Goal: Task Accomplishment & Management: Manage account settings

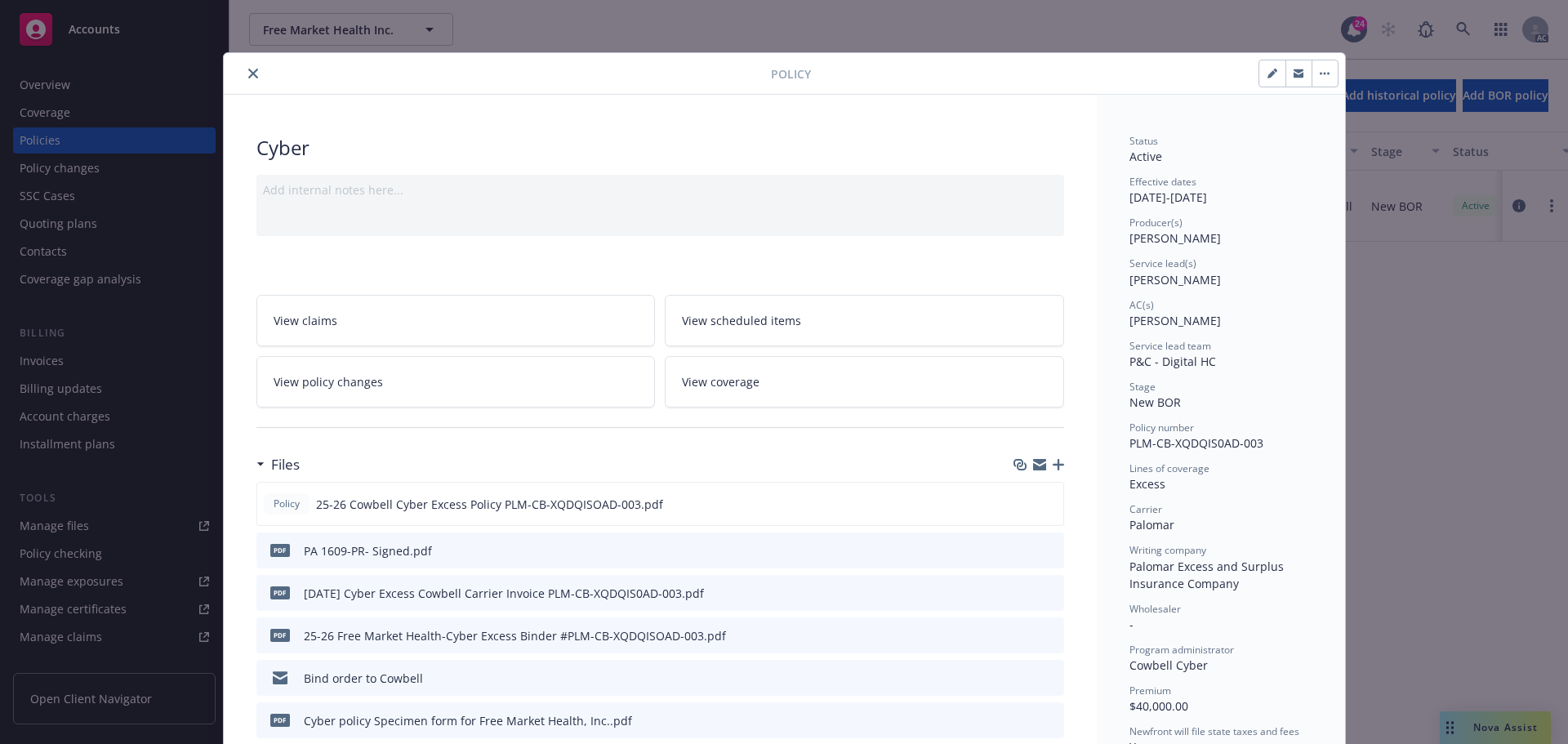
click at [244, 72] on button "close" at bounding box center [254, 73] width 20 height 20
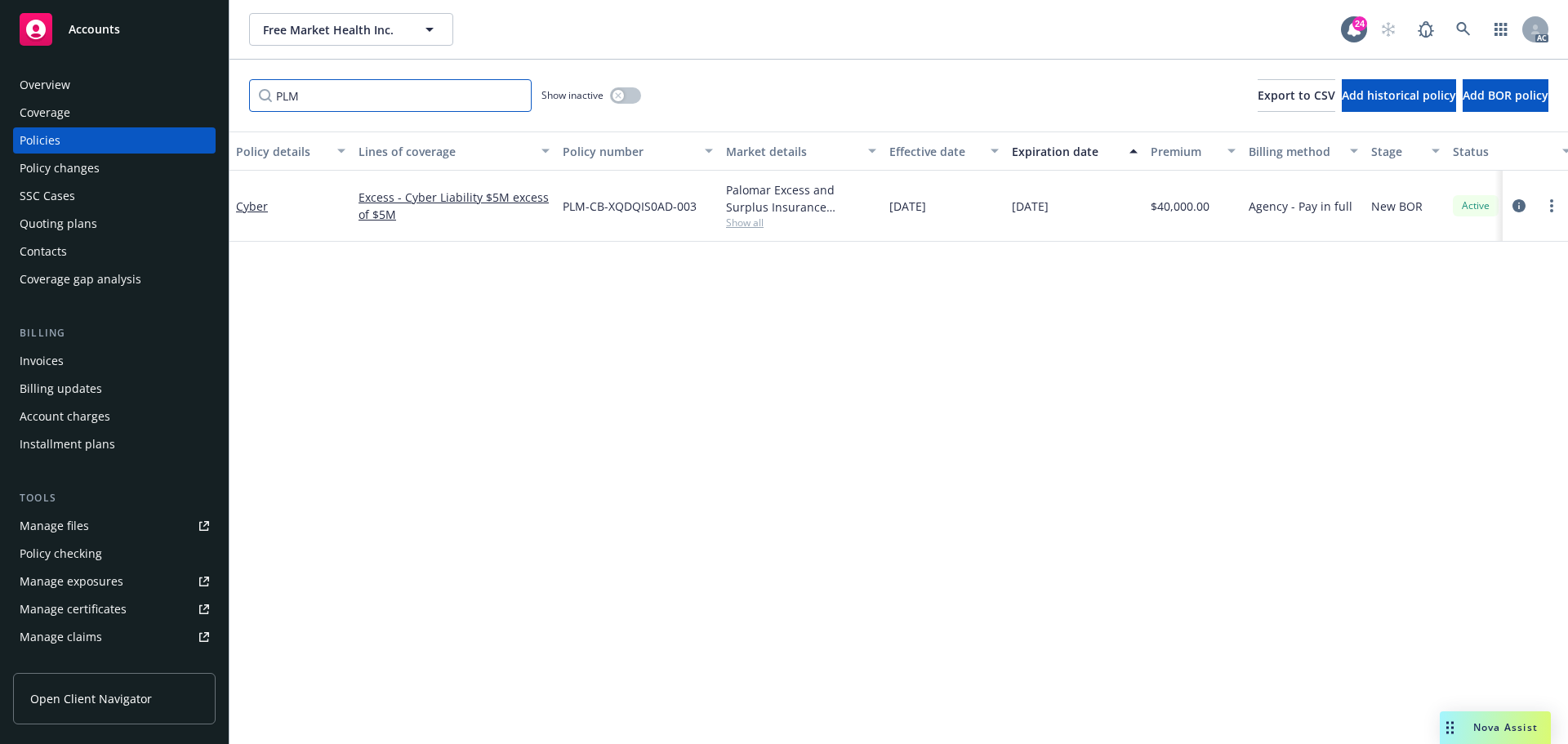
drag, startPoint x: 295, startPoint y: 95, endPoint x: 193, endPoint y: 80, distance: 103.1
click at [208, 95] on div "Accounts Overview Coverage Policies Policy changes SSC Cases Quoting plans Cont…" at bounding box center [784, 372] width 1568 height 744
type input "AX"
click at [1516, 203] on icon "circleInformation" at bounding box center [1519, 206] width 13 height 13
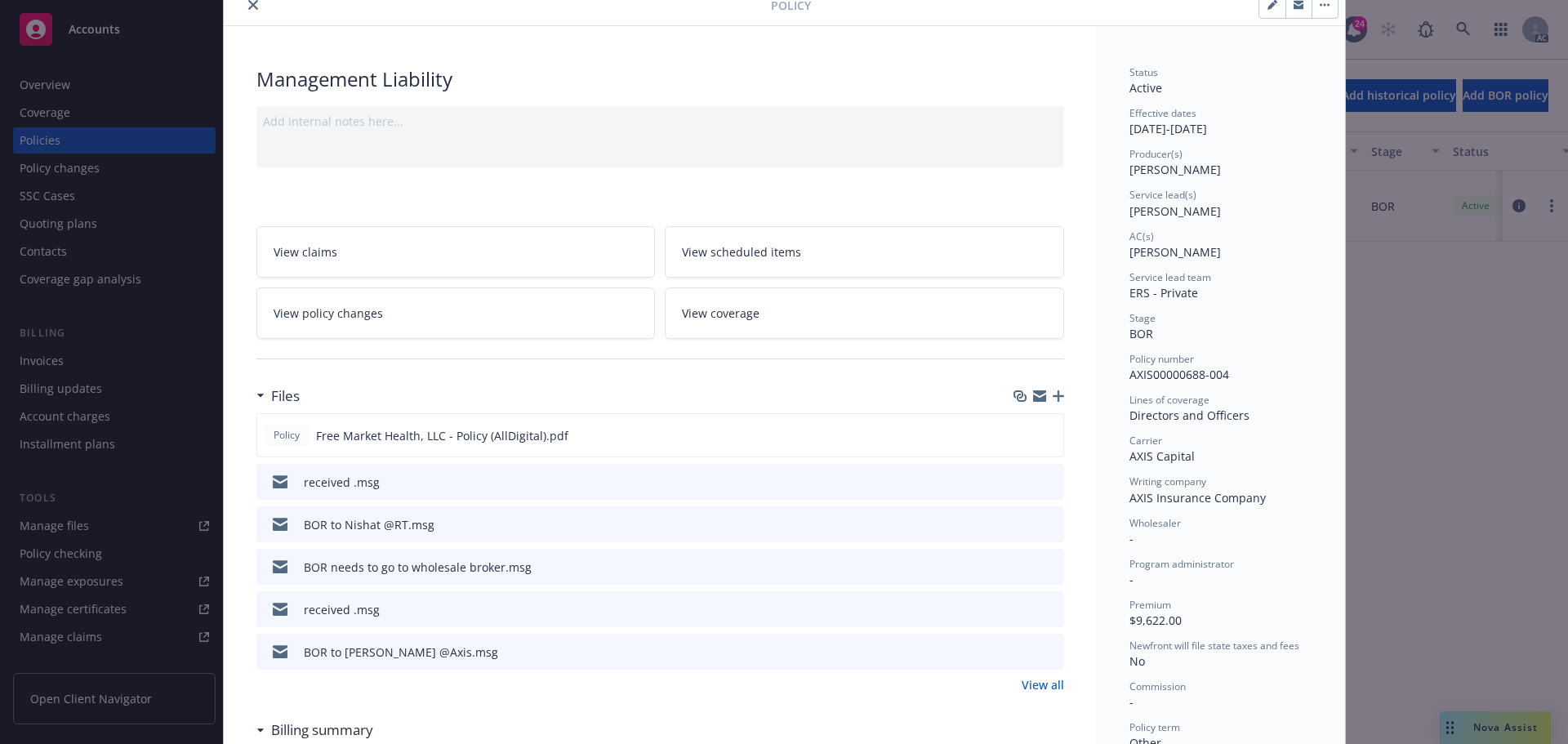
scroll to position [163, 0]
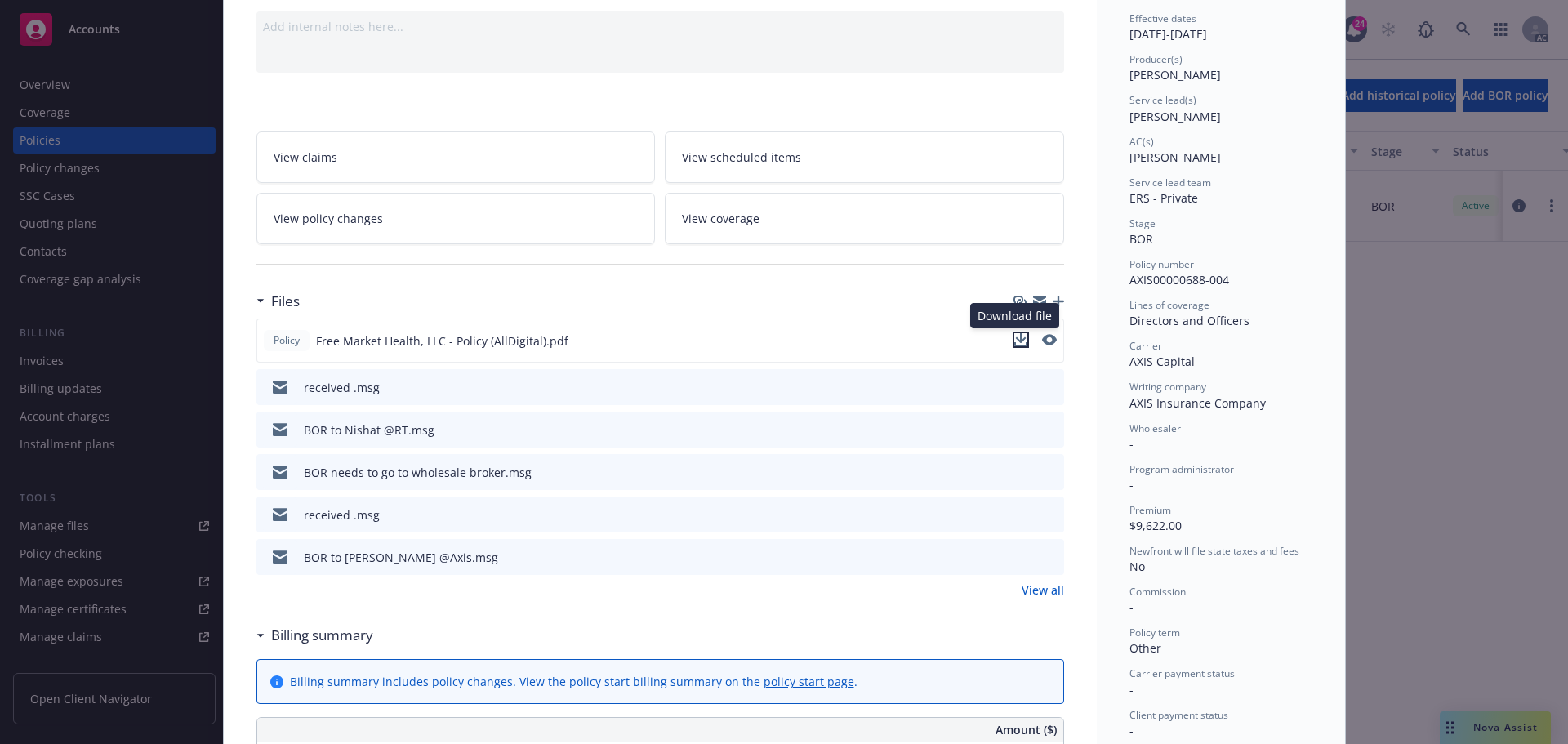
drag, startPoint x: 1016, startPoint y: 336, endPoint x: 958, endPoint y: 341, distance: 58.2
click at [1015, 336] on icon "download file" at bounding box center [1021, 338] width 11 height 10
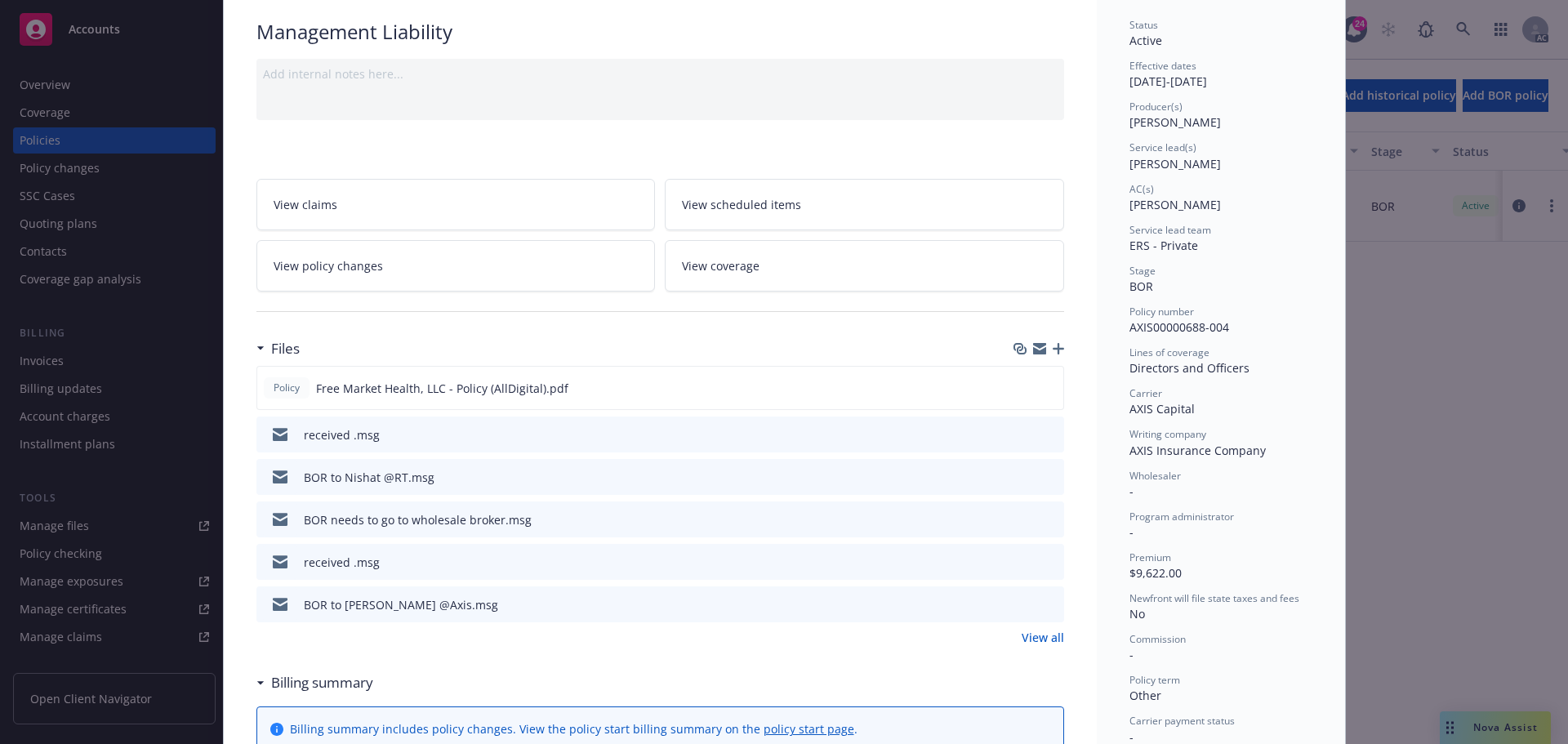
scroll to position [0, 0]
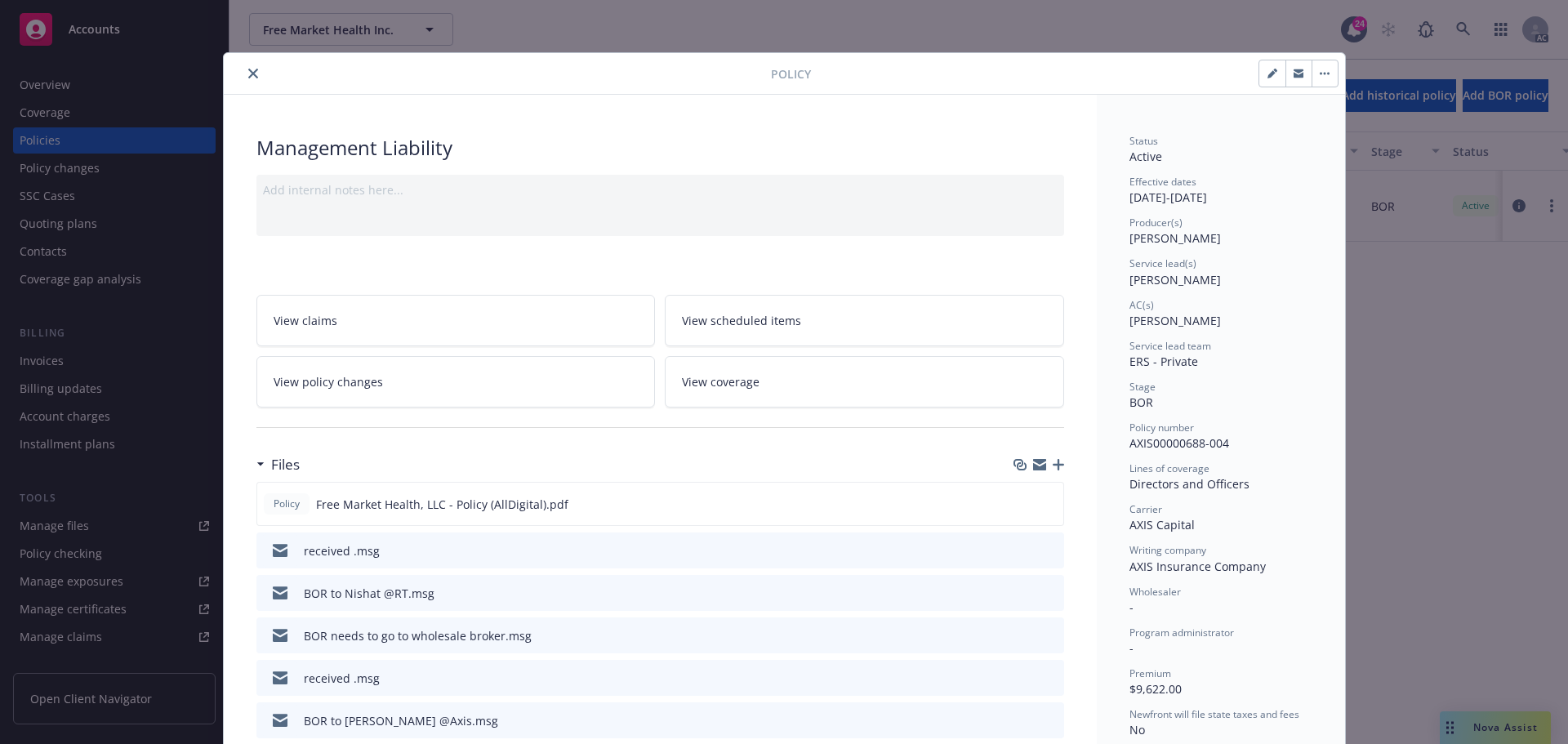
click at [250, 71] on icon "close" at bounding box center [253, 73] width 10 height 10
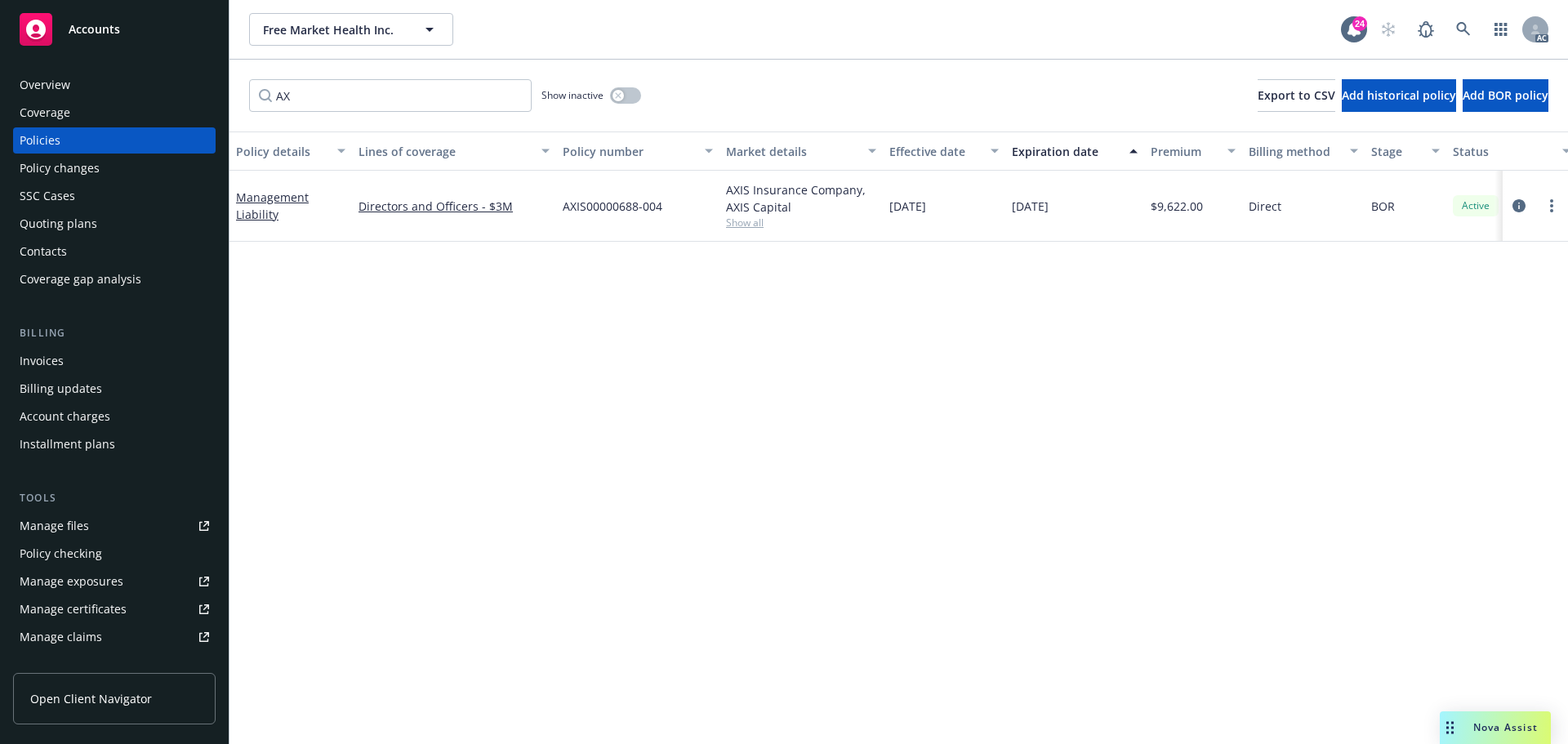
click at [84, 29] on span "Accounts" at bounding box center [94, 29] width 52 height 13
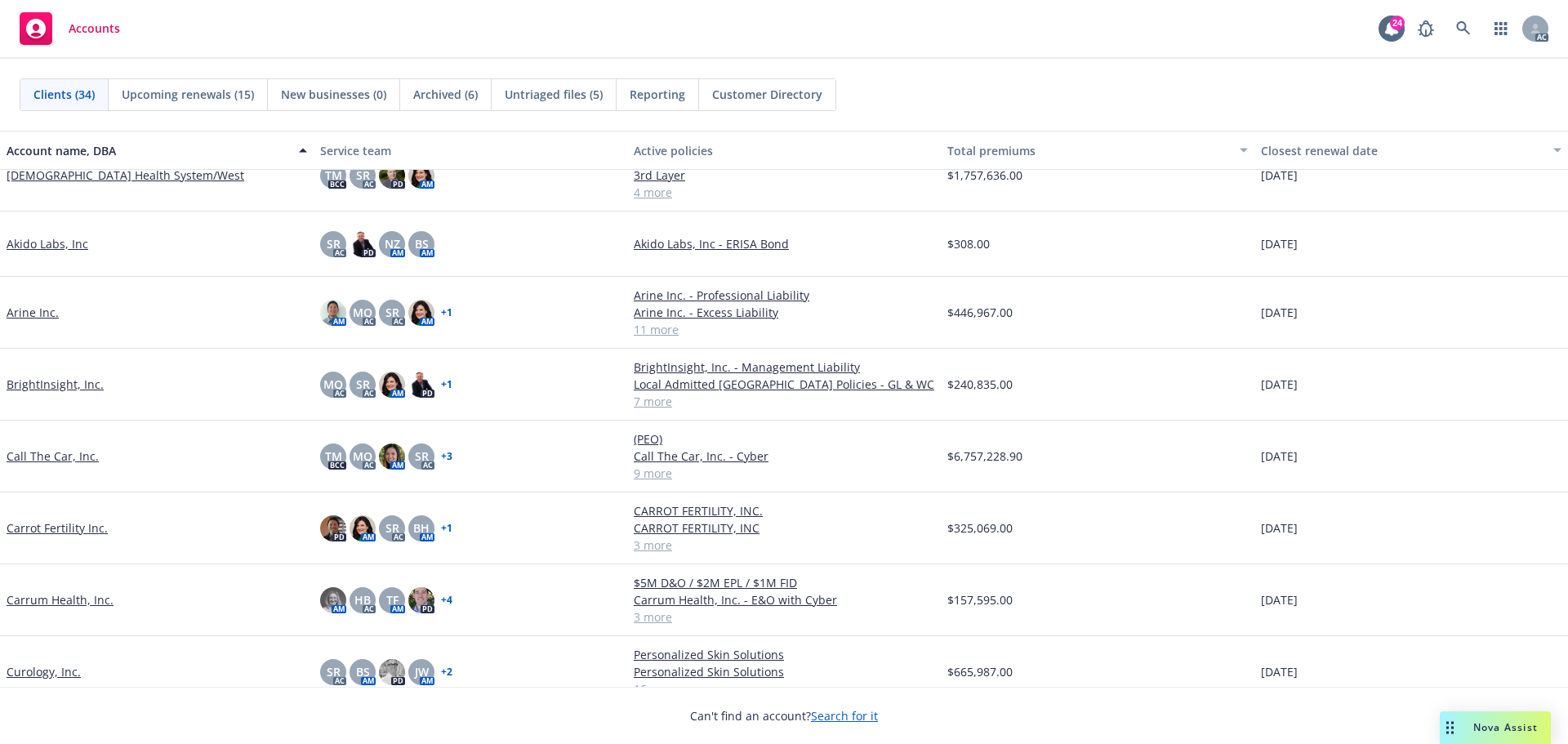
scroll to position [163, 0]
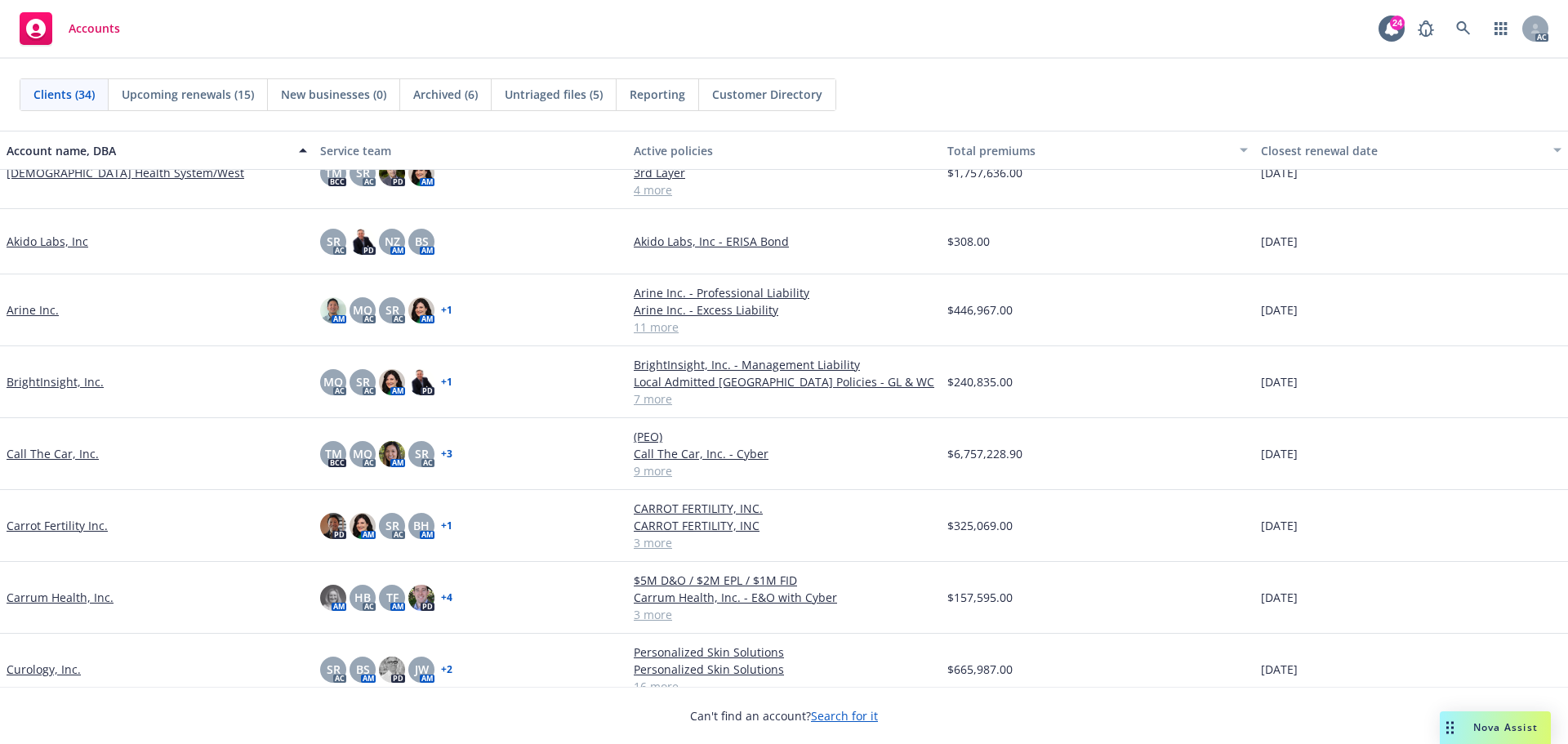
click at [59, 455] on link "Call The Car, Inc." at bounding box center [53, 453] width 92 height 17
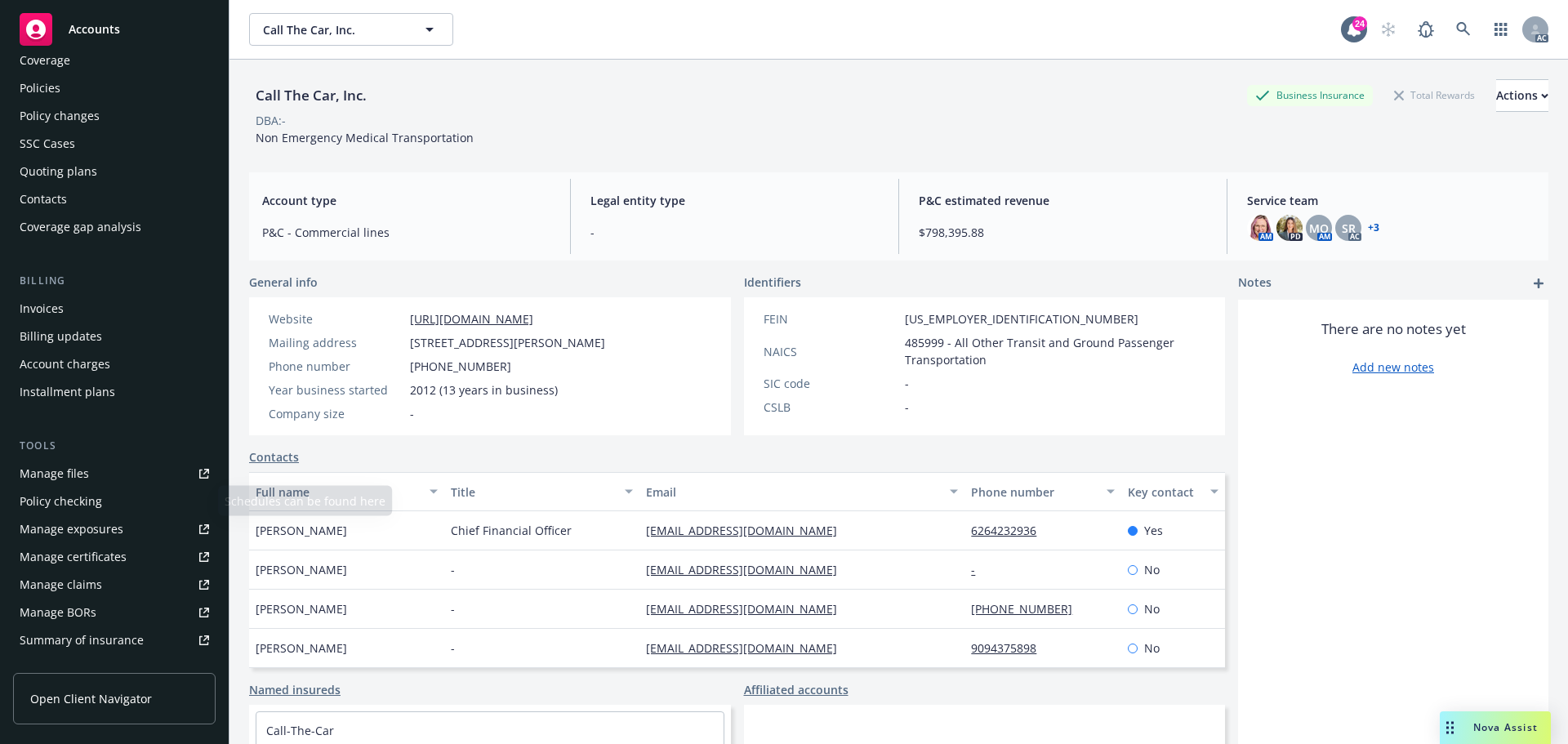
scroll to position [82, 0]
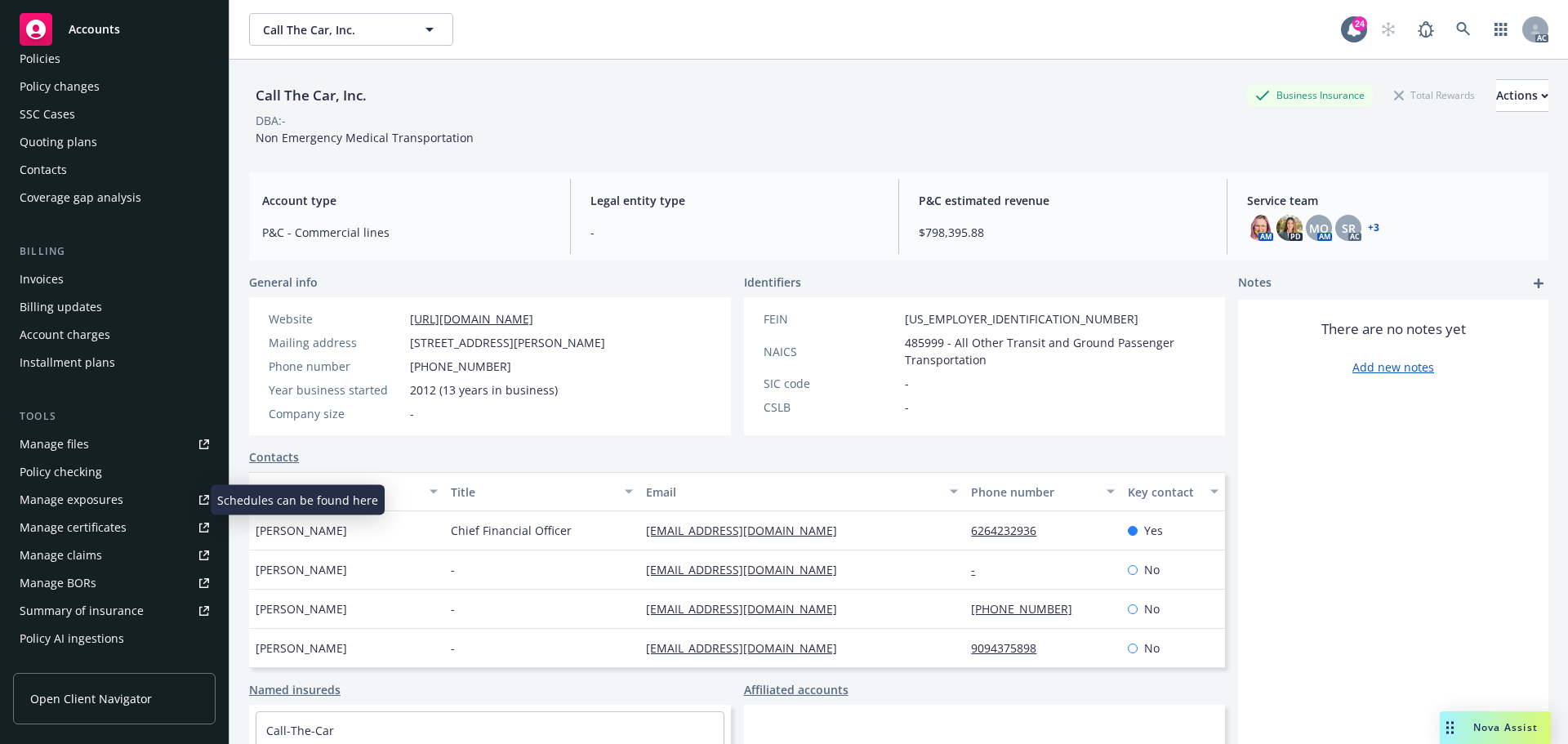
click at [89, 497] on div "Manage exposures" at bounding box center [72, 499] width 103 height 26
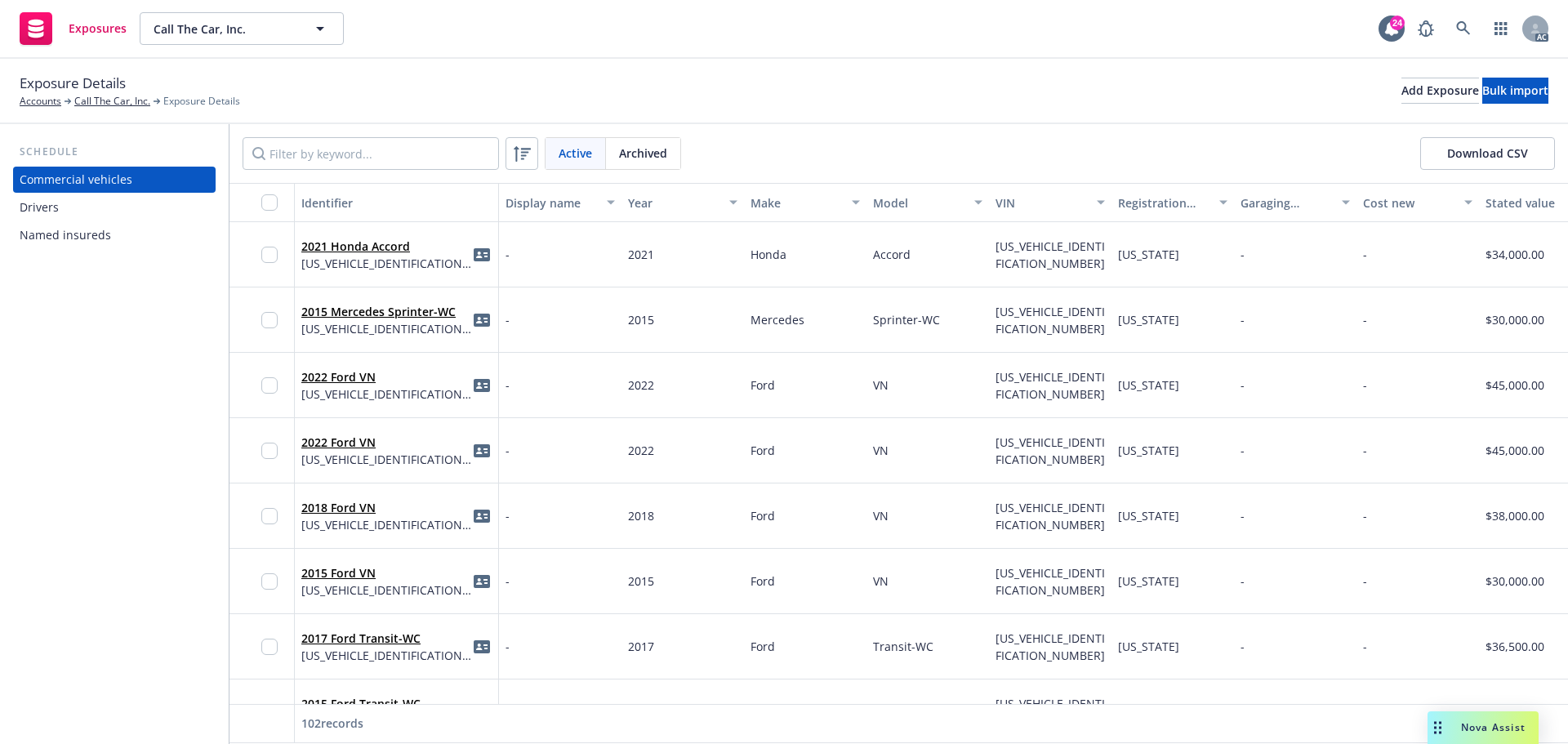
click at [1481, 154] on button "Download CSV" at bounding box center [1487, 153] width 135 height 33
drag, startPoint x: 115, startPoint y: 100, endPoint x: 123, endPoint y: 105, distance: 9.4
click at [115, 100] on link "Call The Car, Inc." at bounding box center [112, 101] width 76 height 14
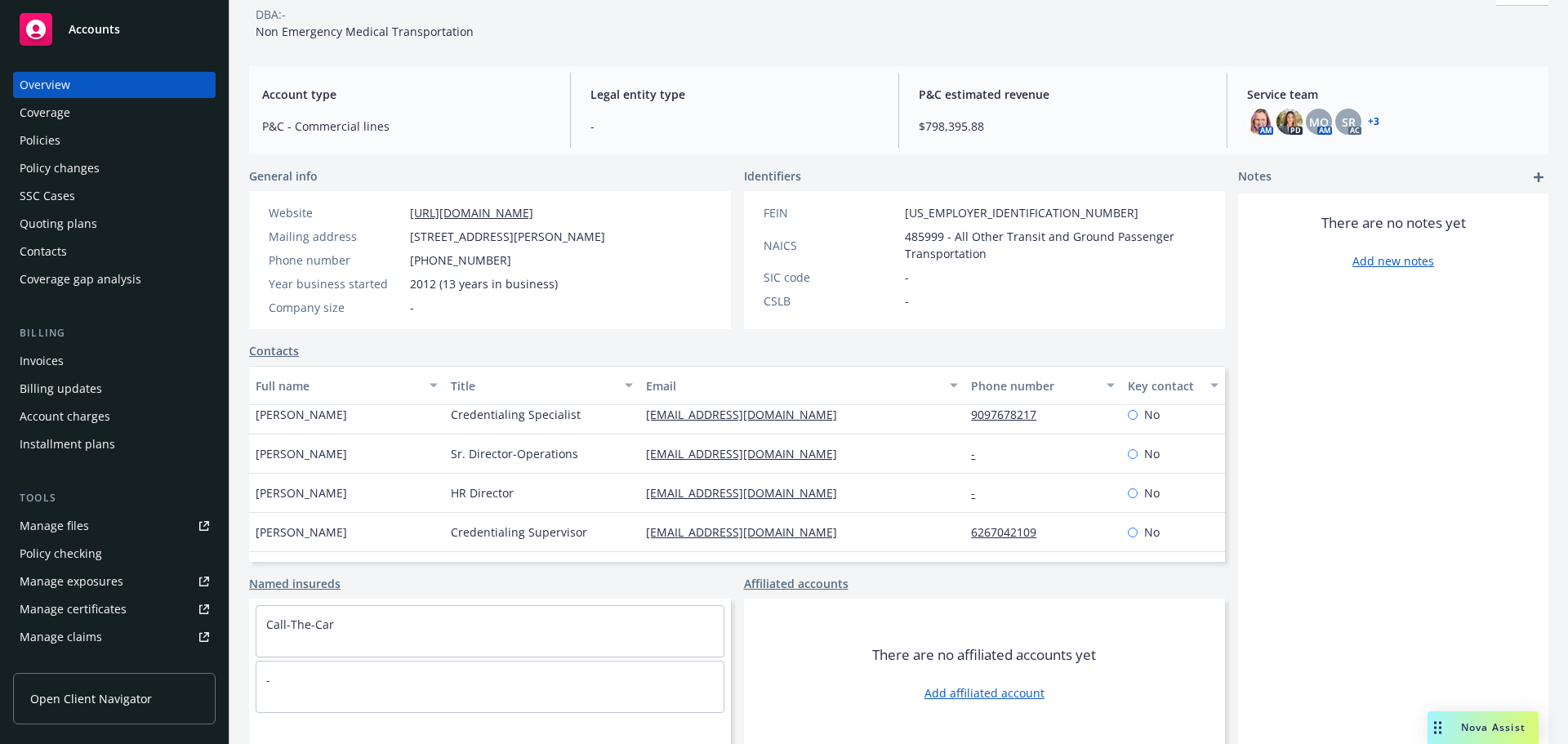
scroll to position [111, 0]
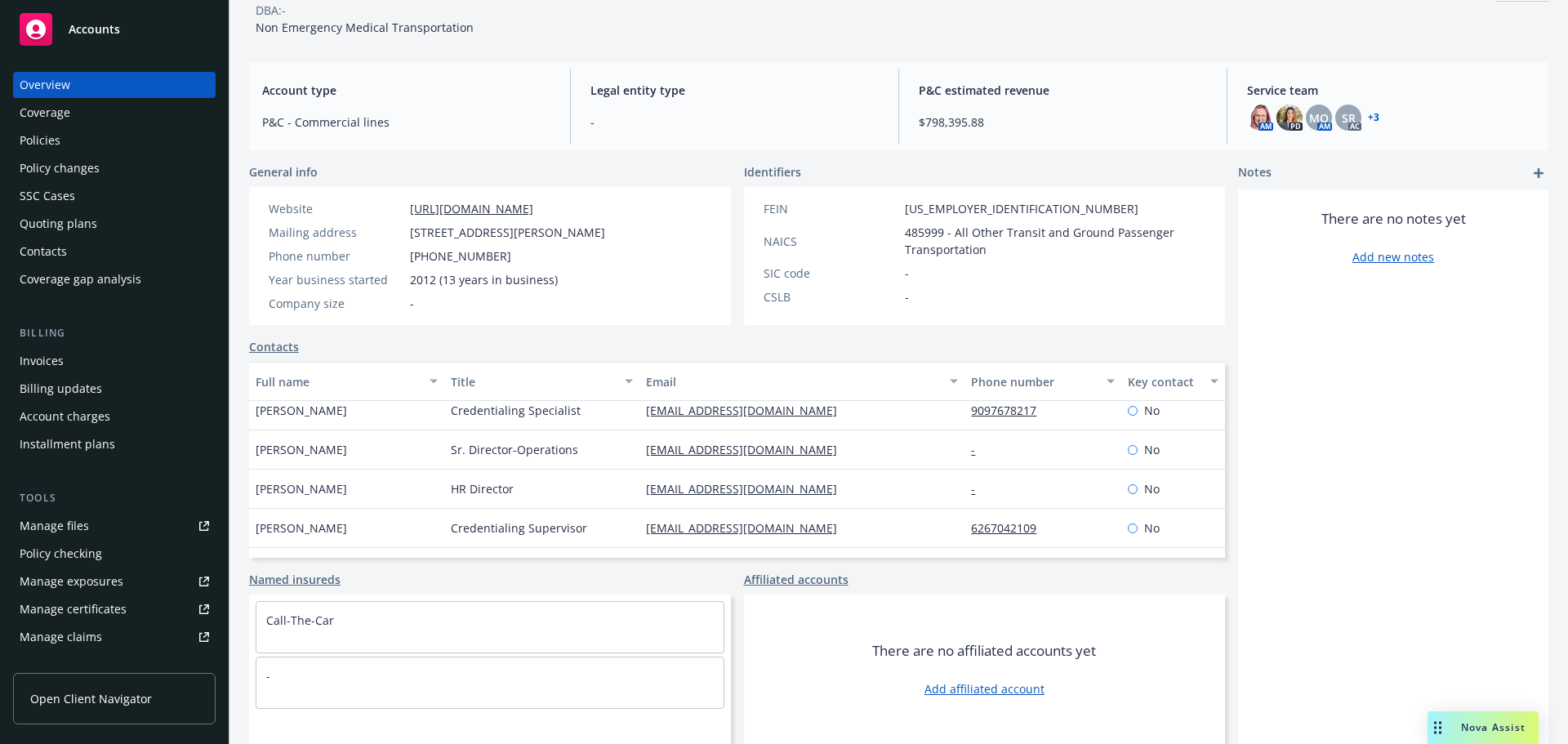
click at [320, 580] on link "Named insureds" at bounding box center [294, 579] width 91 height 17
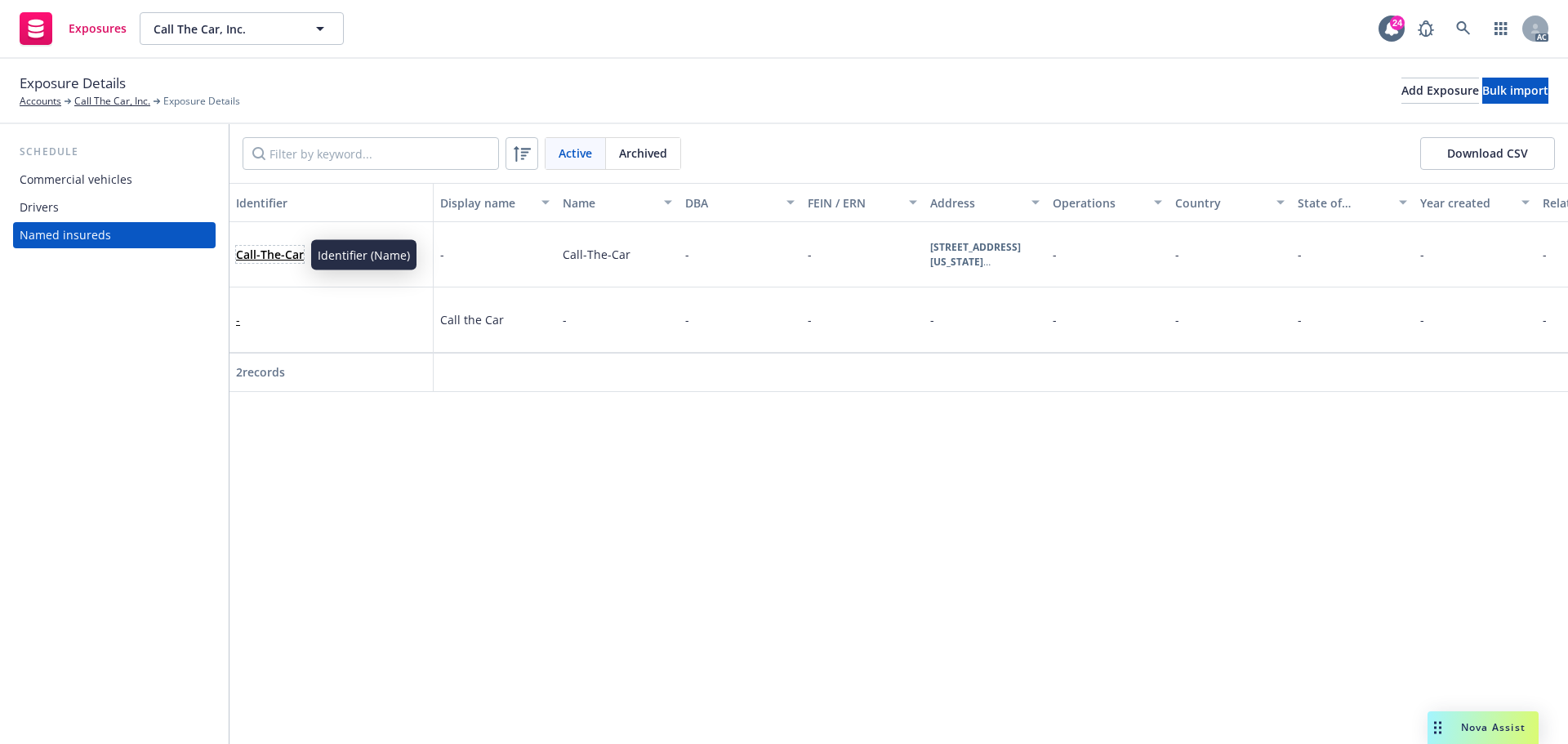
click at [284, 257] on link "Call-The-Car" at bounding box center [270, 254] width 68 height 15
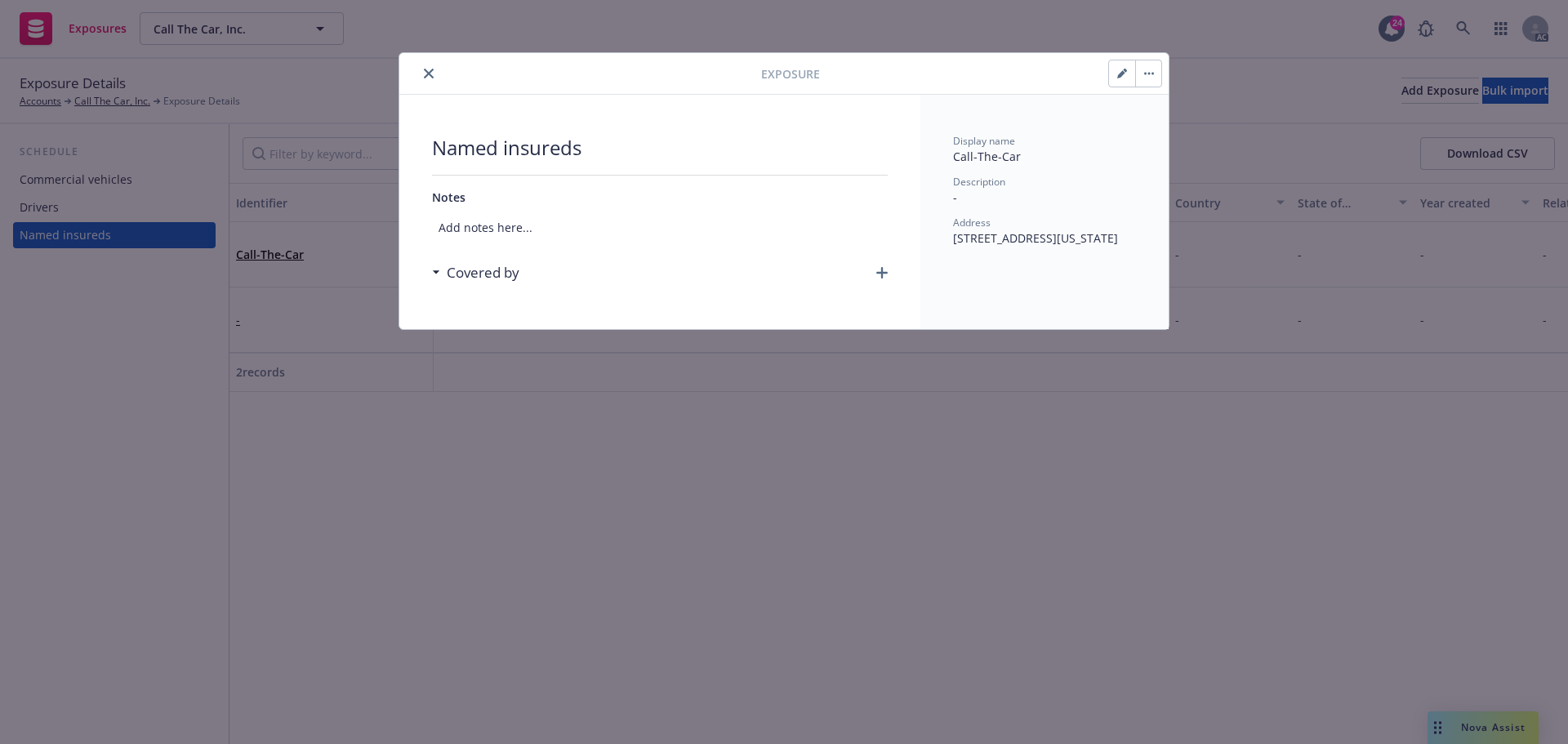
click at [1119, 79] on button "button" at bounding box center [1121, 73] width 26 height 26
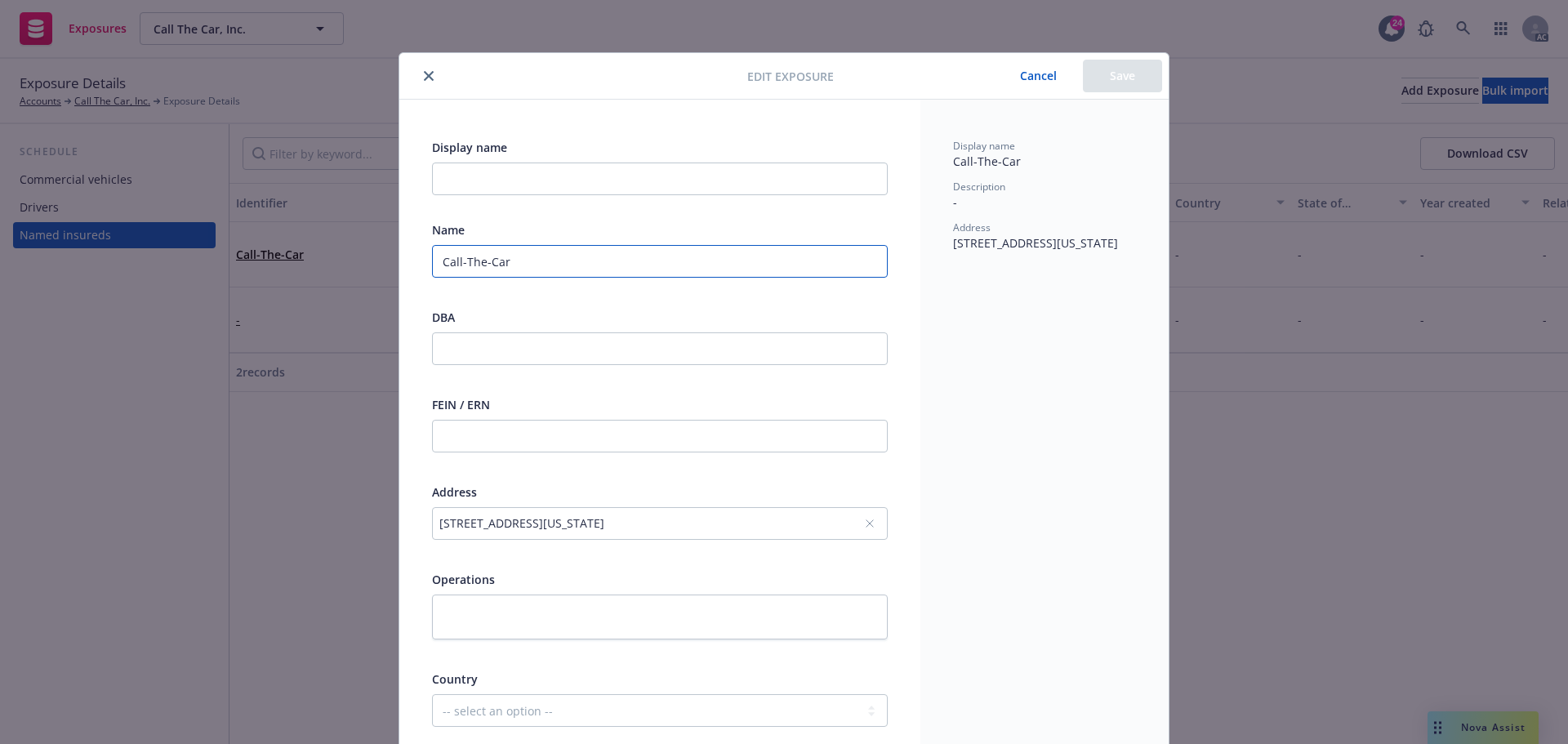
drag, startPoint x: 513, startPoint y: 265, endPoint x: 350, endPoint y: 265, distance: 163.0
click at [350, 265] on div "Edit exposure Cancel Save Display name Name Call-The-Car DBA FEIN / ERN Address…" at bounding box center [784, 372] width 1568 height 744
paste input "Call-the-Car"
type input "Call-the-Car"
click at [1118, 78] on button "Save" at bounding box center [1121, 76] width 79 height 33
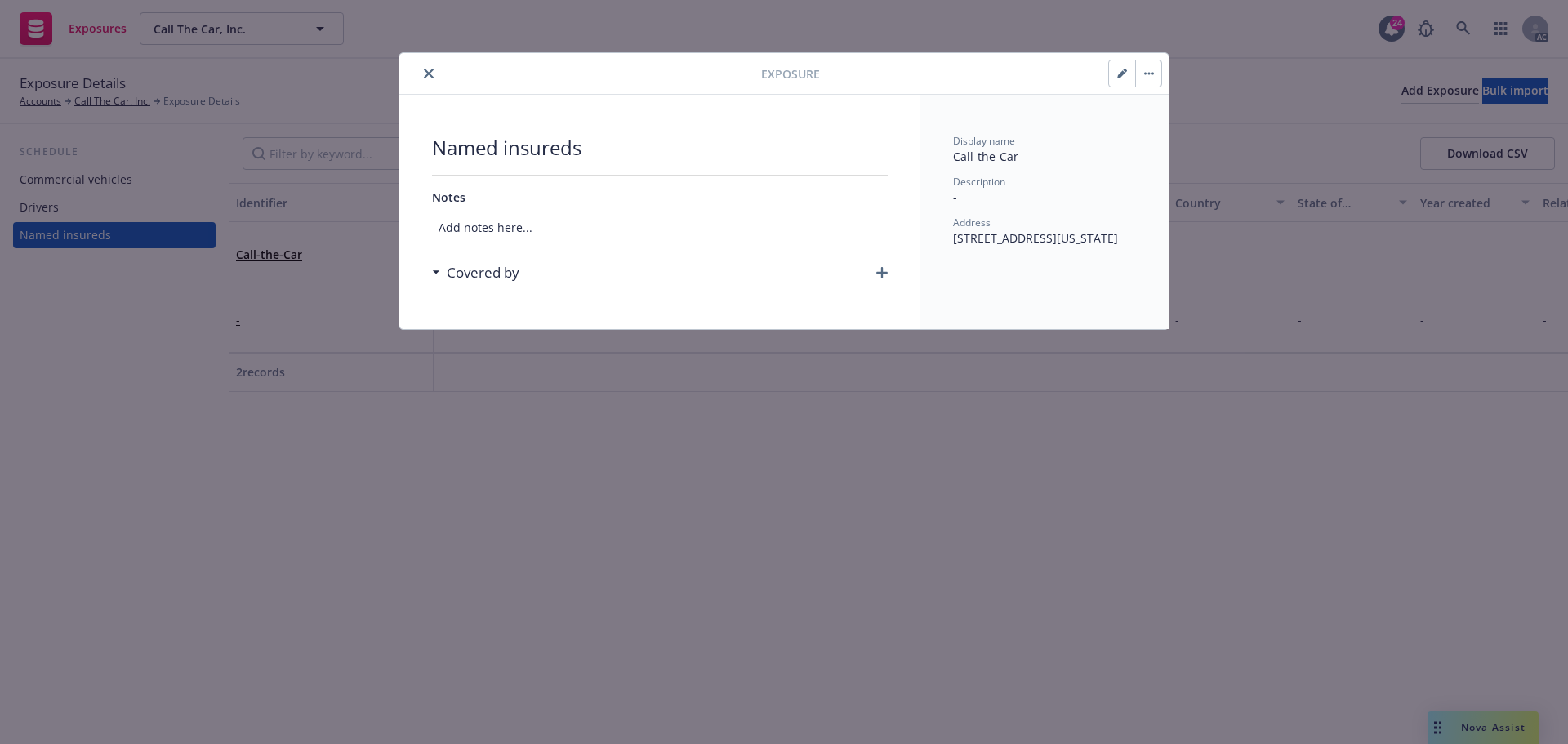
click at [428, 72] on icon "close" at bounding box center [428, 73] width 10 height 10
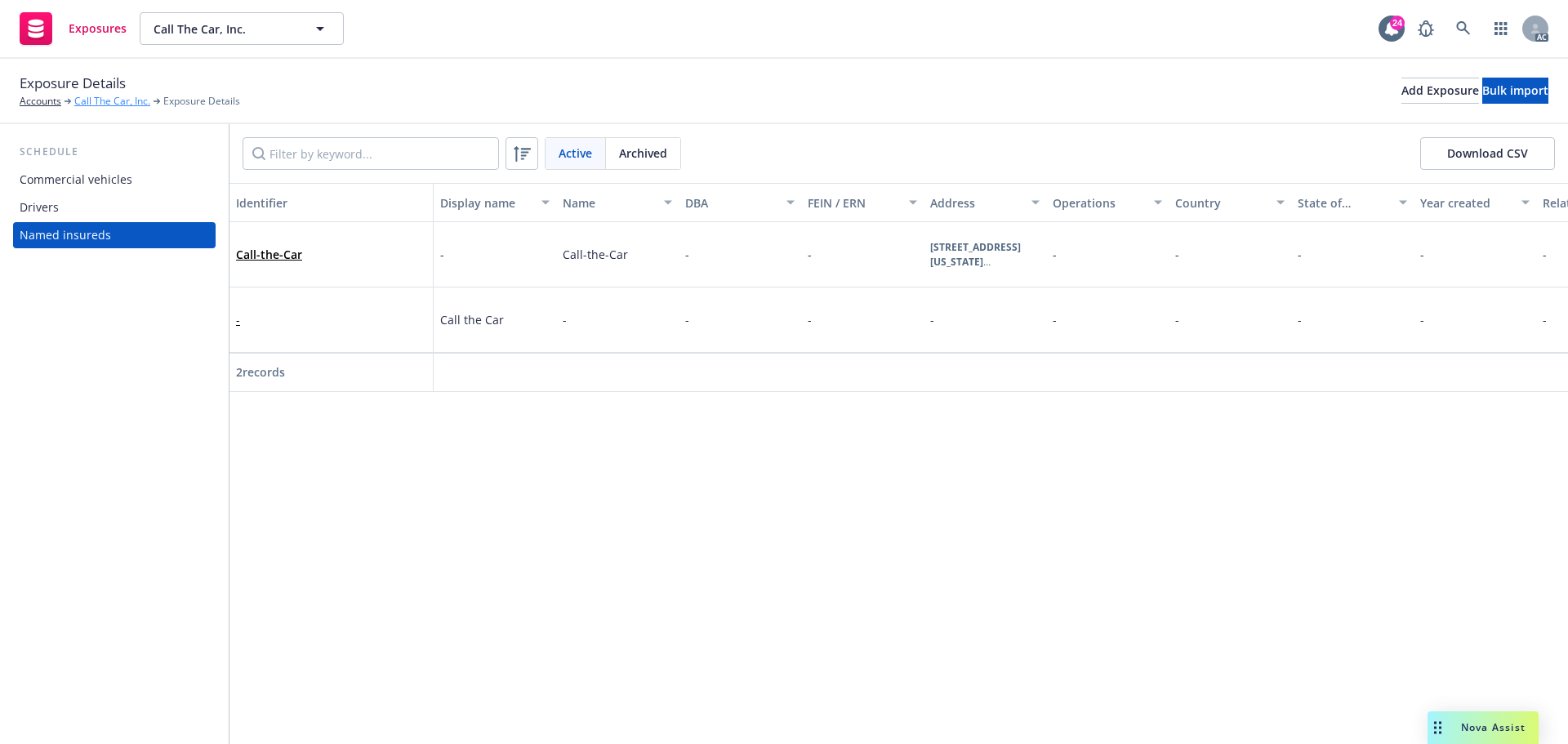
click at [109, 102] on link "Call The Car, Inc." at bounding box center [112, 101] width 76 height 14
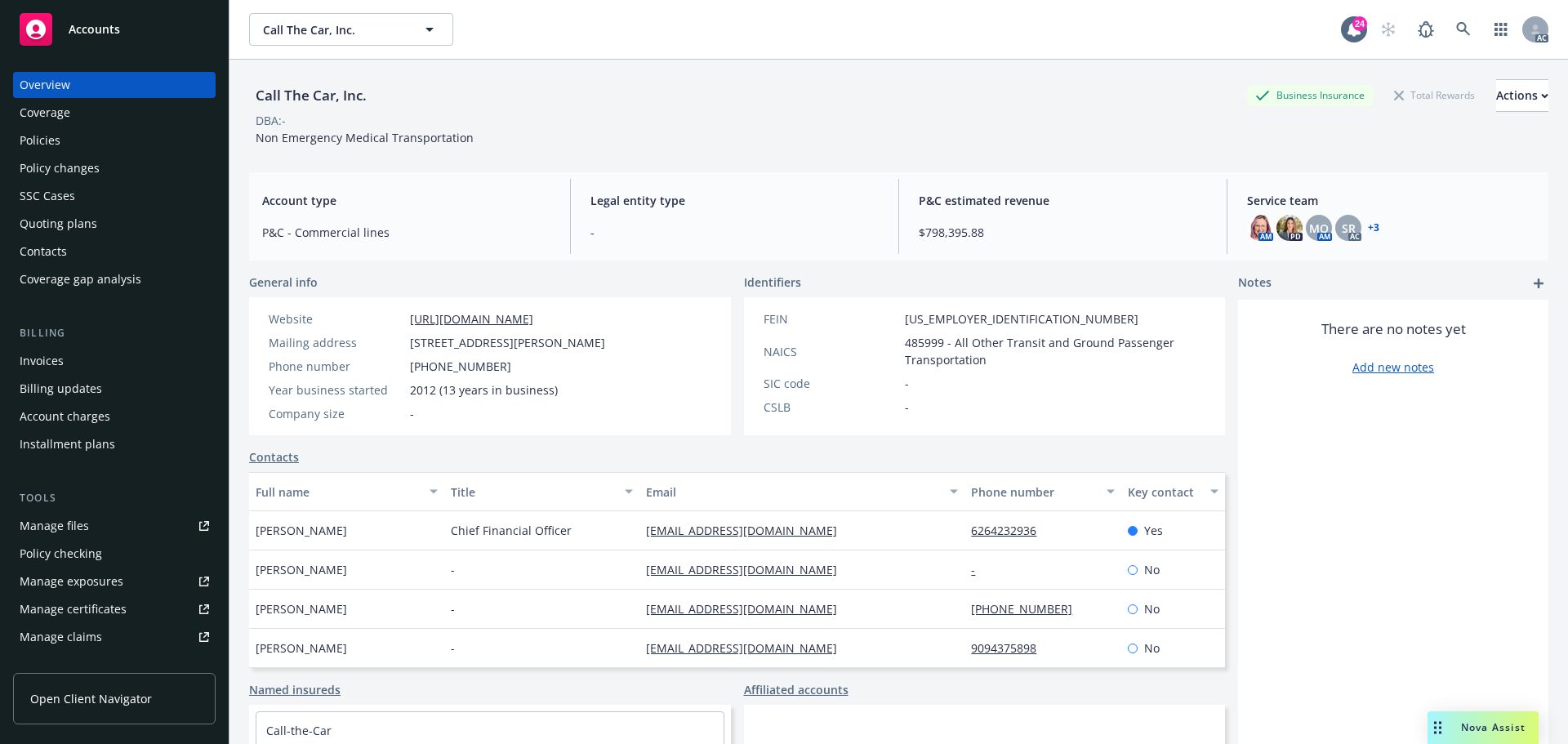
click at [93, 608] on div "Manage certificates" at bounding box center [73, 609] width 107 height 26
click at [97, 607] on div "Manage certificates" at bounding box center [73, 609] width 107 height 26
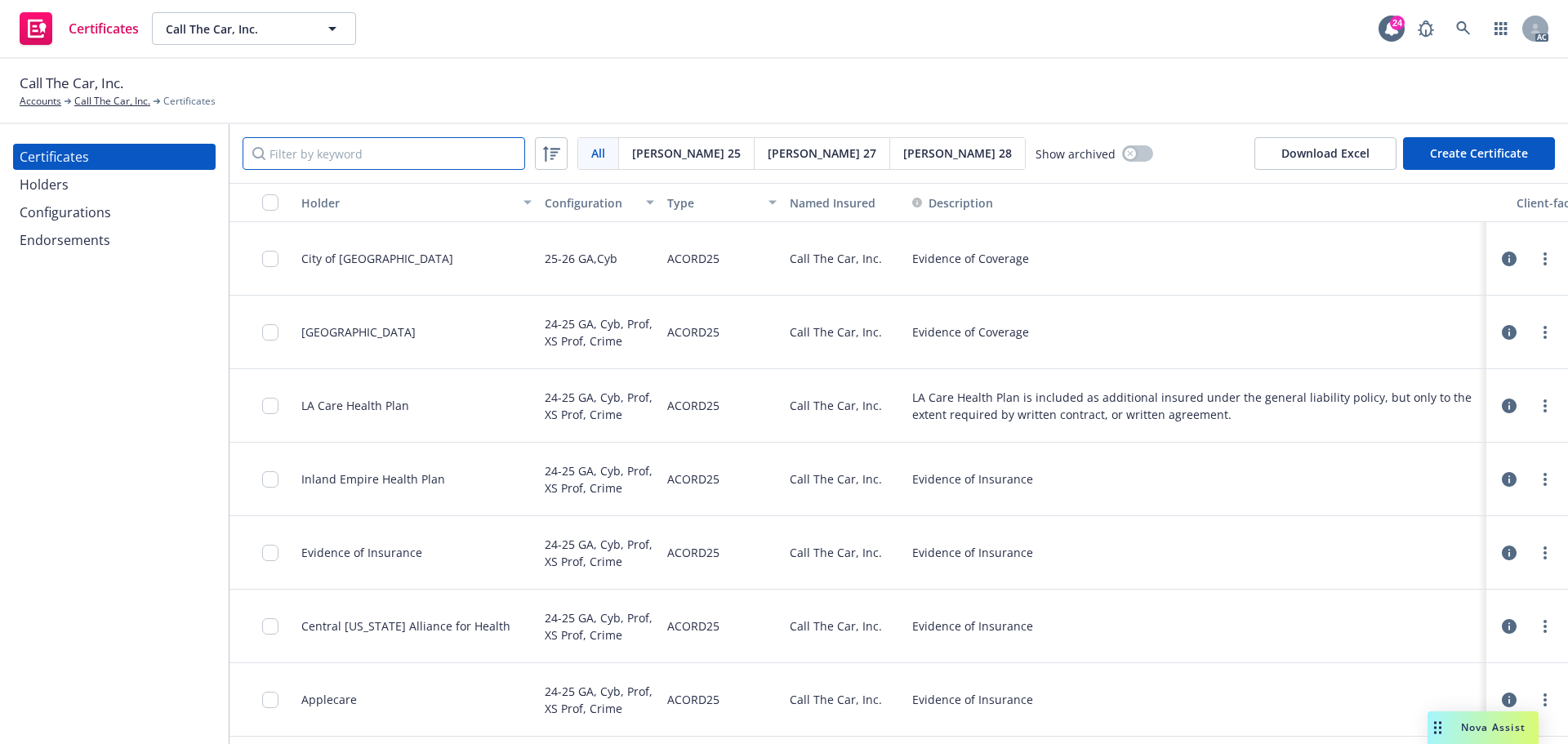
drag, startPoint x: 0, startPoint y: 0, endPoint x: 311, endPoint y: 154, distance: 347.0
click at [311, 154] on input "Filter by keyword" at bounding box center [384, 153] width 283 height 33
type input "f"
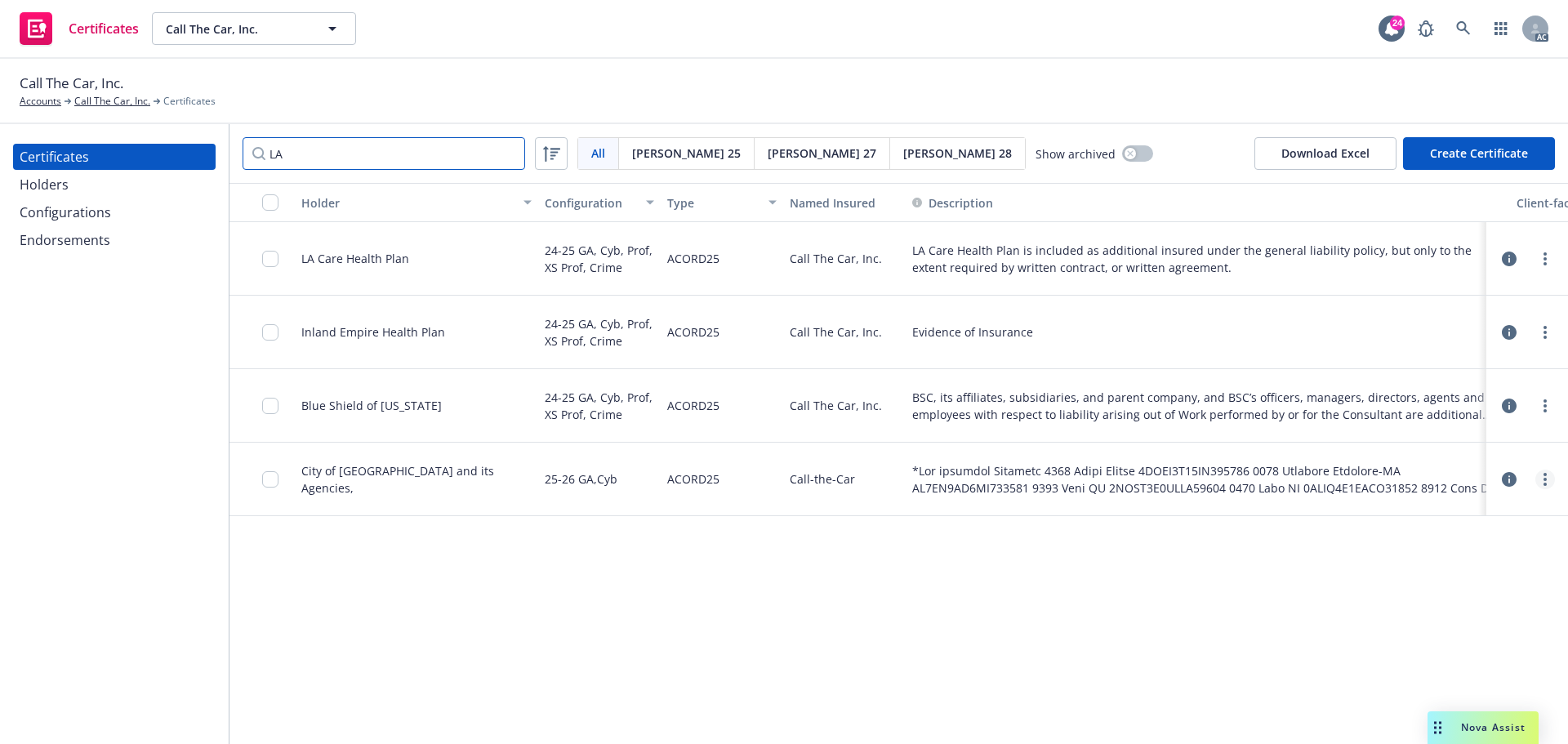
type input "LA"
click at [1541, 489] on link "more" at bounding box center [1545, 479] width 20 height 20
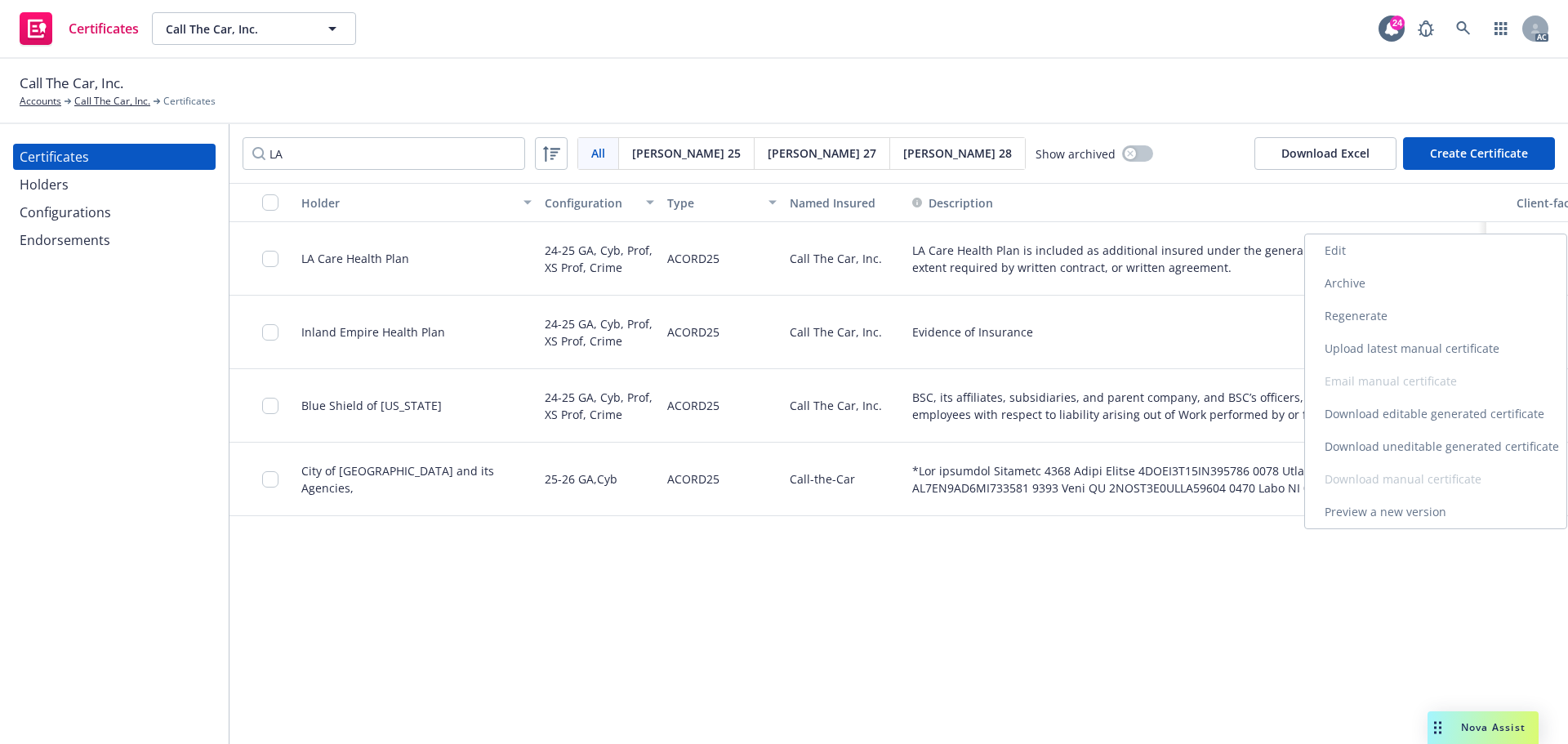
click at [1347, 249] on link "Edit" at bounding box center [1436, 251] width 261 height 33
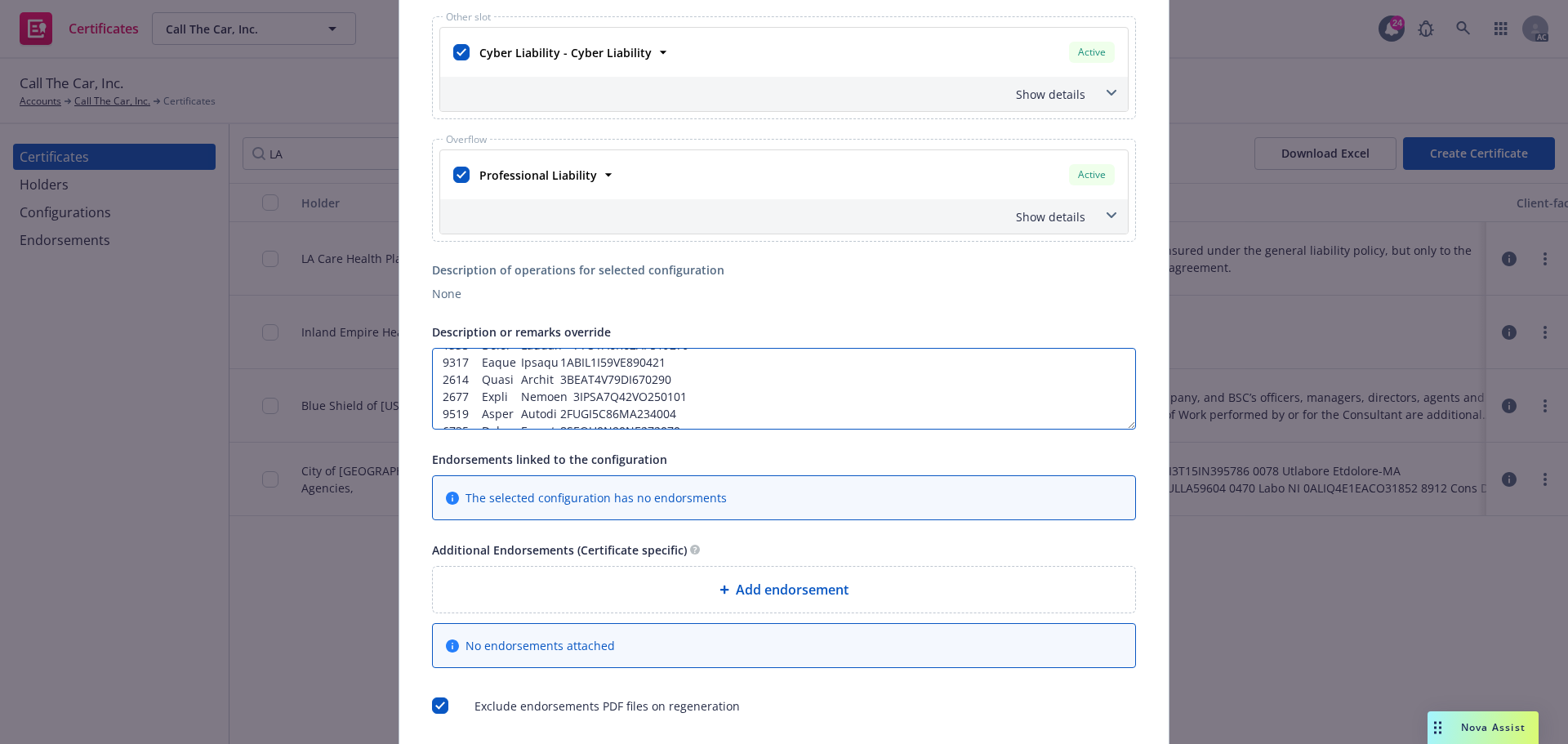
scroll to position [1769, 0]
drag, startPoint x: 436, startPoint y: 394, endPoint x: 872, endPoint y: 575, distance: 472.1
click at [872, 575] on div "Certificate configuration* [object Object] 25-26 GA,Cyb Named insured* [object …" at bounding box center [784, 140] width 704 height 1148
click at [441, 385] on textarea "*See attached Addendum" at bounding box center [784, 389] width 704 height 82
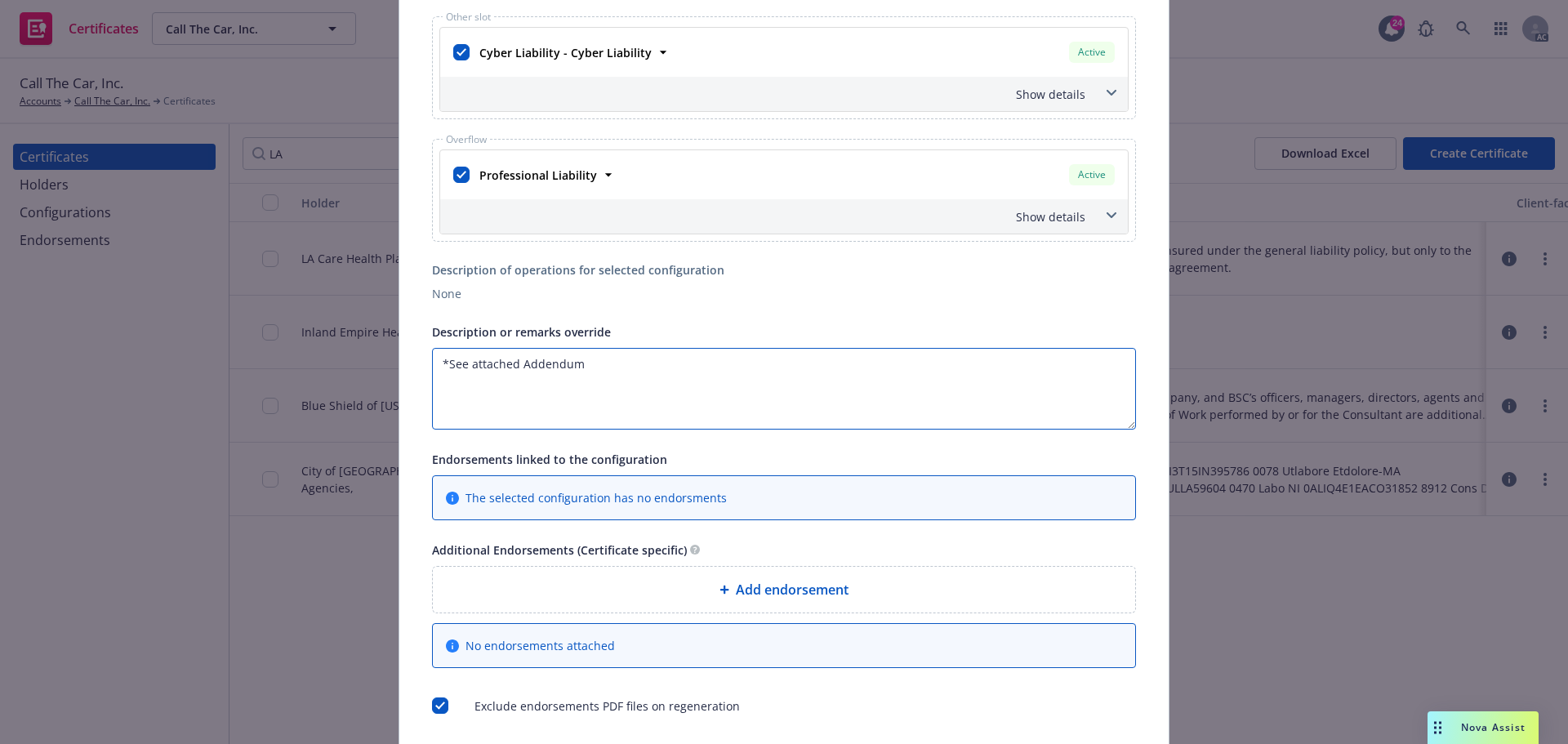
paste textarea "2021 Honda Accord 1HGCV3F14MA000813 2015 Mercedes Sprinter-WC WD3PE7DC0FP118962…"
type textarea "*See attached Addendum 2021 Honda Accord 1HGCV3F14MA000813 2015 Mercedes Sprint…"
click at [806, 460] on div "Endorsements linked to the configuration" at bounding box center [784, 459] width 704 height 20
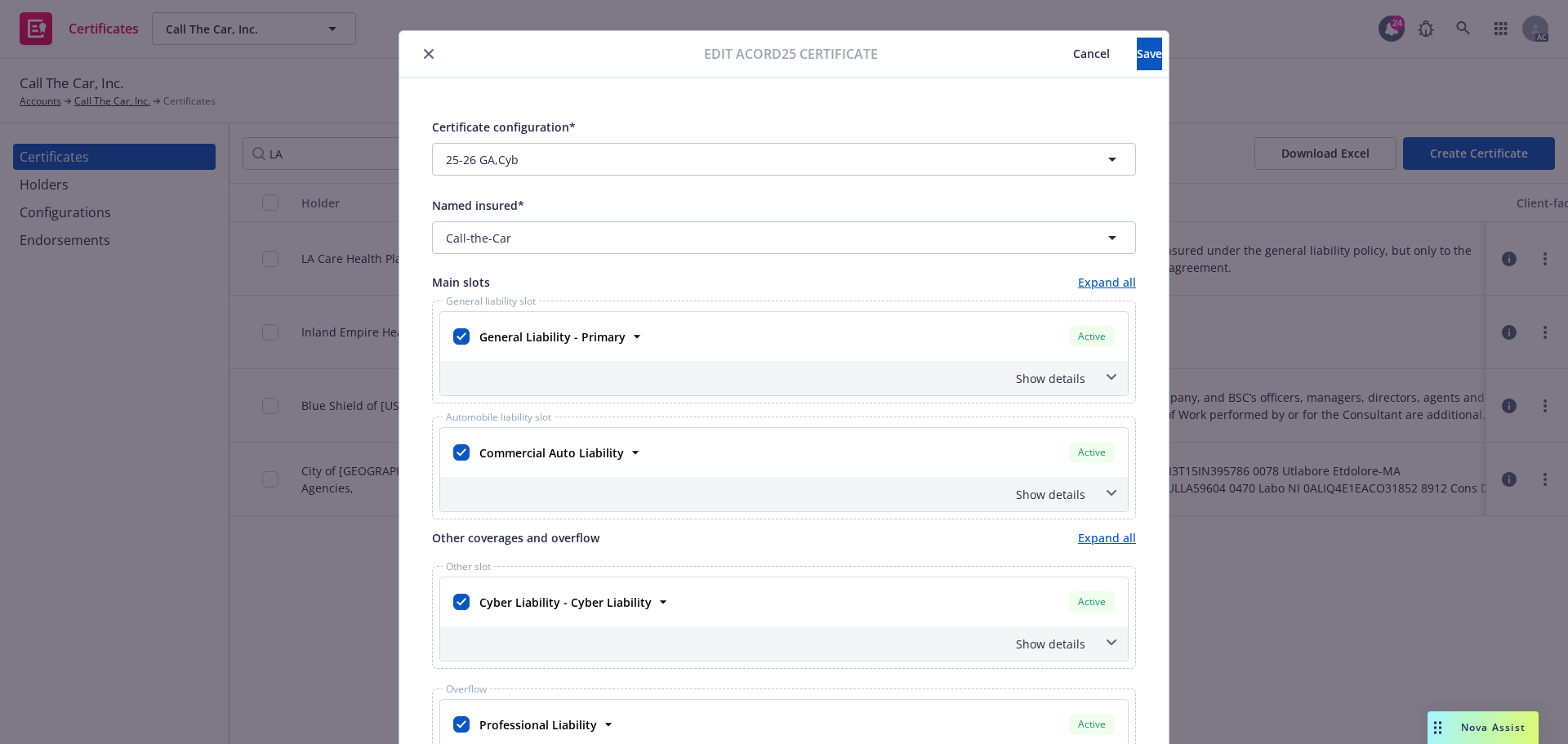
scroll to position [0, 0]
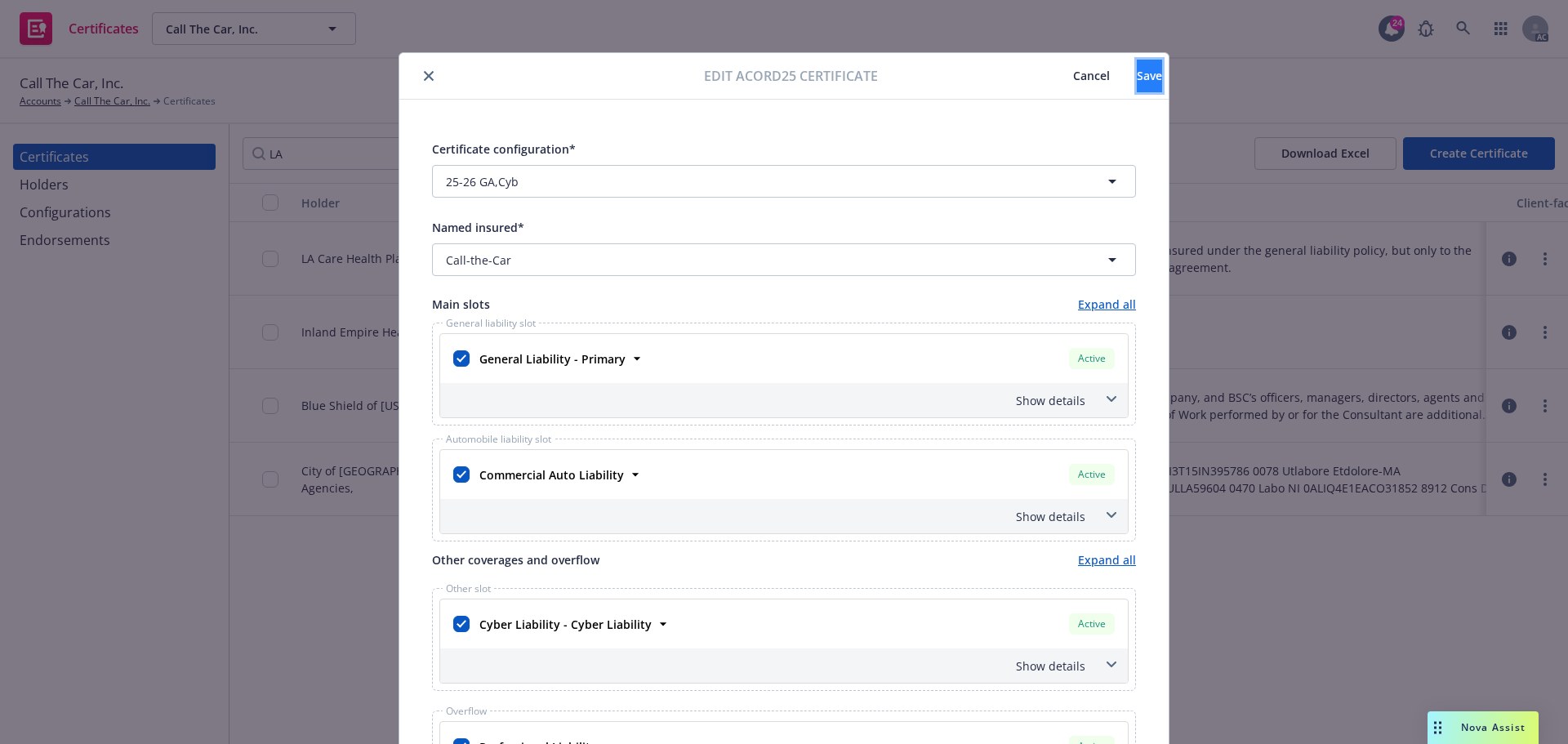
click at [1137, 87] on button "Save" at bounding box center [1150, 76] width 25 height 33
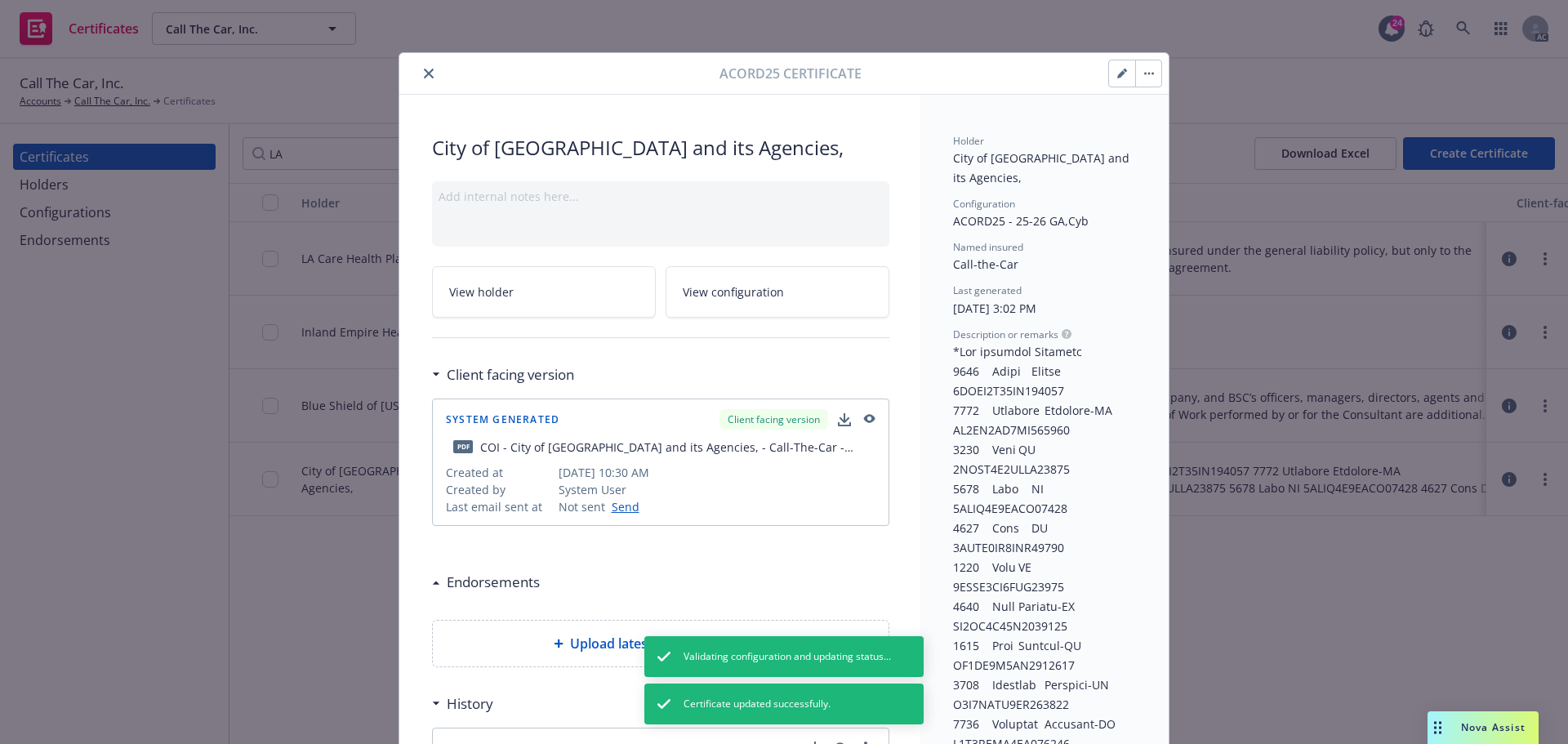
click at [1144, 81] on button "button" at bounding box center [1148, 73] width 26 height 26
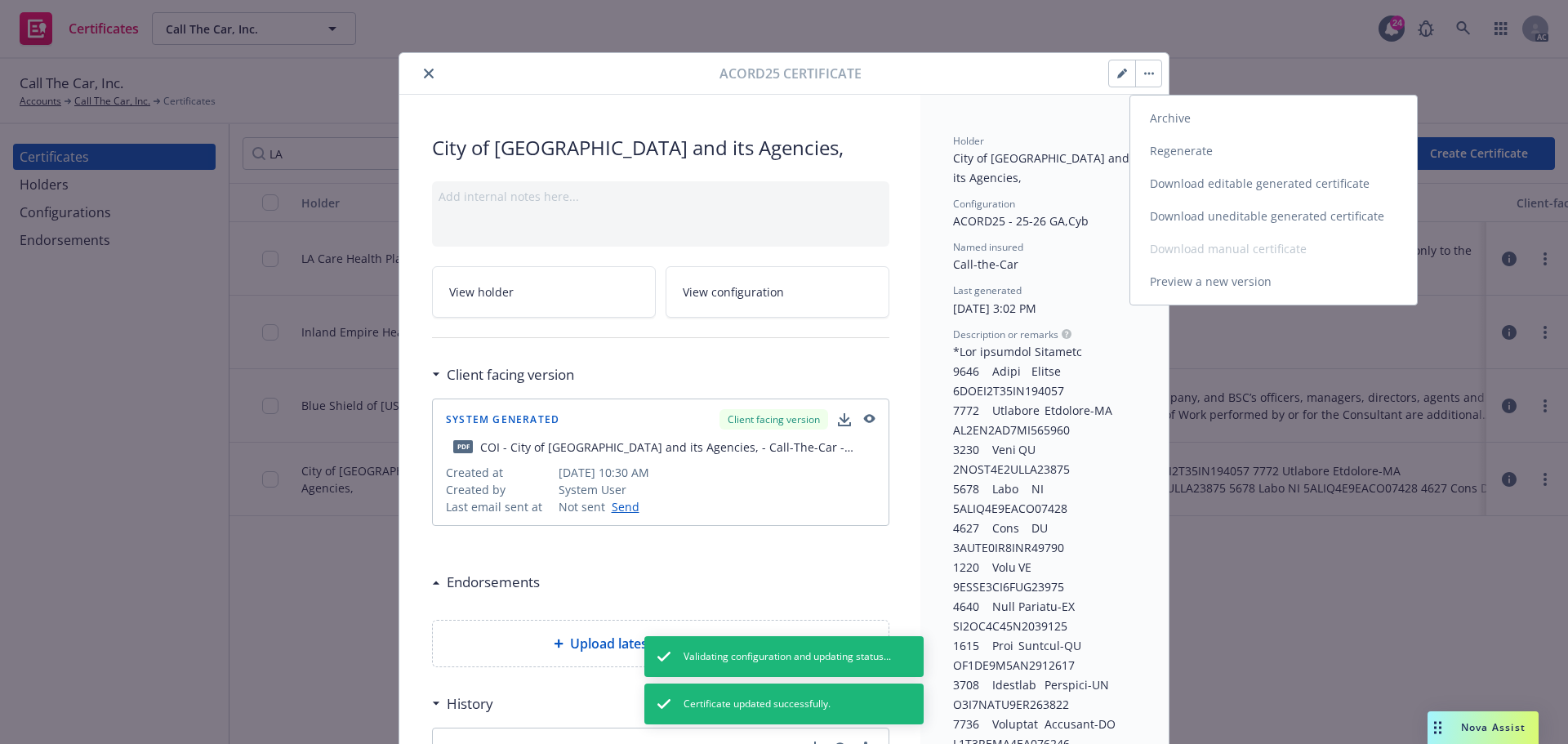
click at [1178, 157] on link "Regenerate" at bounding box center [1274, 151] width 286 height 33
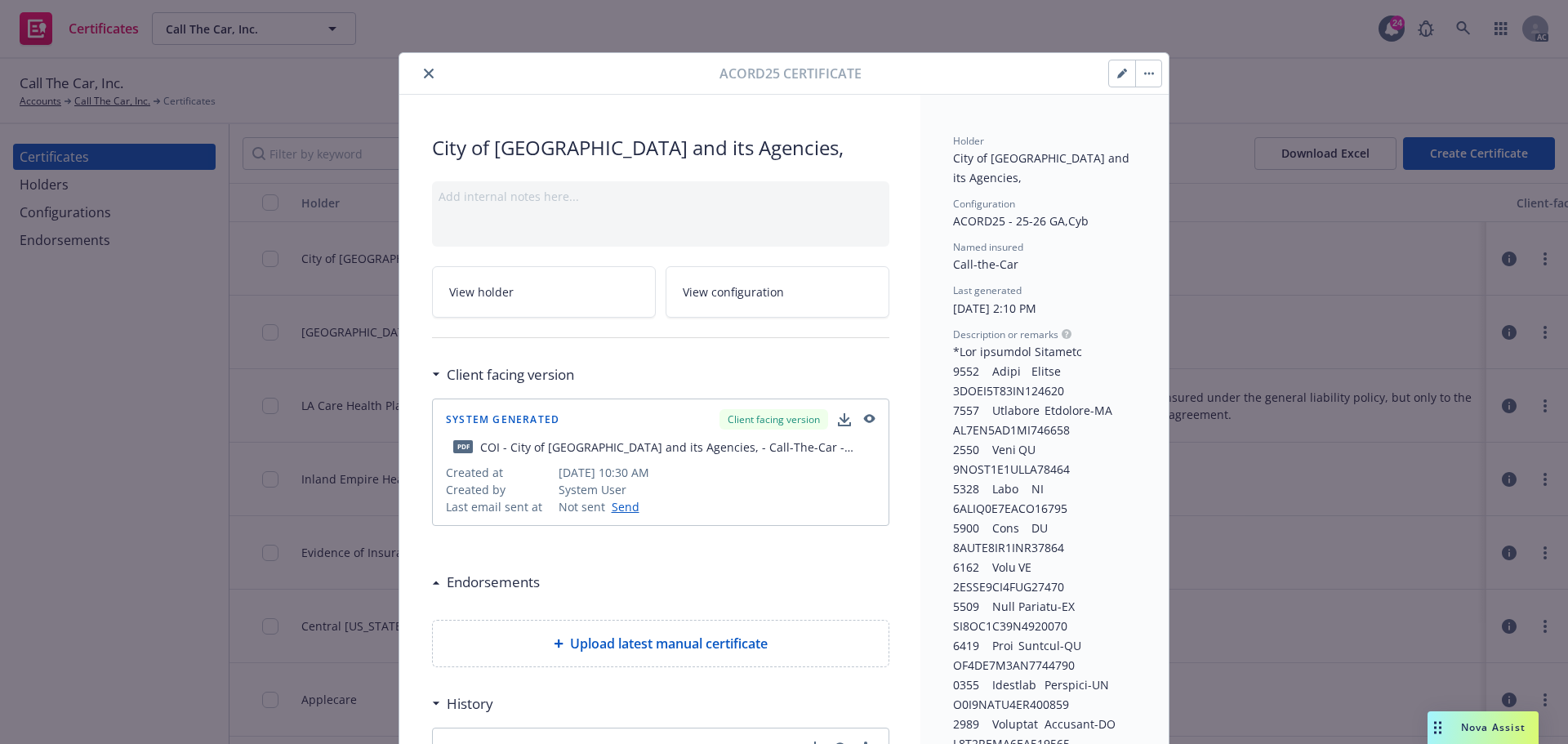
click at [1150, 79] on button "button" at bounding box center [1148, 73] width 26 height 26
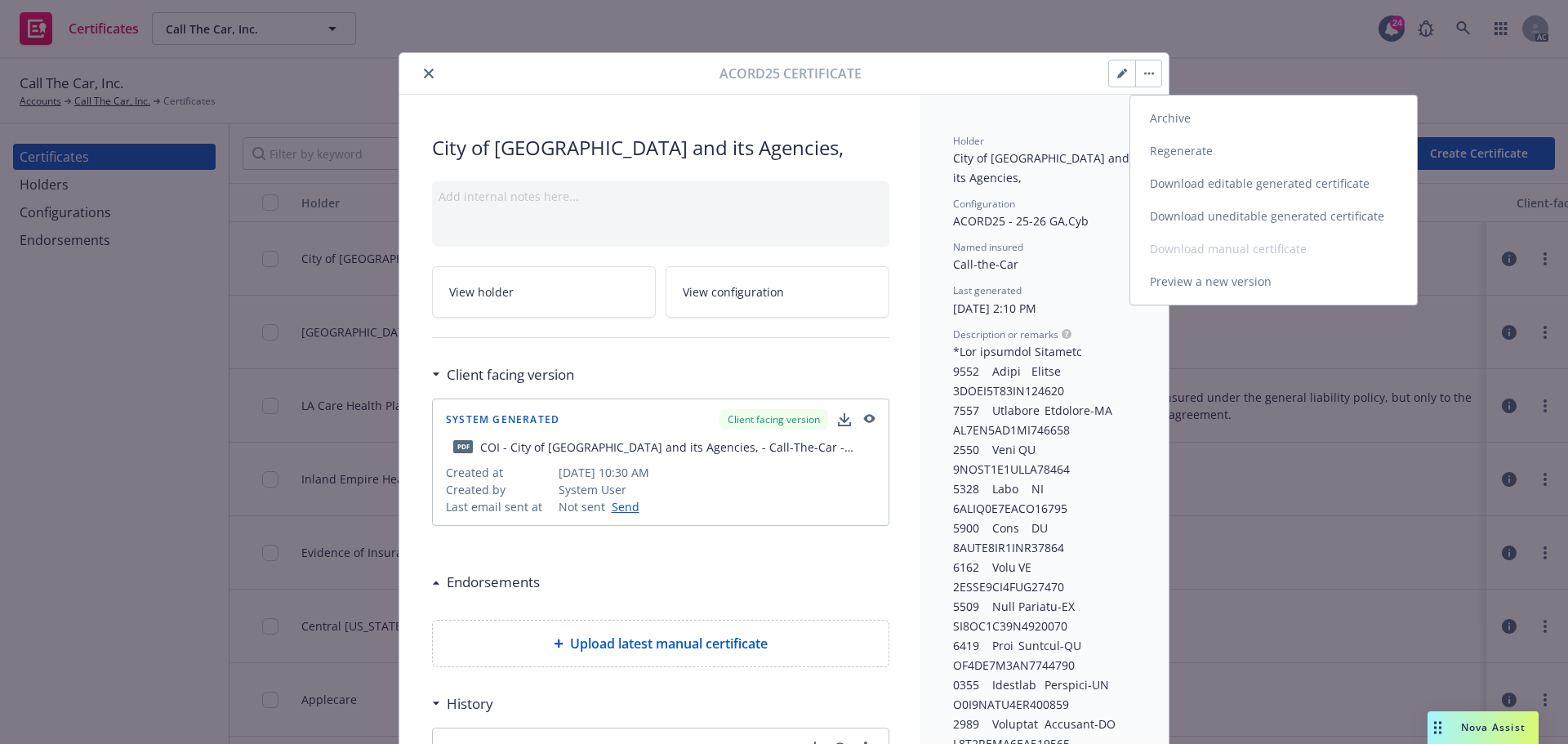
click at [1187, 215] on link "Download uneditable generated certificate" at bounding box center [1274, 217] width 286 height 33
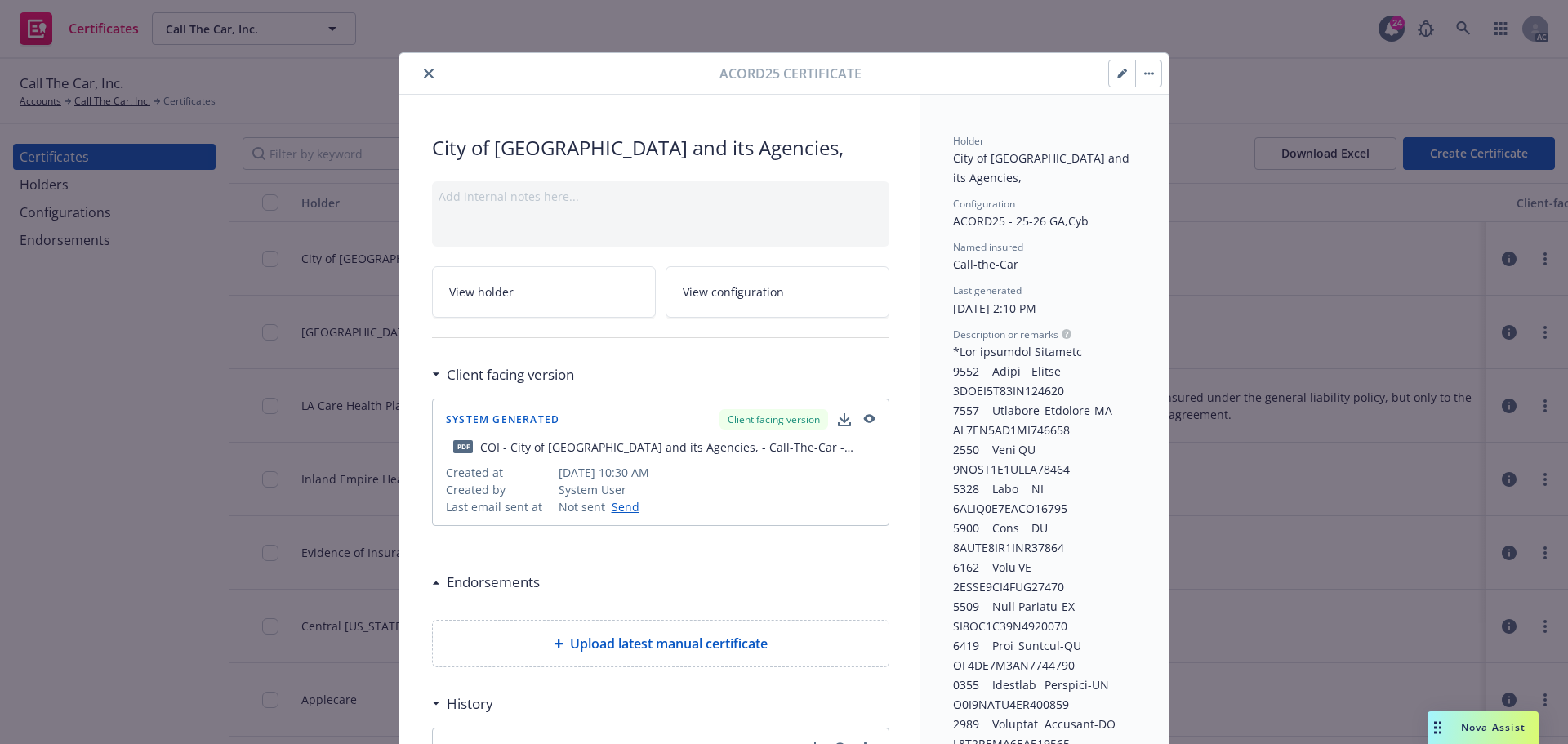
click at [425, 71] on icon "close" at bounding box center [428, 73] width 10 height 10
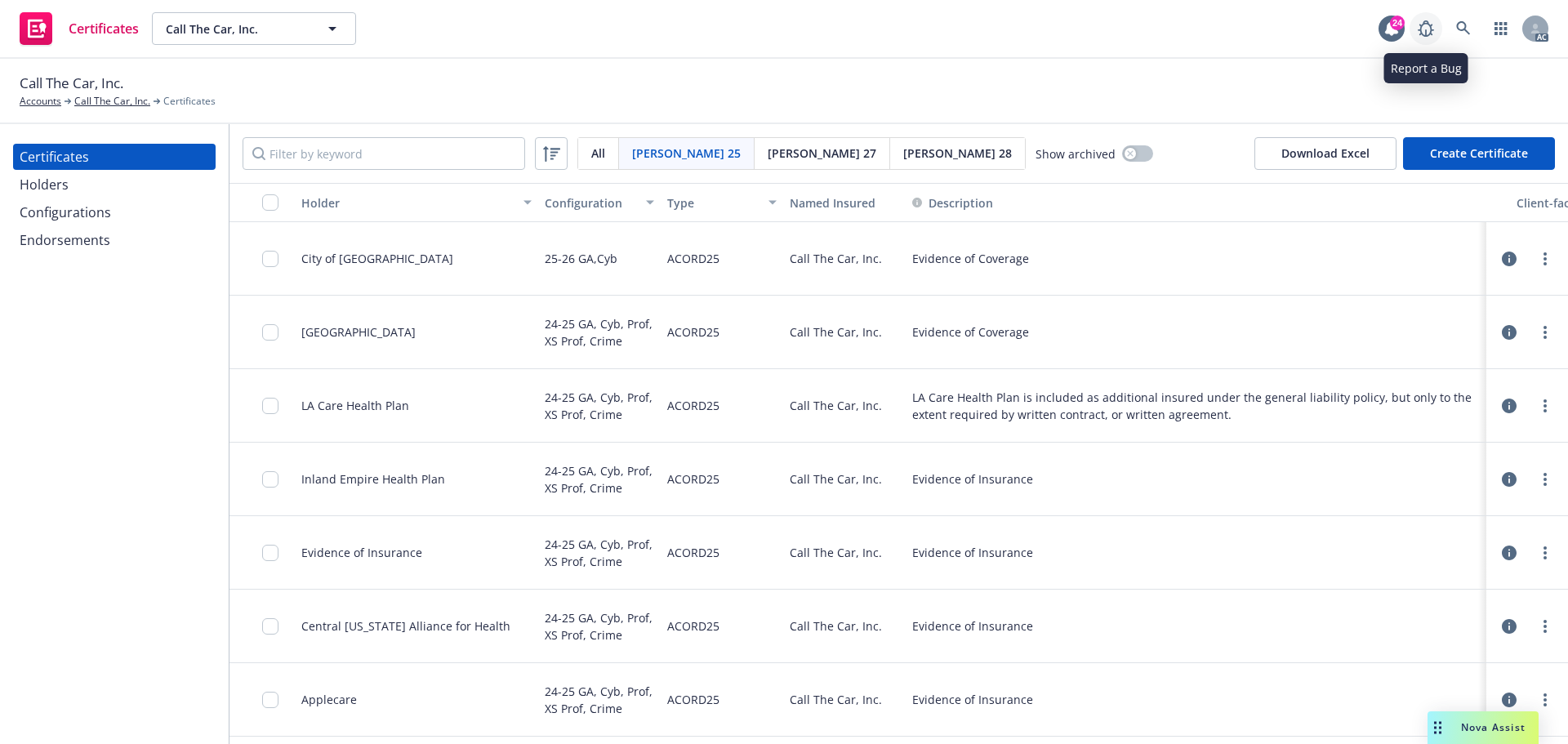
click at [1428, 26] on icon at bounding box center [1426, 29] width 20 height 20
click at [303, 156] on input "Filter by keyword" at bounding box center [384, 153] width 283 height 33
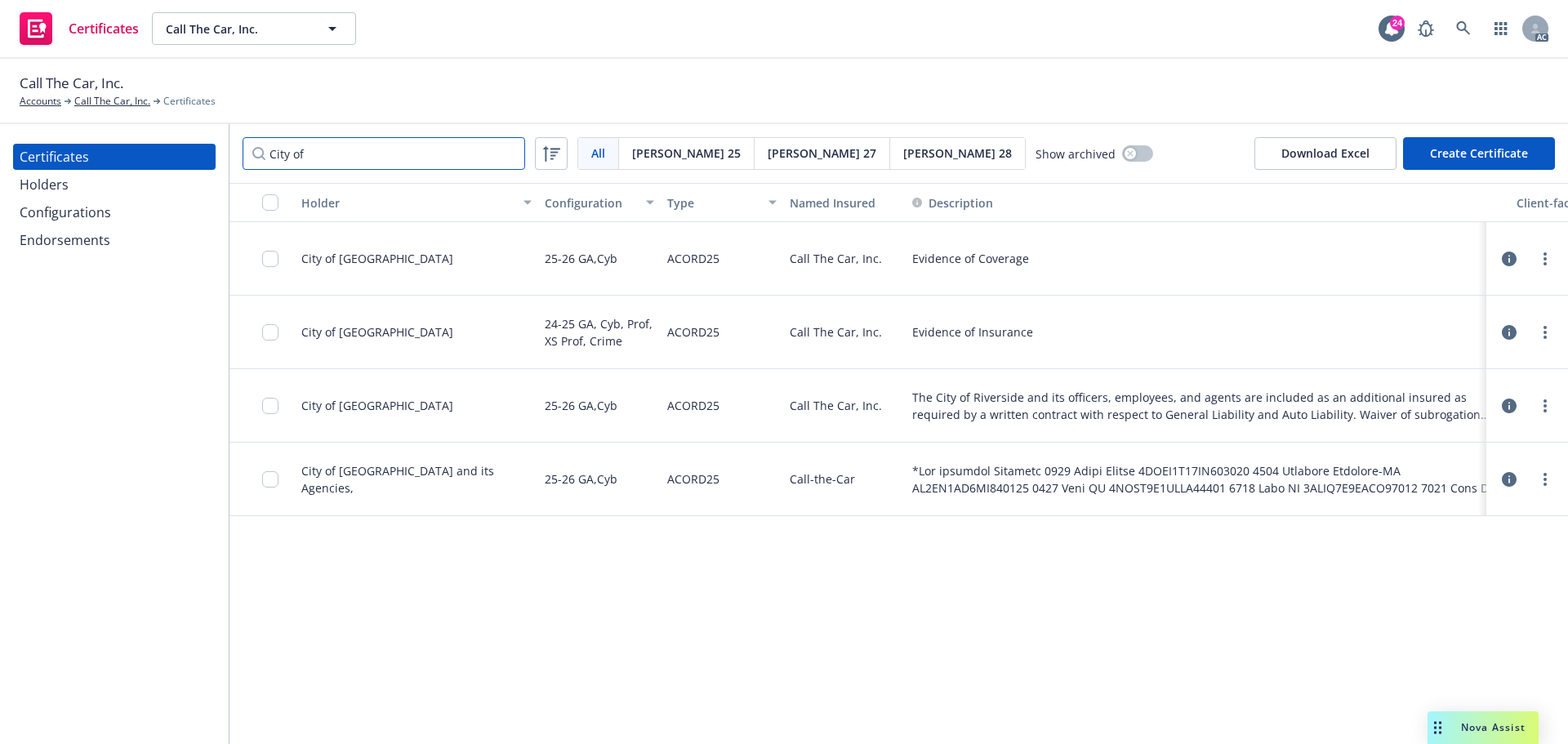
type input "City of"
click at [1506, 487] on icon "button" at bounding box center [1509, 479] width 14 height 14
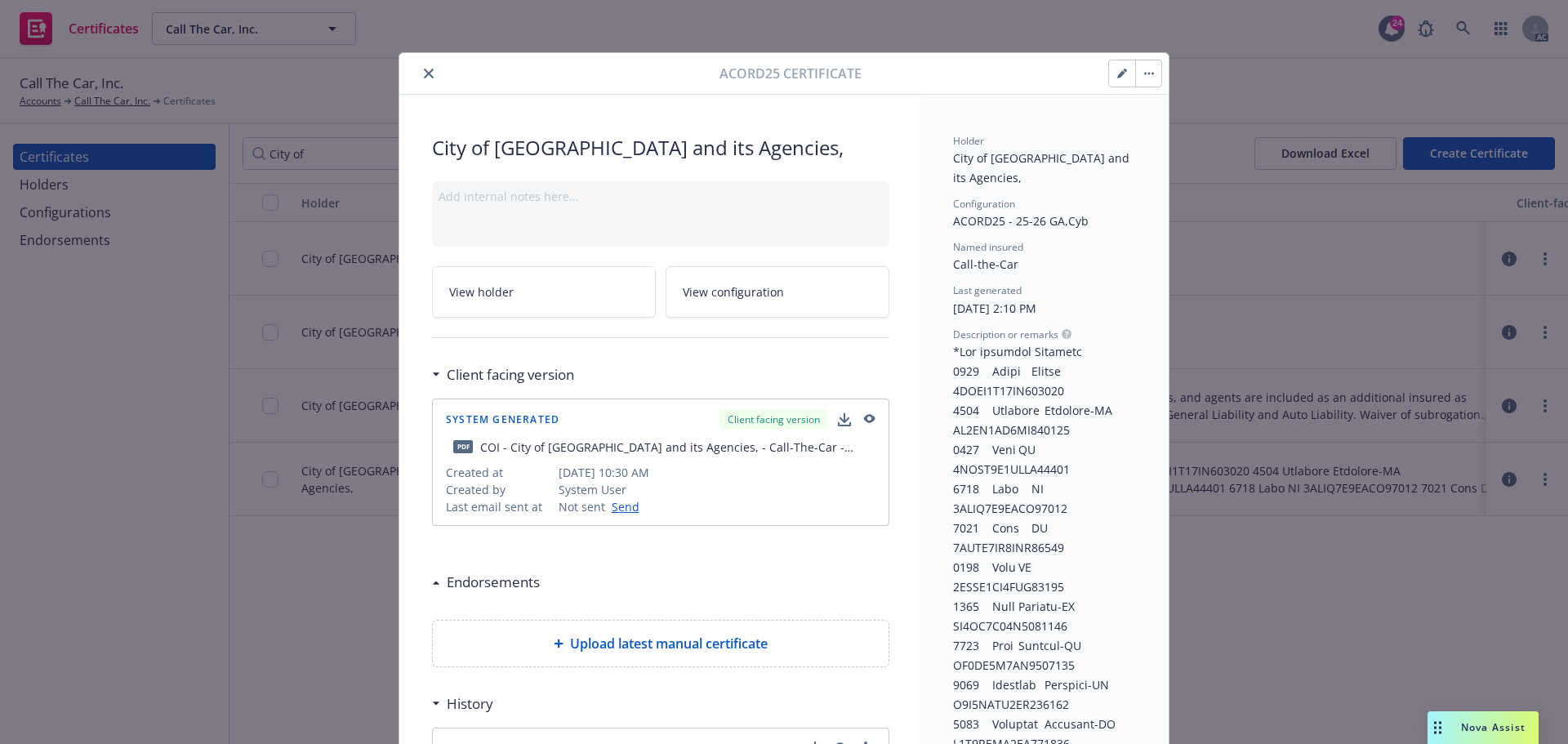
drag, startPoint x: 1115, startPoint y: 82, endPoint x: 1101, endPoint y: 82, distance: 14.0
click at [1115, 82] on button "button" at bounding box center [1121, 73] width 26 height 26
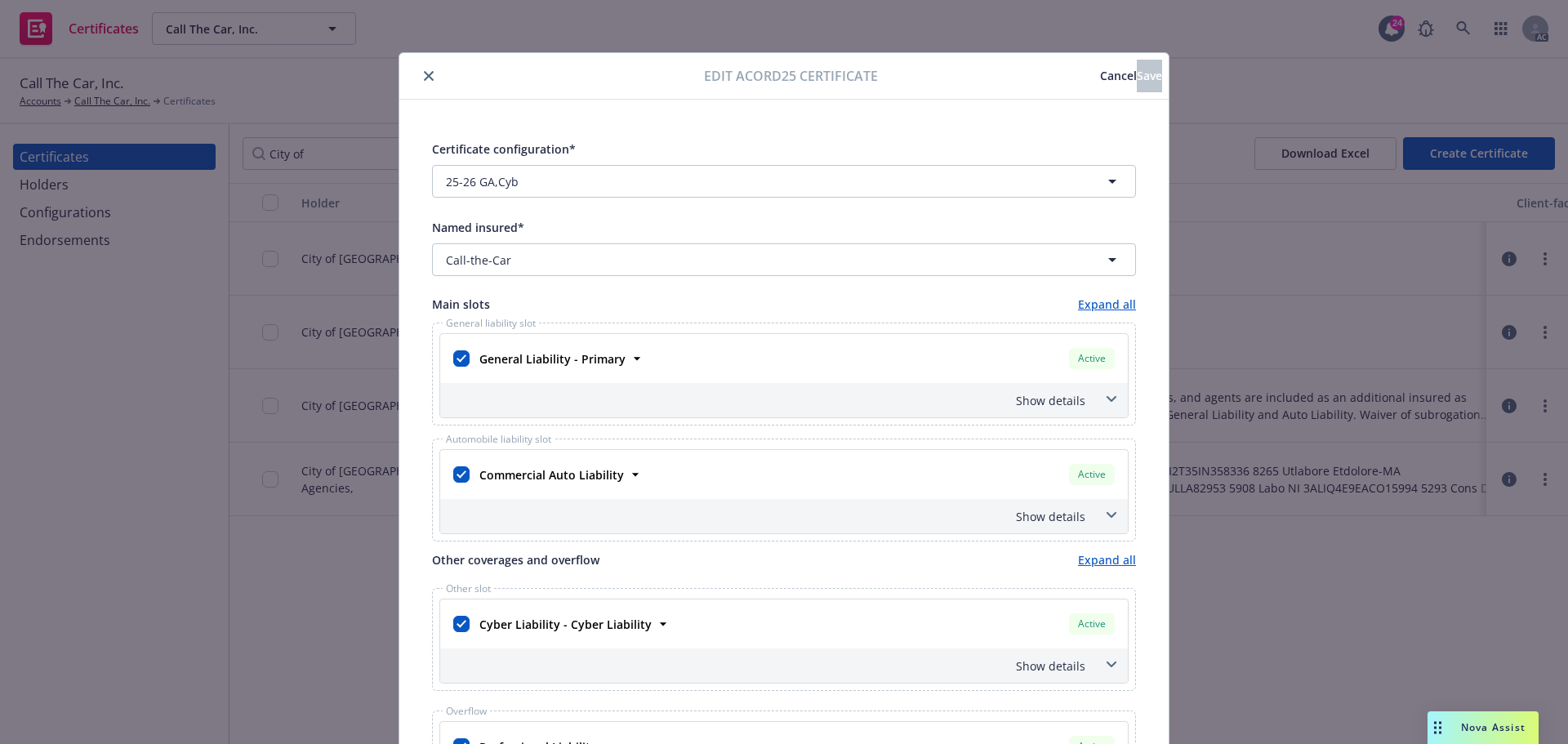
click at [424, 71] on icon "close" at bounding box center [428, 75] width 10 height 10
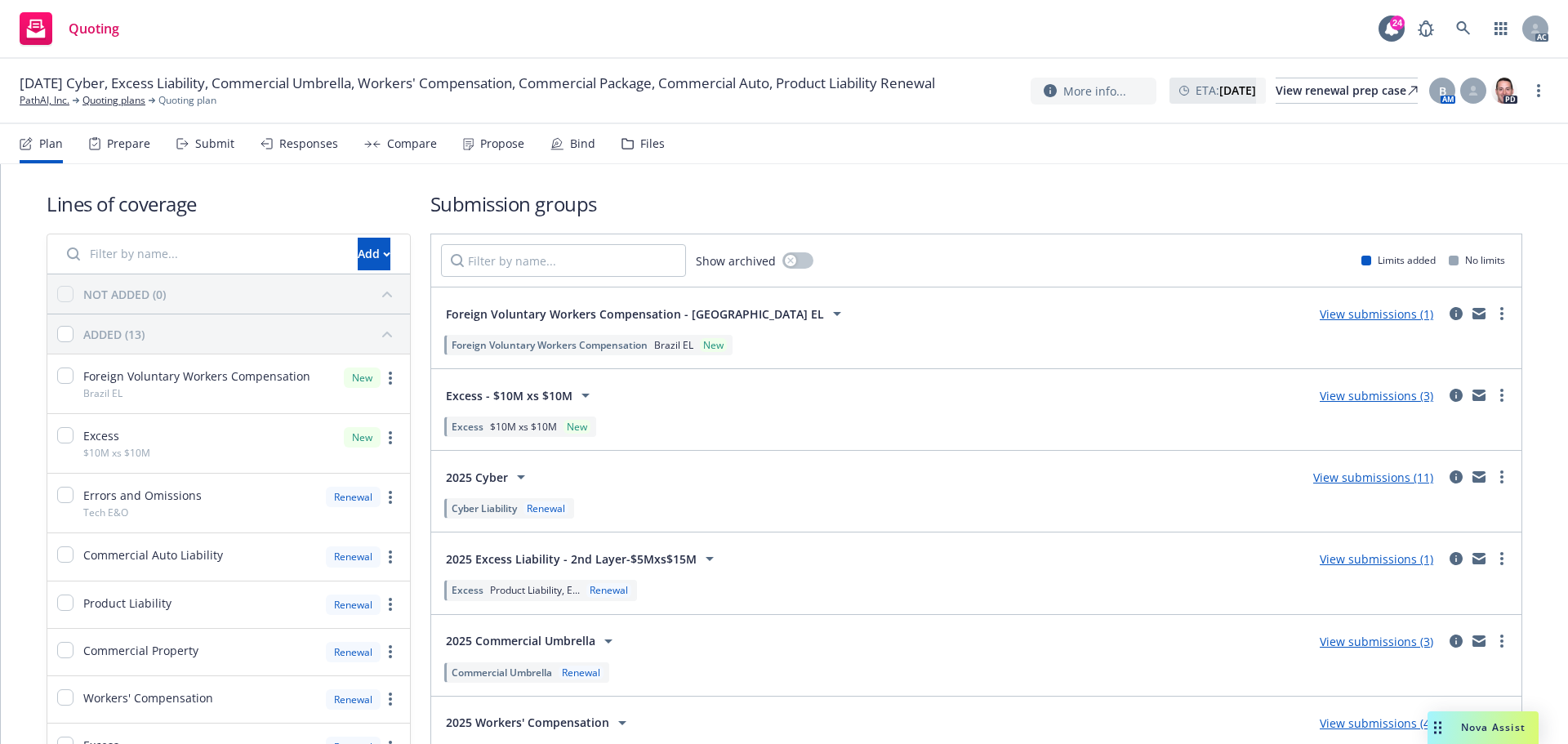
click at [575, 142] on div "Bind" at bounding box center [582, 143] width 25 height 13
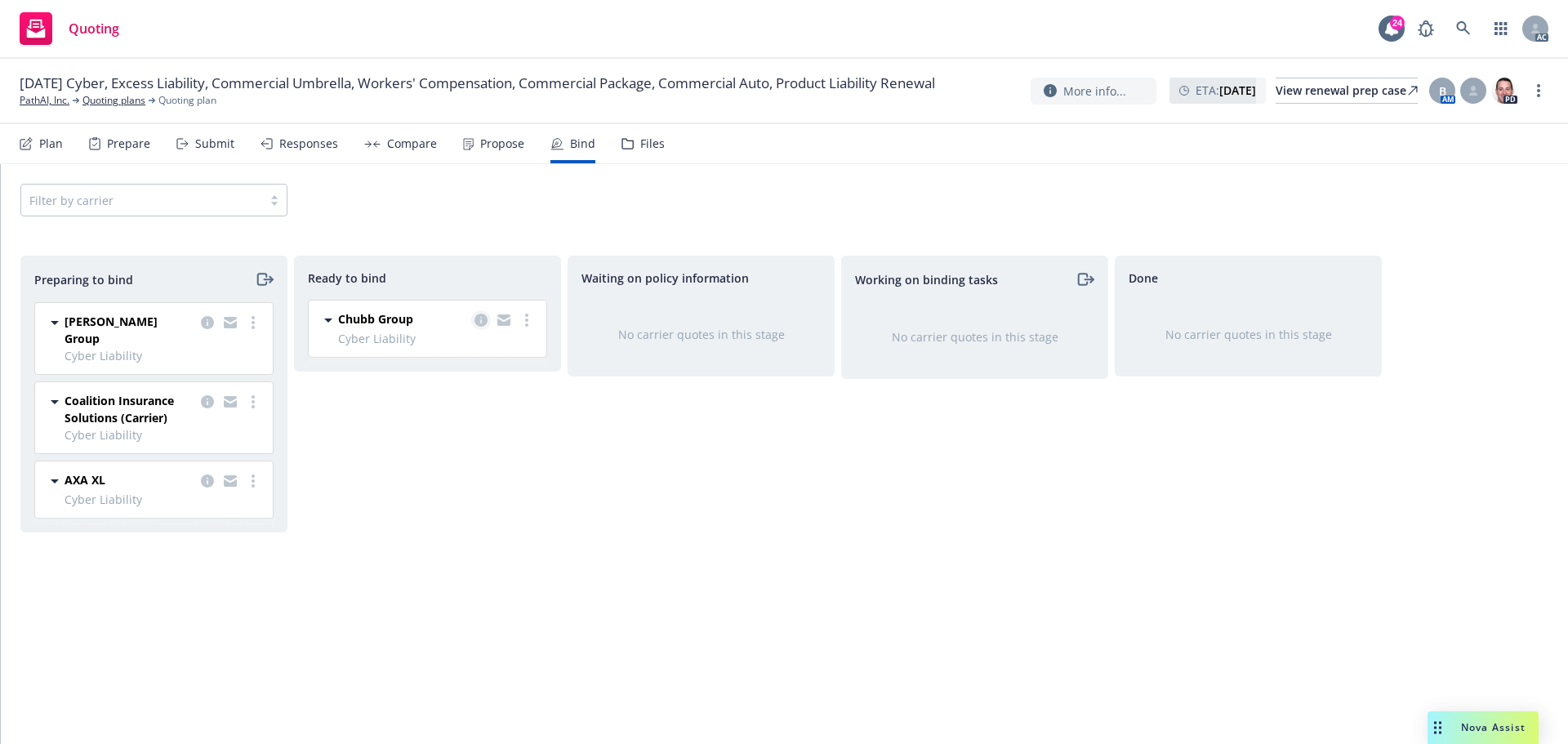
click at [478, 320] on icon "copy logging email" at bounding box center [481, 320] width 13 height 13
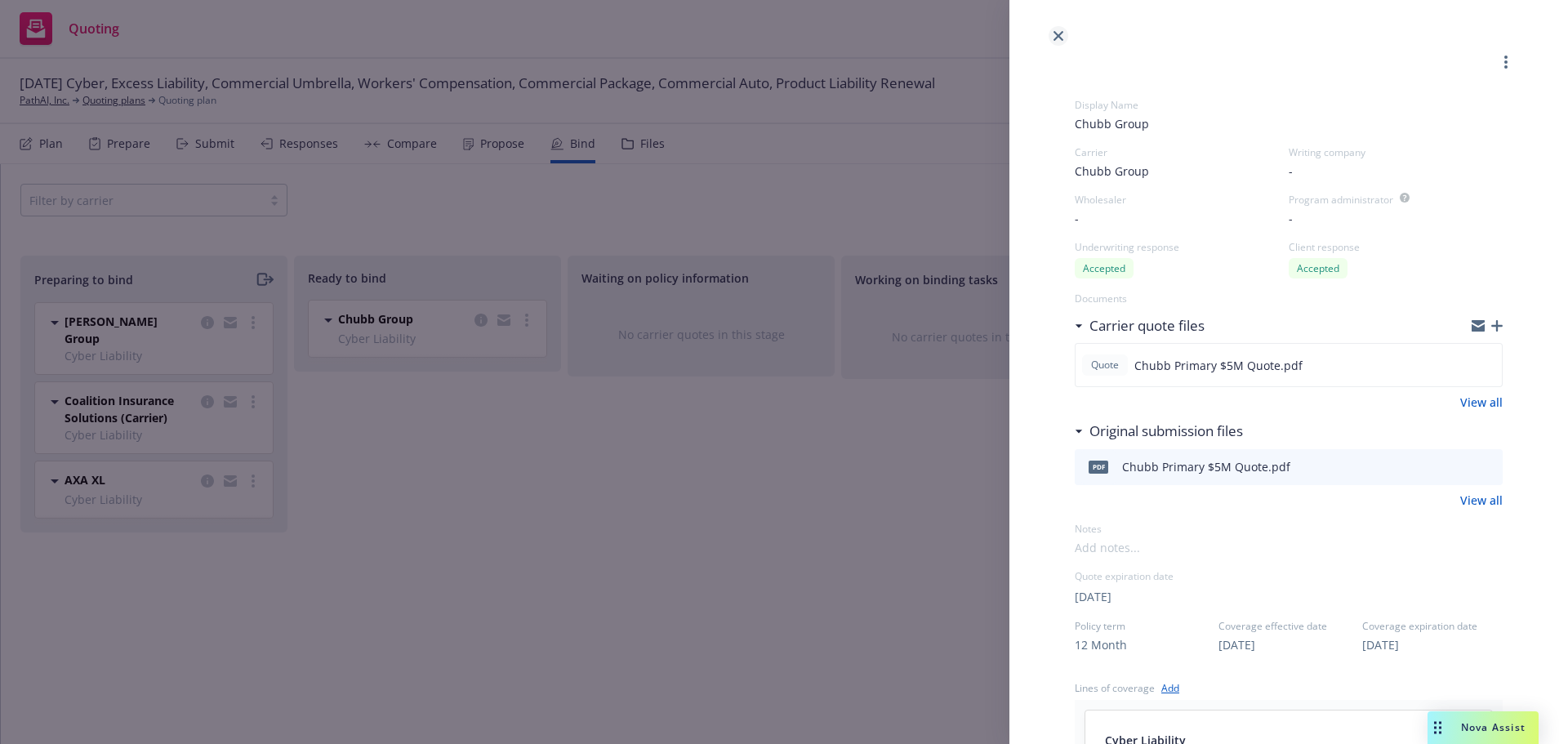
click at [1057, 37] on icon "close" at bounding box center [1058, 35] width 10 height 10
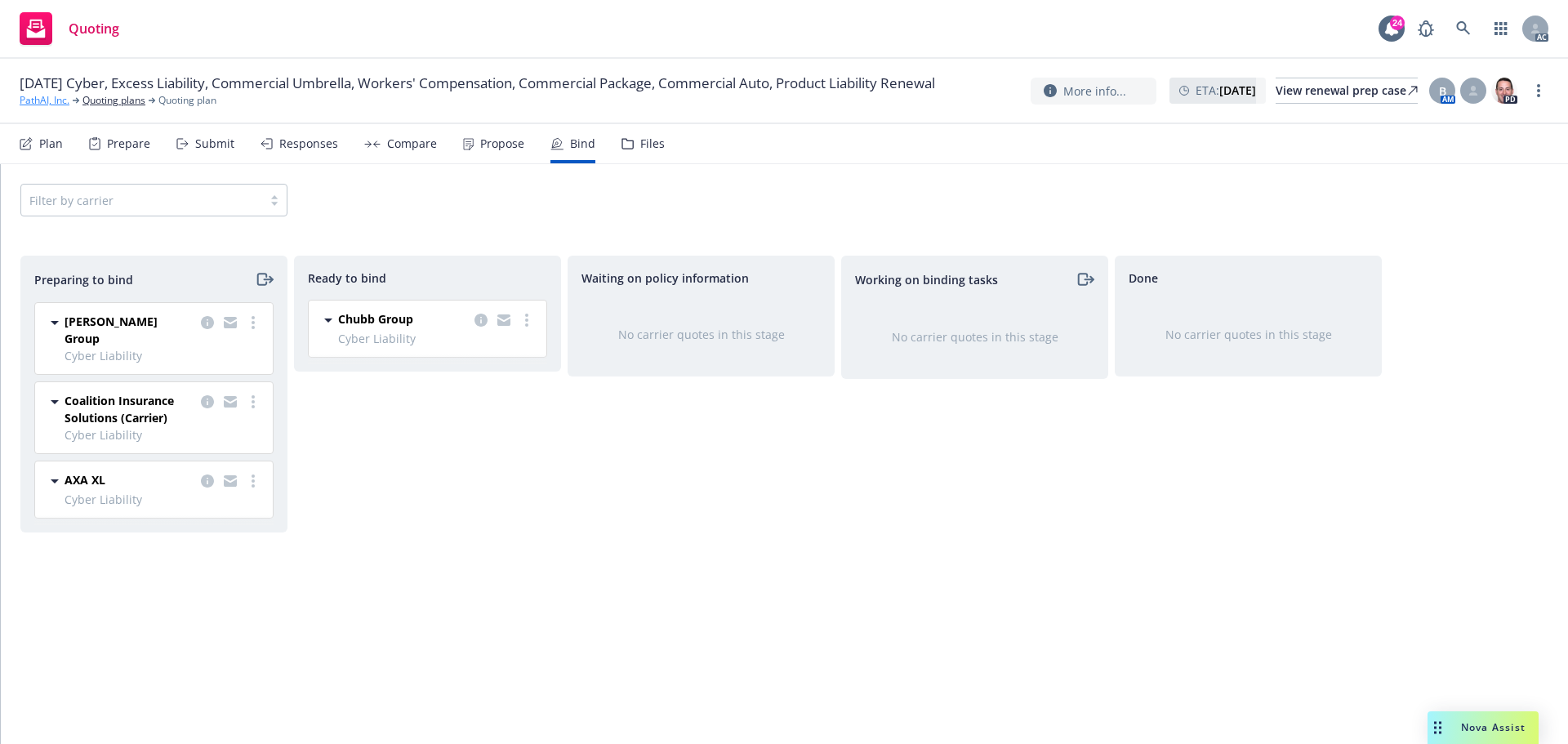
click at [43, 108] on link "PathAI, Inc." at bounding box center [44, 101] width 50 height 14
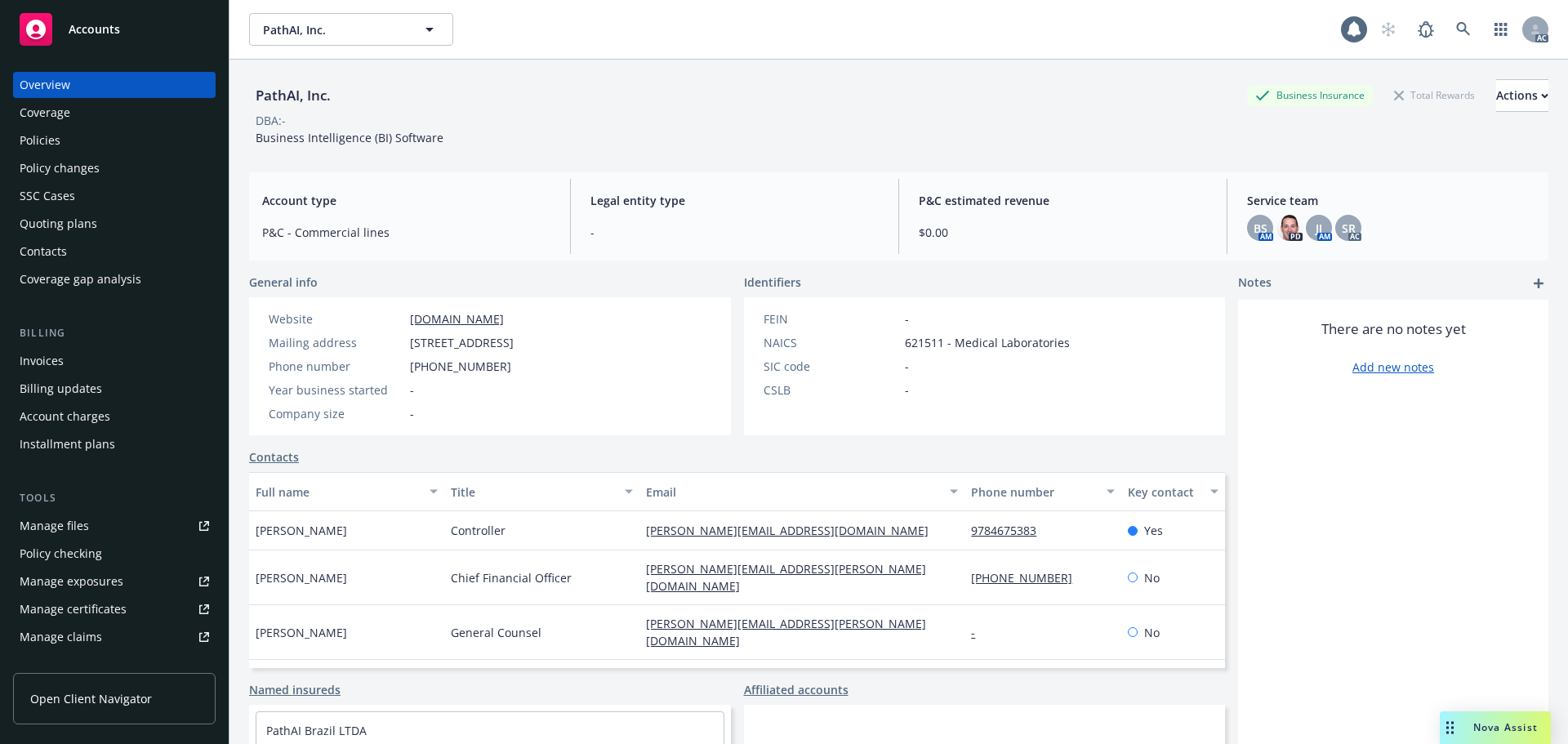
click at [87, 29] on span "Accounts" at bounding box center [94, 29] width 52 height 13
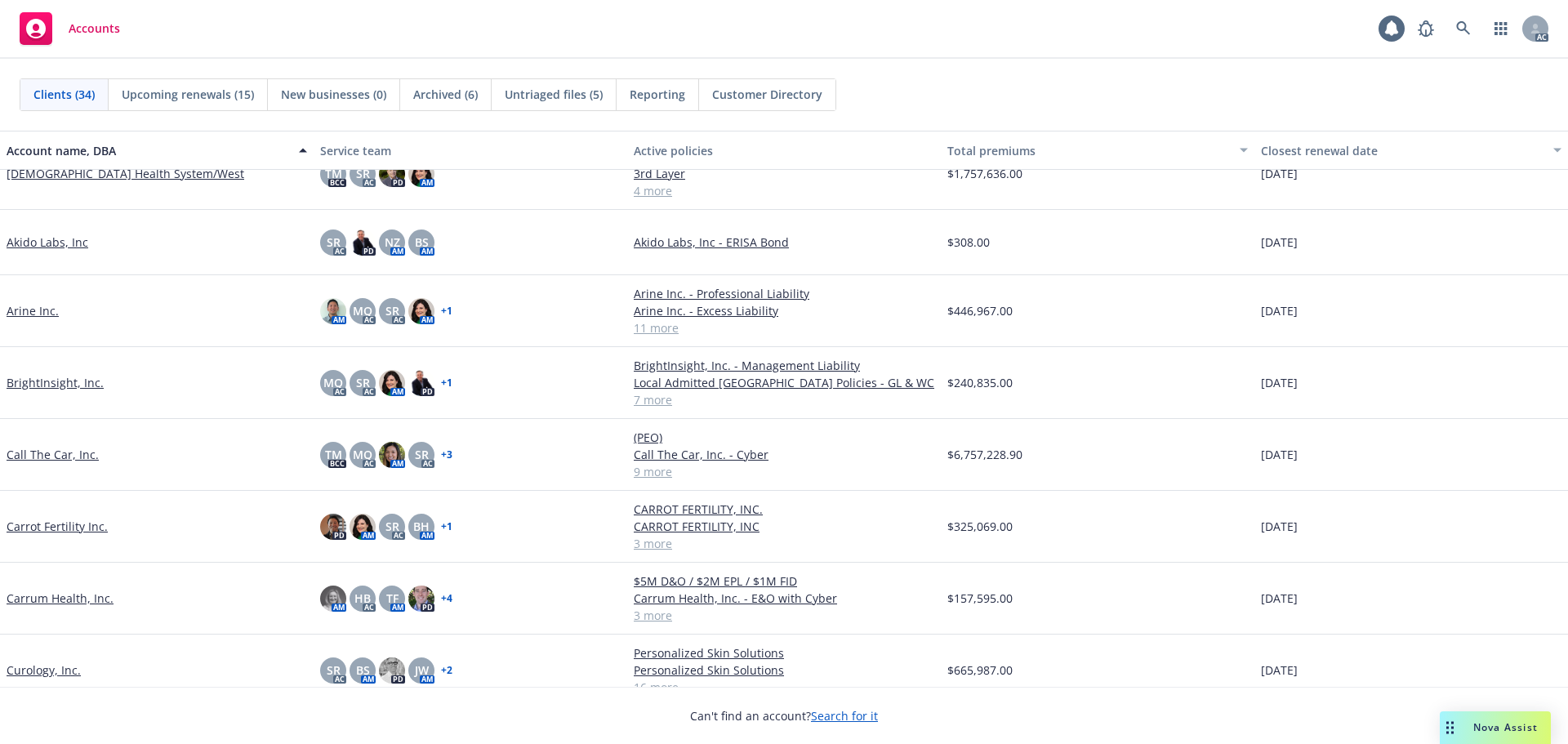
scroll to position [163, 0]
click at [63, 450] on link "Call The Car, Inc." at bounding box center [53, 453] width 92 height 17
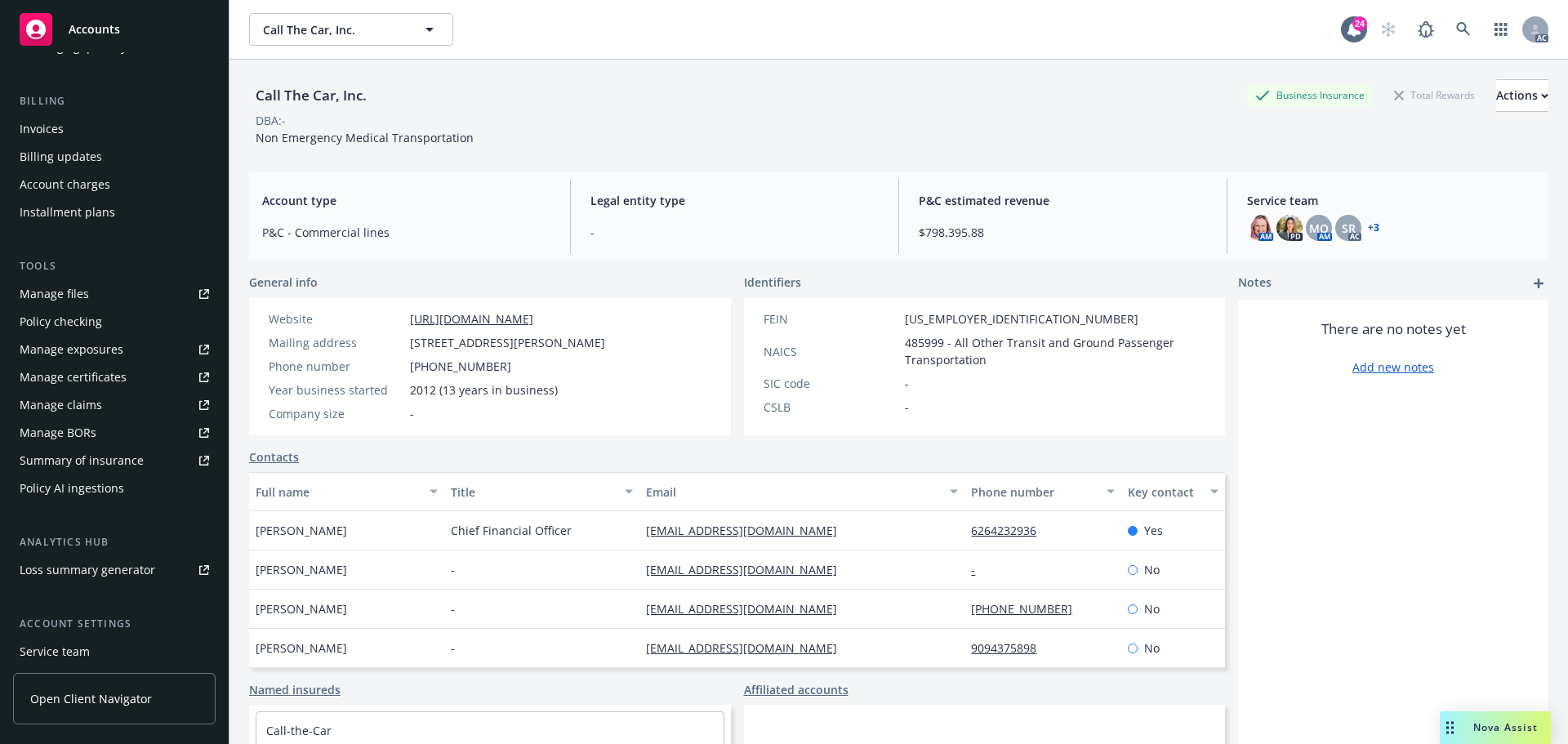
scroll to position [245, 0]
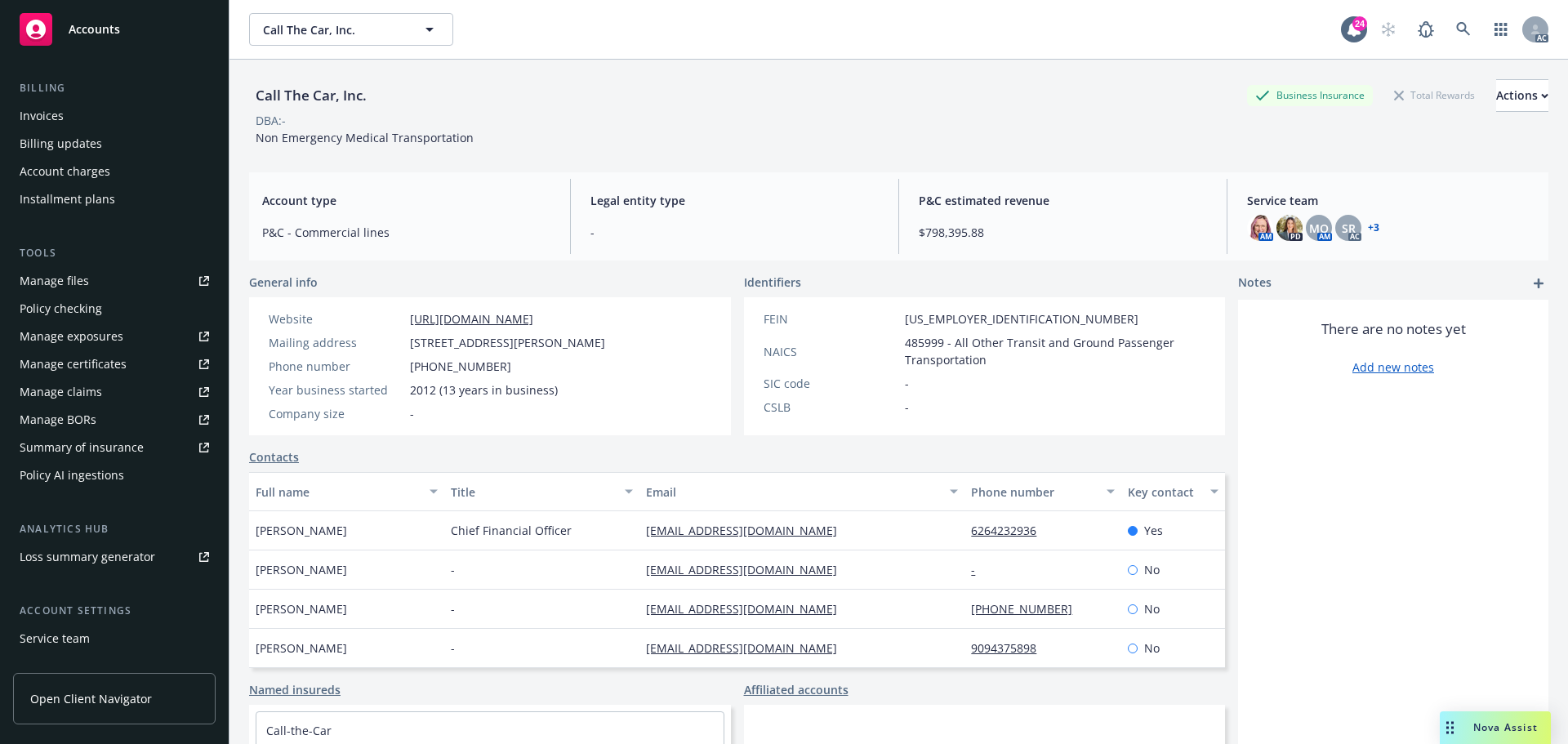
click at [136, 444] on div "Summary of insurance" at bounding box center [82, 448] width 124 height 26
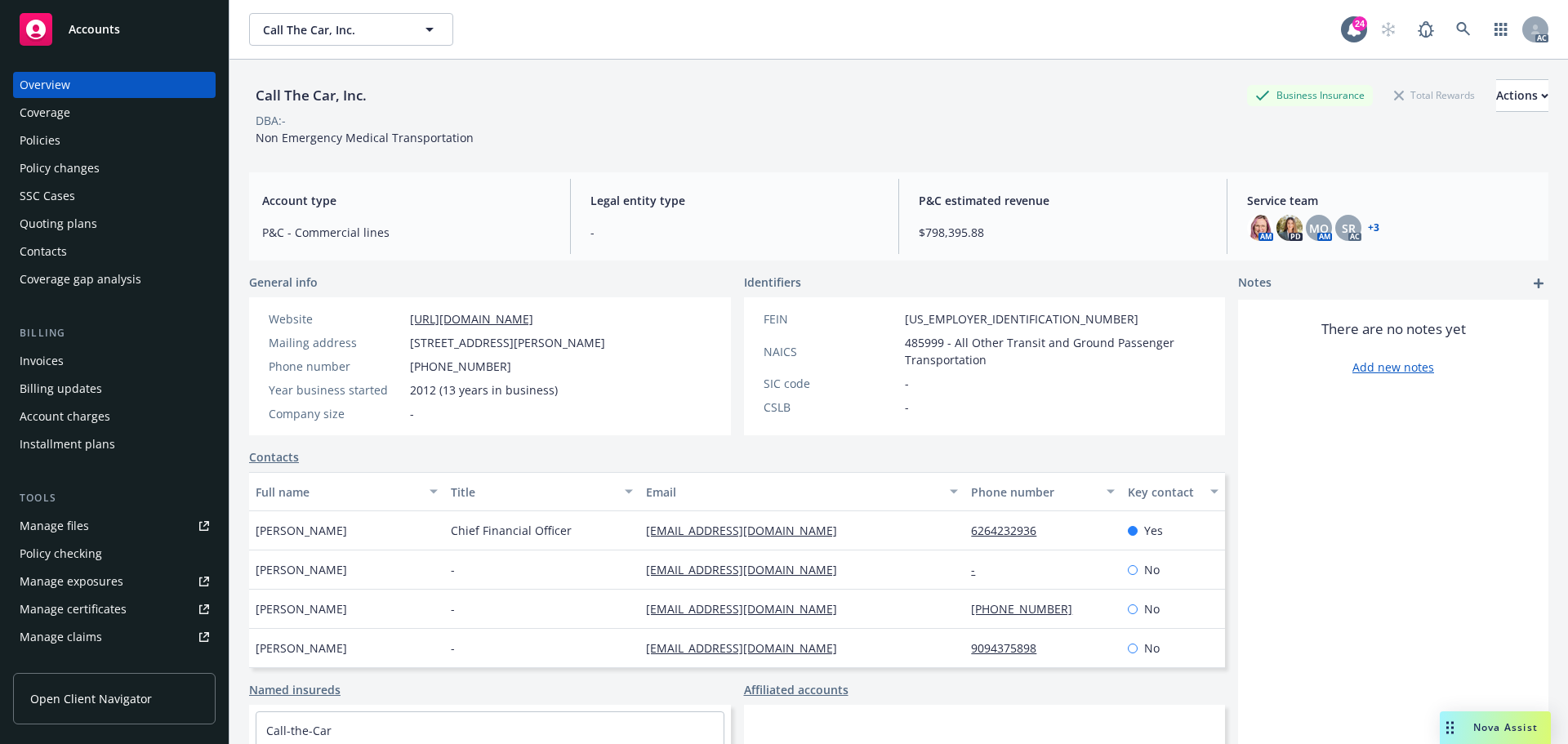
click at [46, 140] on div "Policies" at bounding box center [40, 140] width 41 height 26
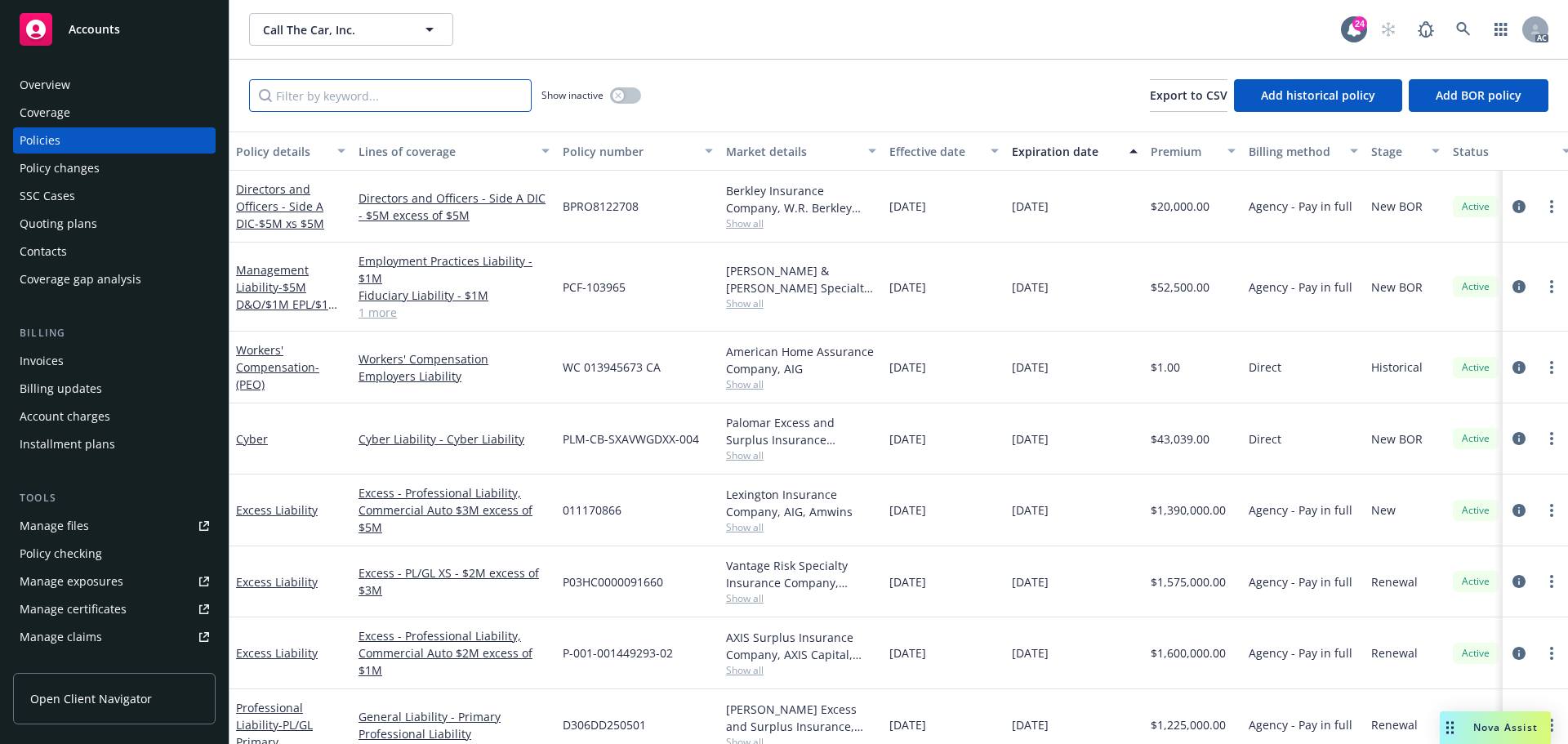
click at [319, 95] on input "Filter by keyword..." at bounding box center [390, 95] width 283 height 33
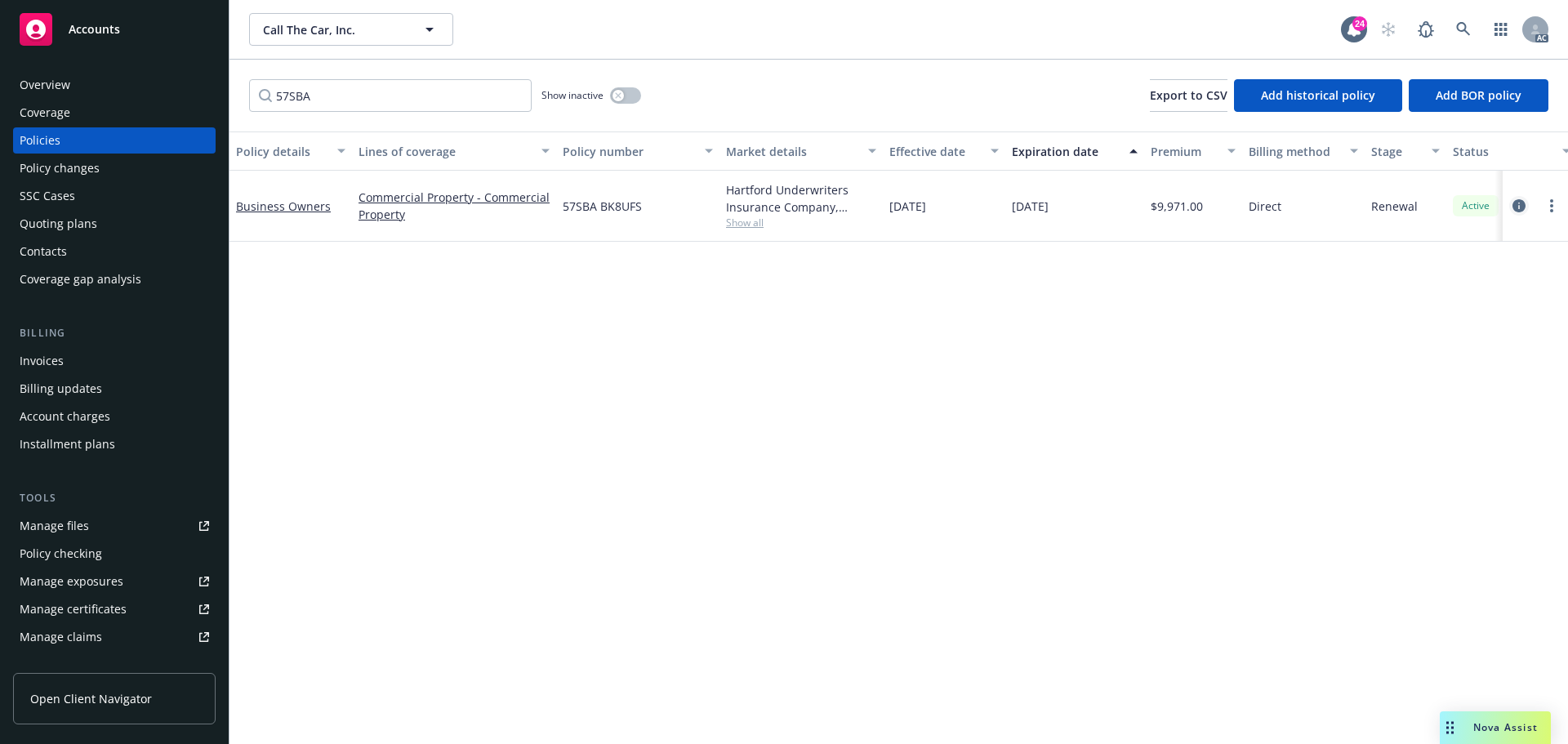
click at [1516, 202] on icon "circleInformation" at bounding box center [1519, 206] width 13 height 13
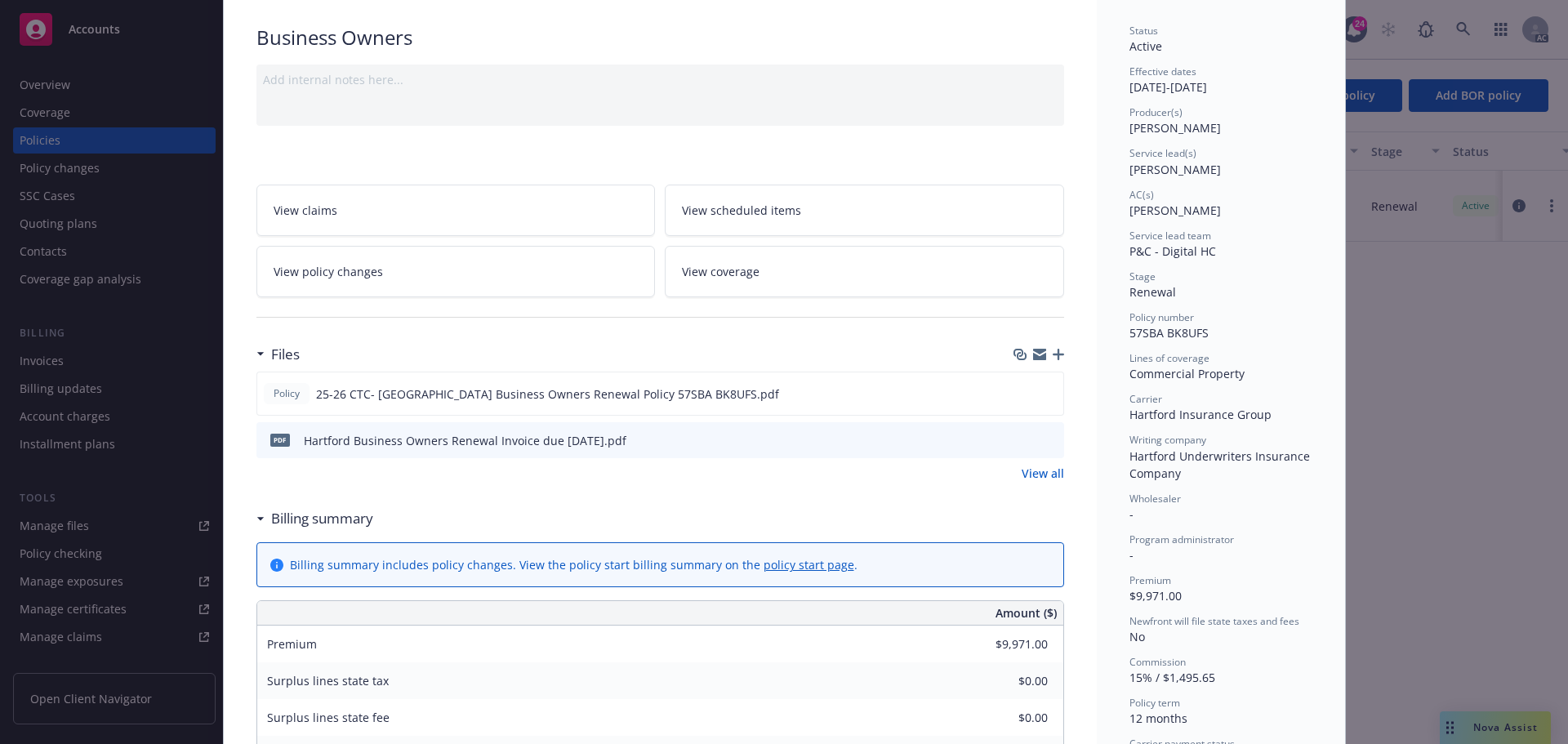
scroll to position [82, 0]
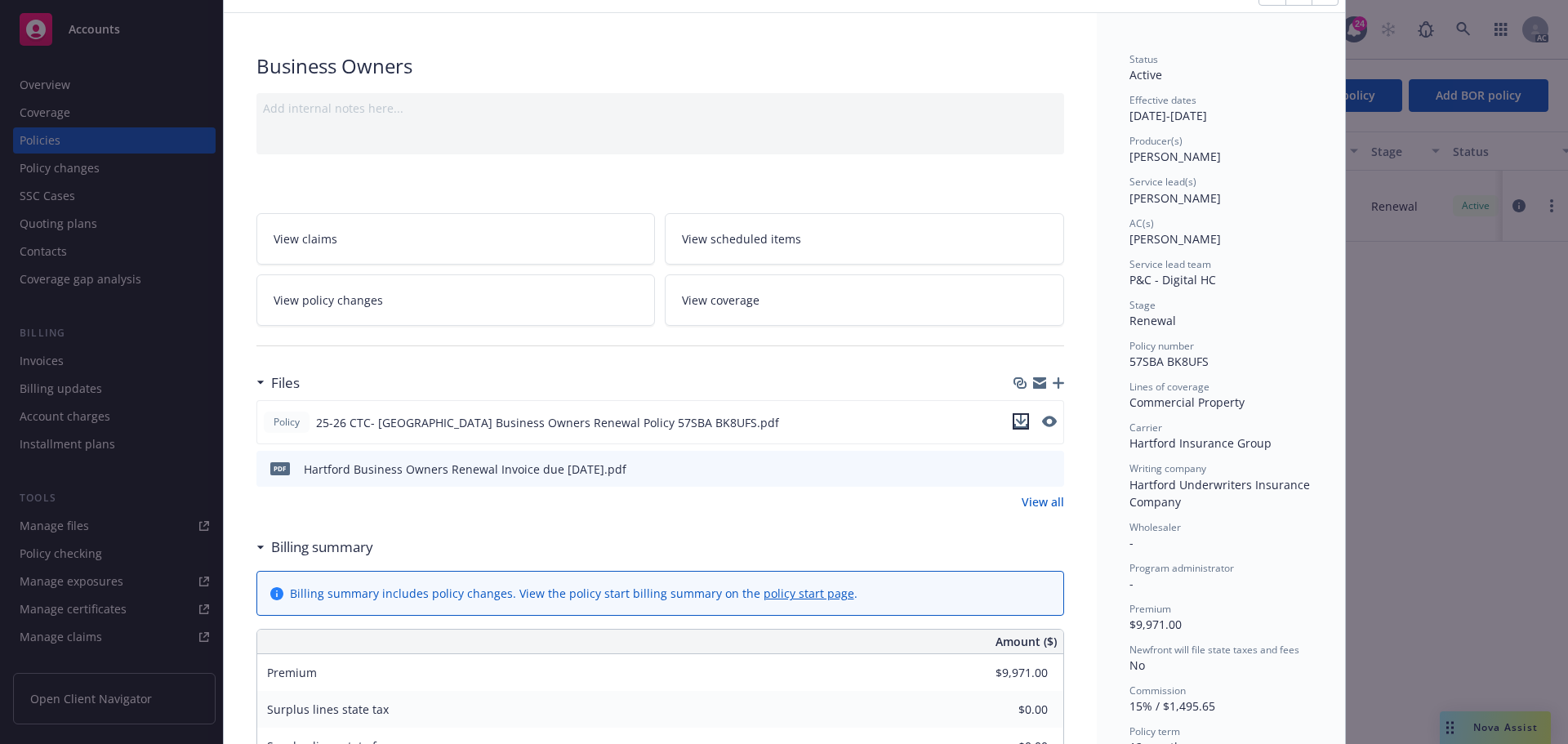
click at [1015, 425] on icon "download file" at bounding box center [1021, 421] width 13 height 13
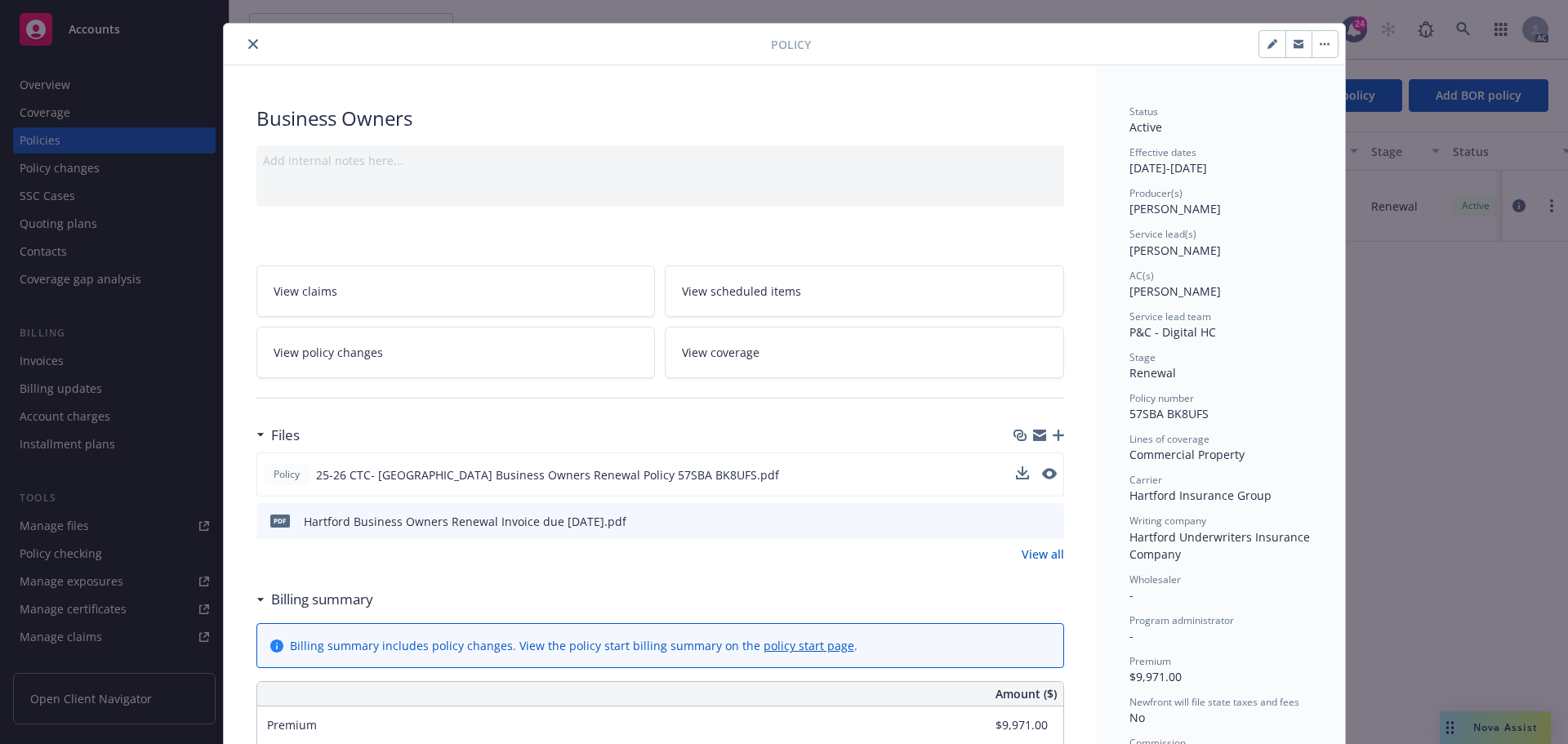
scroll to position [0, 0]
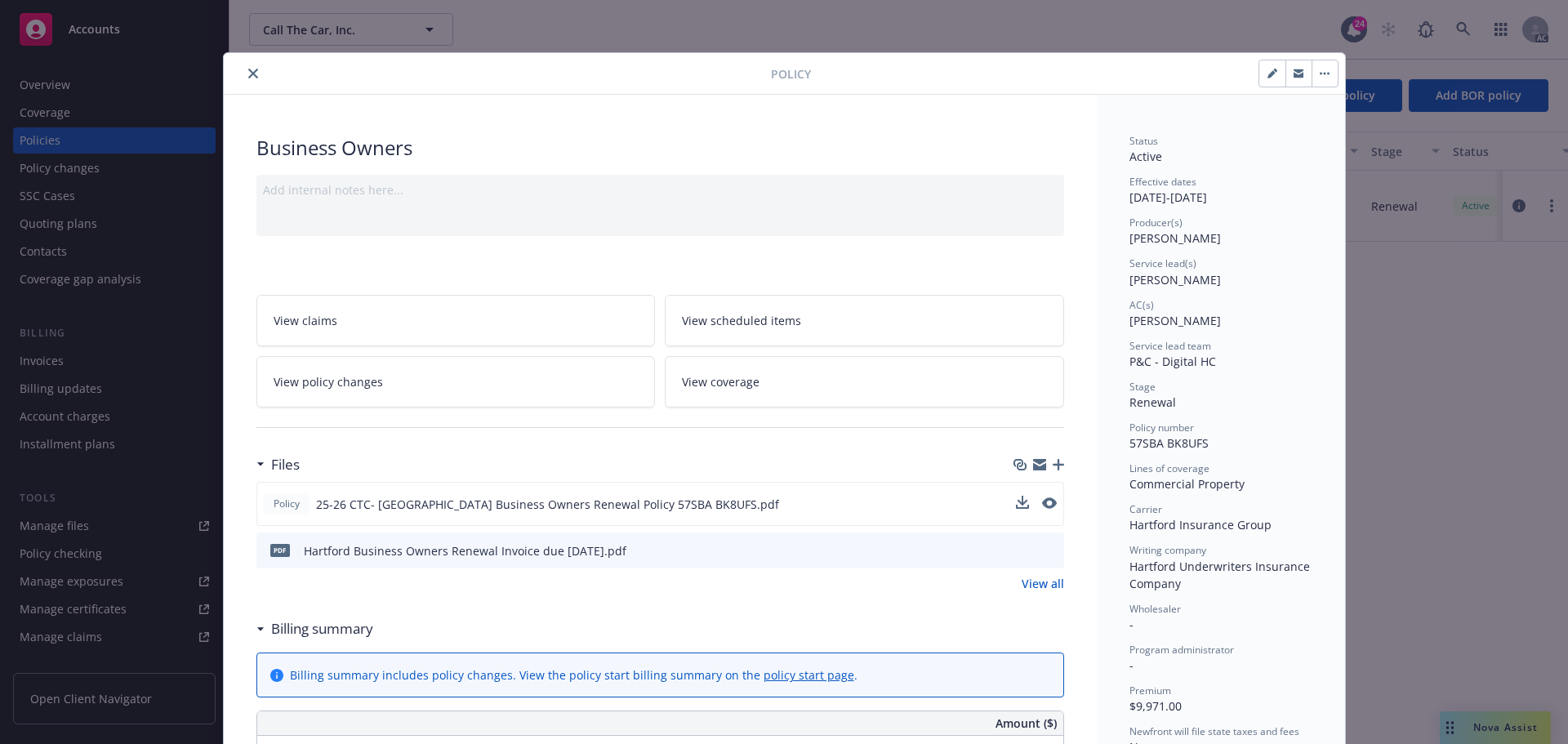
click at [248, 71] on icon "close" at bounding box center [253, 73] width 10 height 10
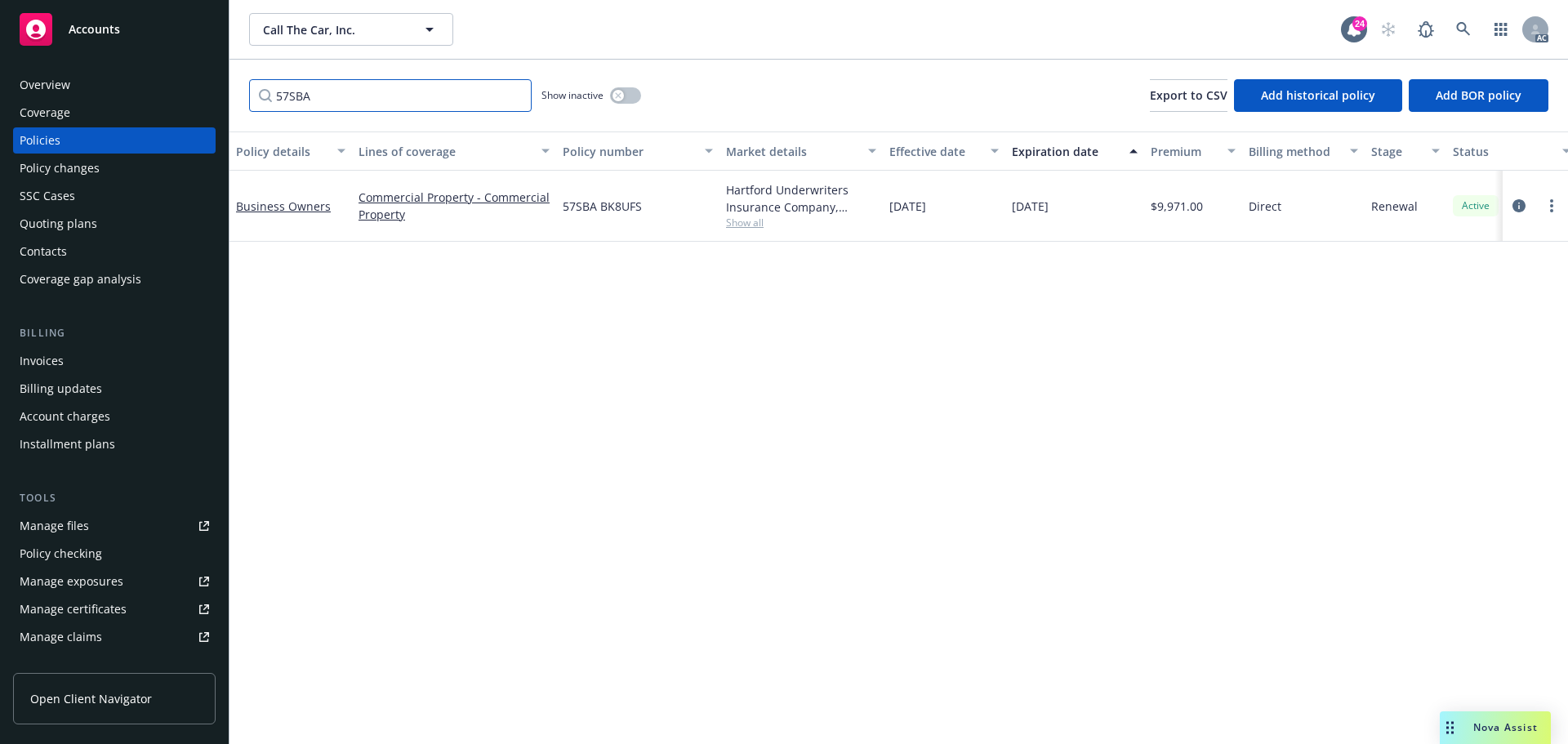
drag, startPoint x: 335, startPoint y: 99, endPoint x: 215, endPoint y: 99, distance: 120.0
click at [216, 99] on div "Accounts Overview Coverage Policies Policy changes SSC Cases Quoting plans Cont…" at bounding box center [784, 372] width 1568 height 744
type input "Professional"
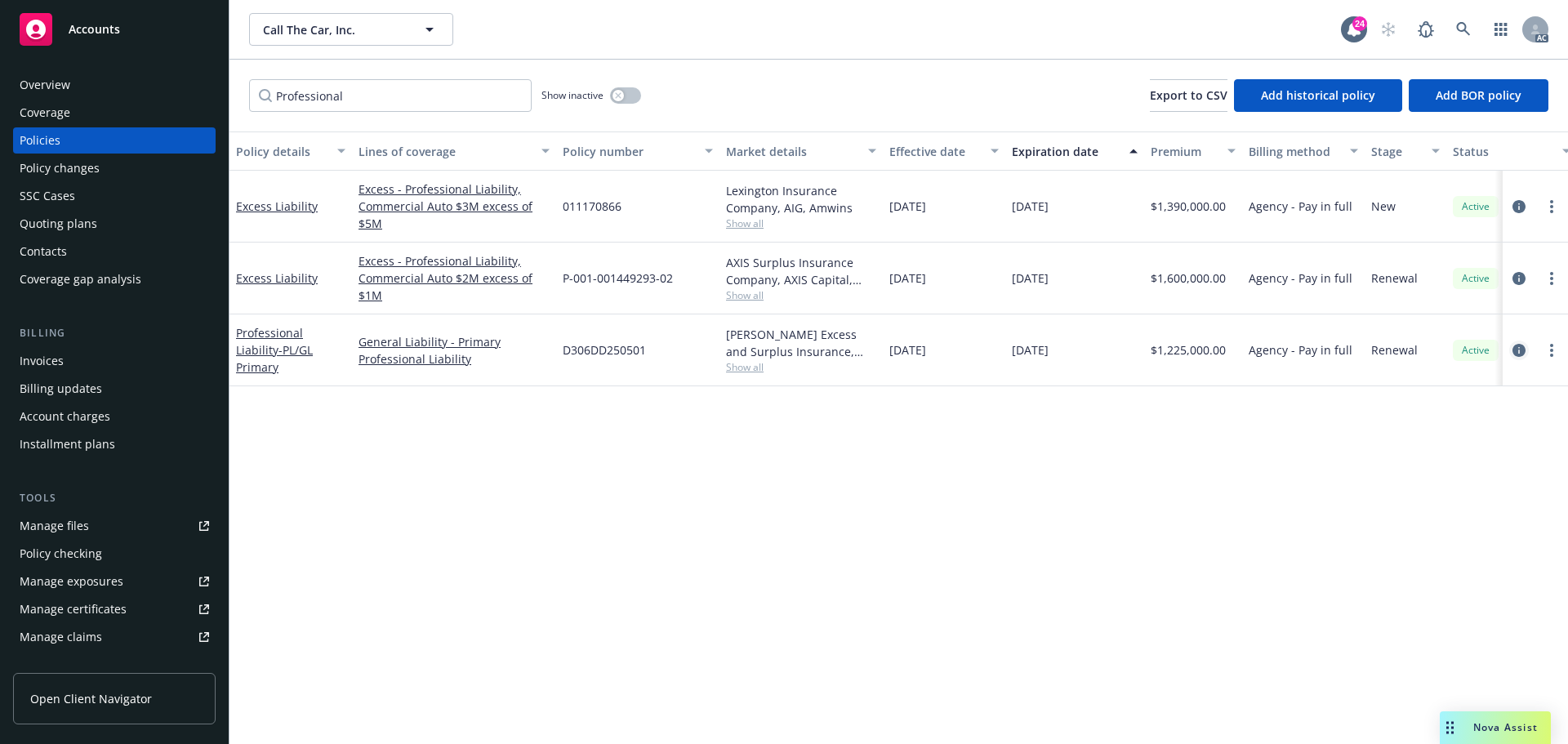
click at [1516, 348] on icon "circleInformation" at bounding box center [1519, 351] width 13 height 13
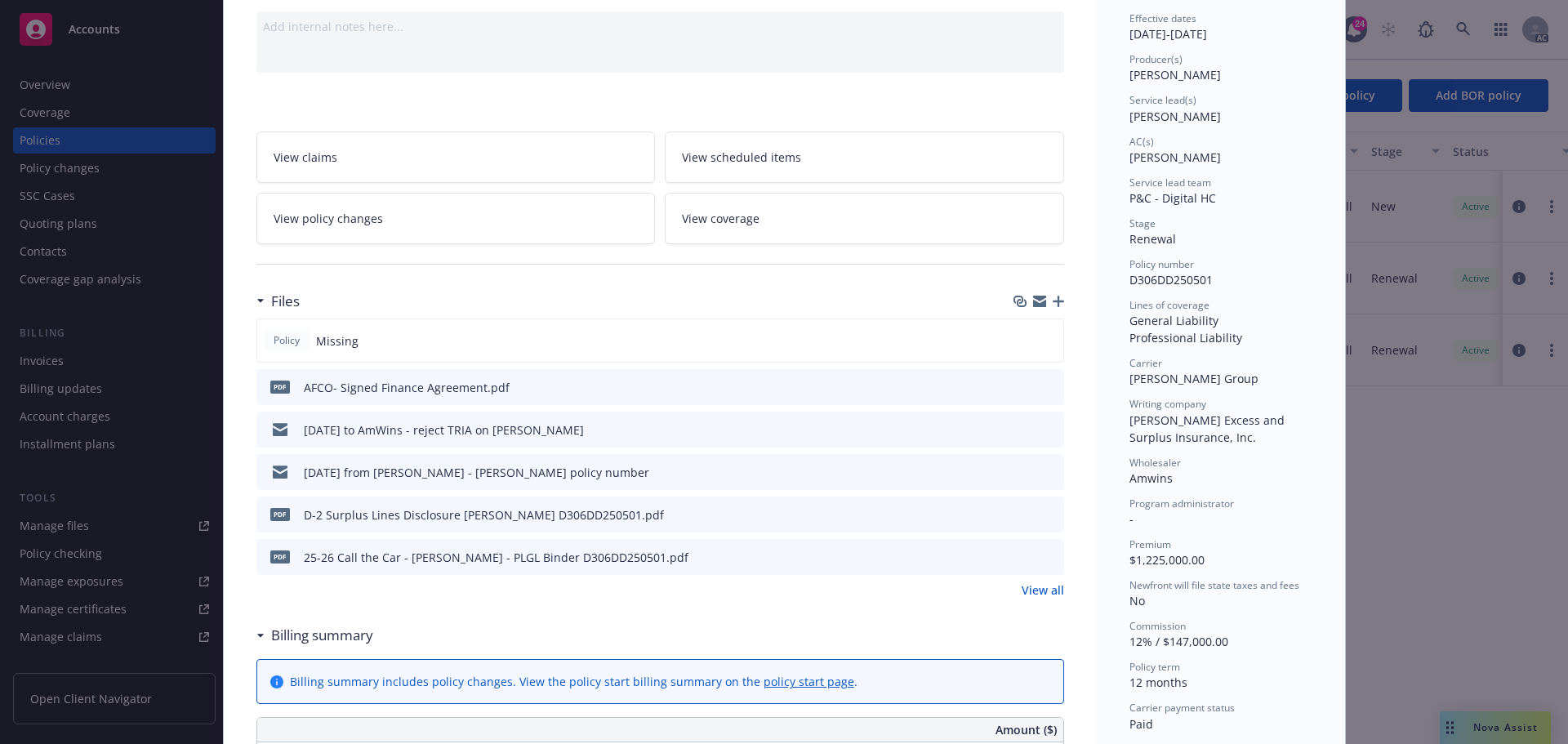
scroll to position [245, 0]
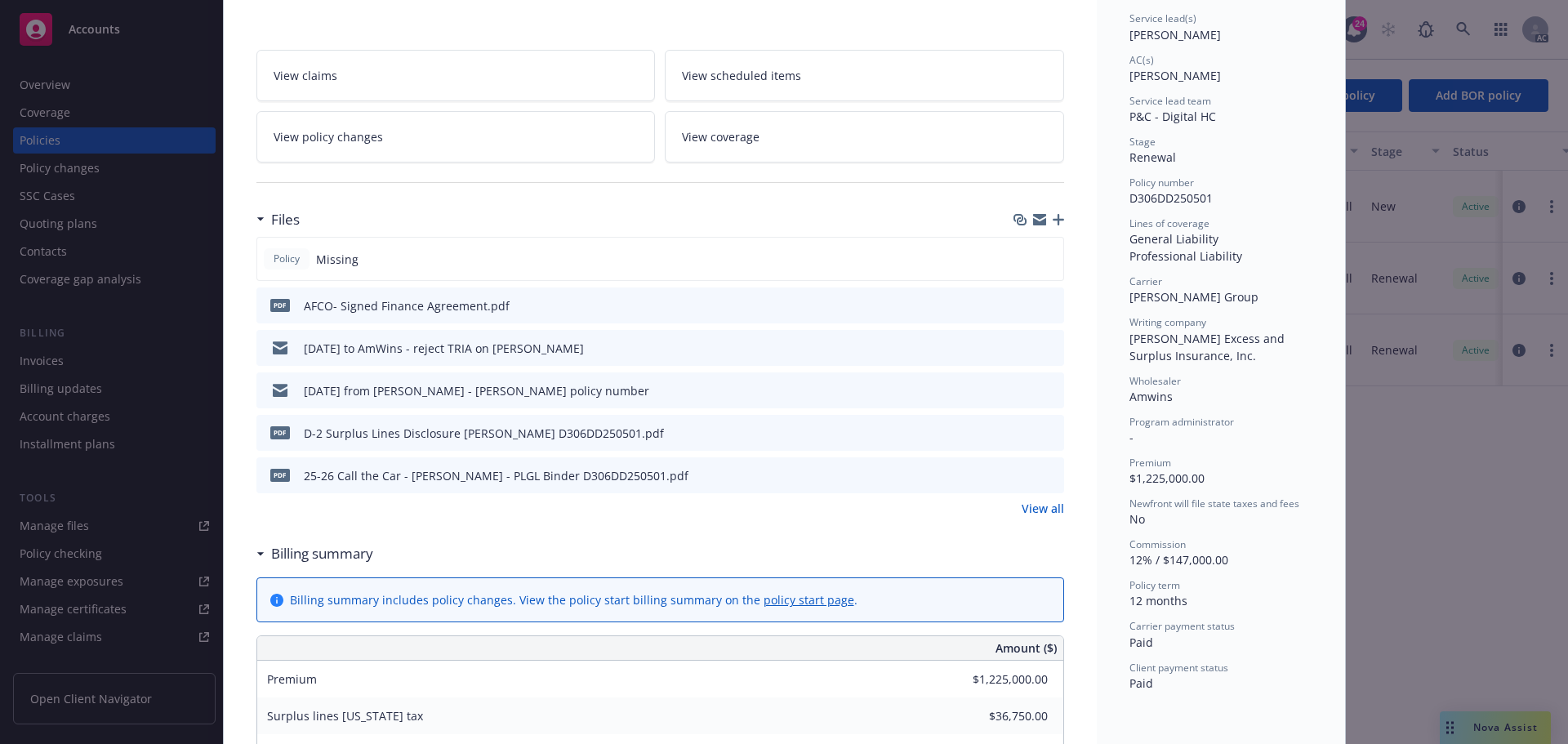
click at [1016, 478] on icon "download file" at bounding box center [1022, 475] width 13 height 13
click at [1032, 509] on link "View all" at bounding box center [1043, 508] width 43 height 17
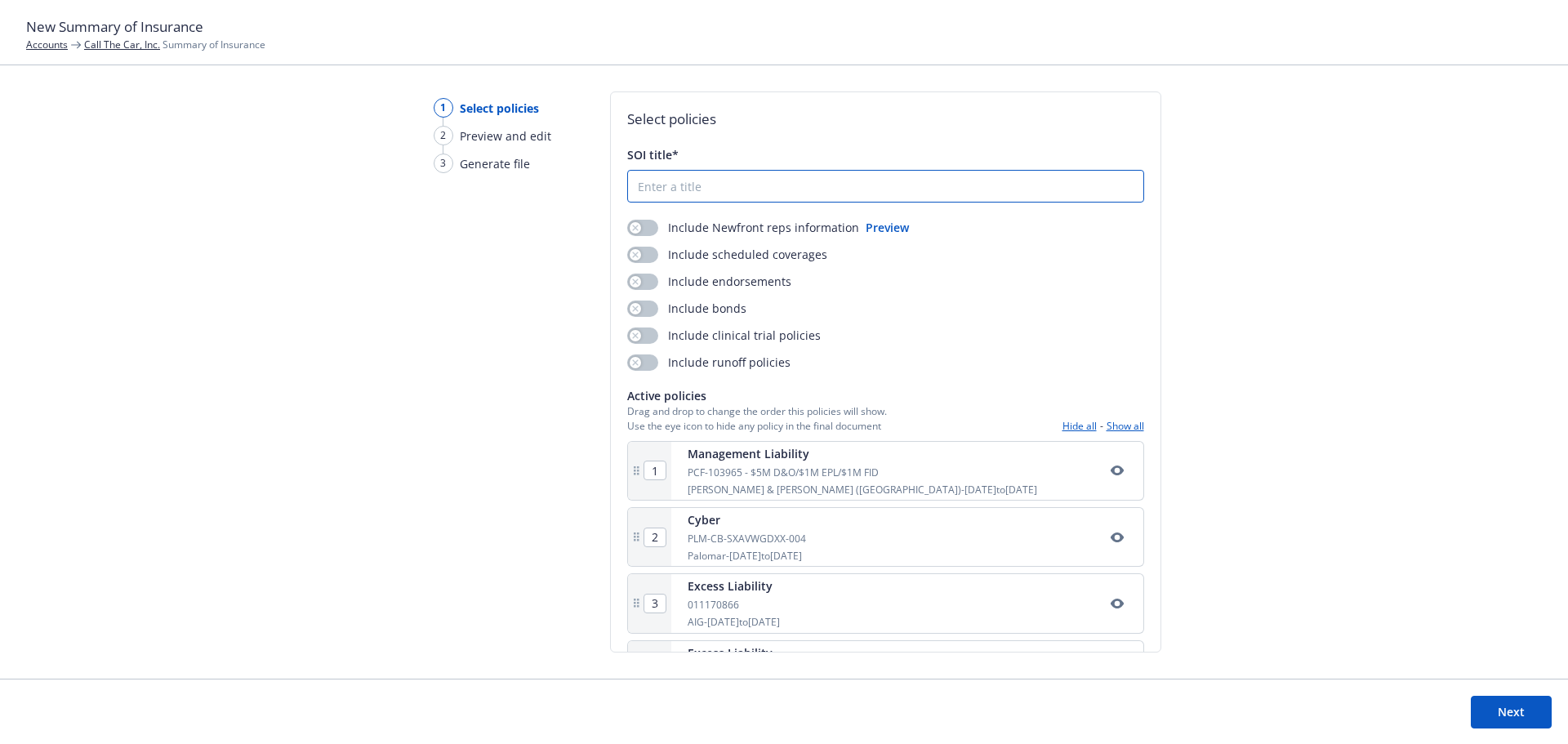
click at [693, 182] on input "SOI title*" at bounding box center [885, 186] width 515 height 31
type input "25-26 Call The Car Summary of Insurance"
drag, startPoint x: 652, startPoint y: 227, endPoint x: 766, endPoint y: 286, distance: 128.4
click at [652, 227] on button "button" at bounding box center [642, 228] width 31 height 16
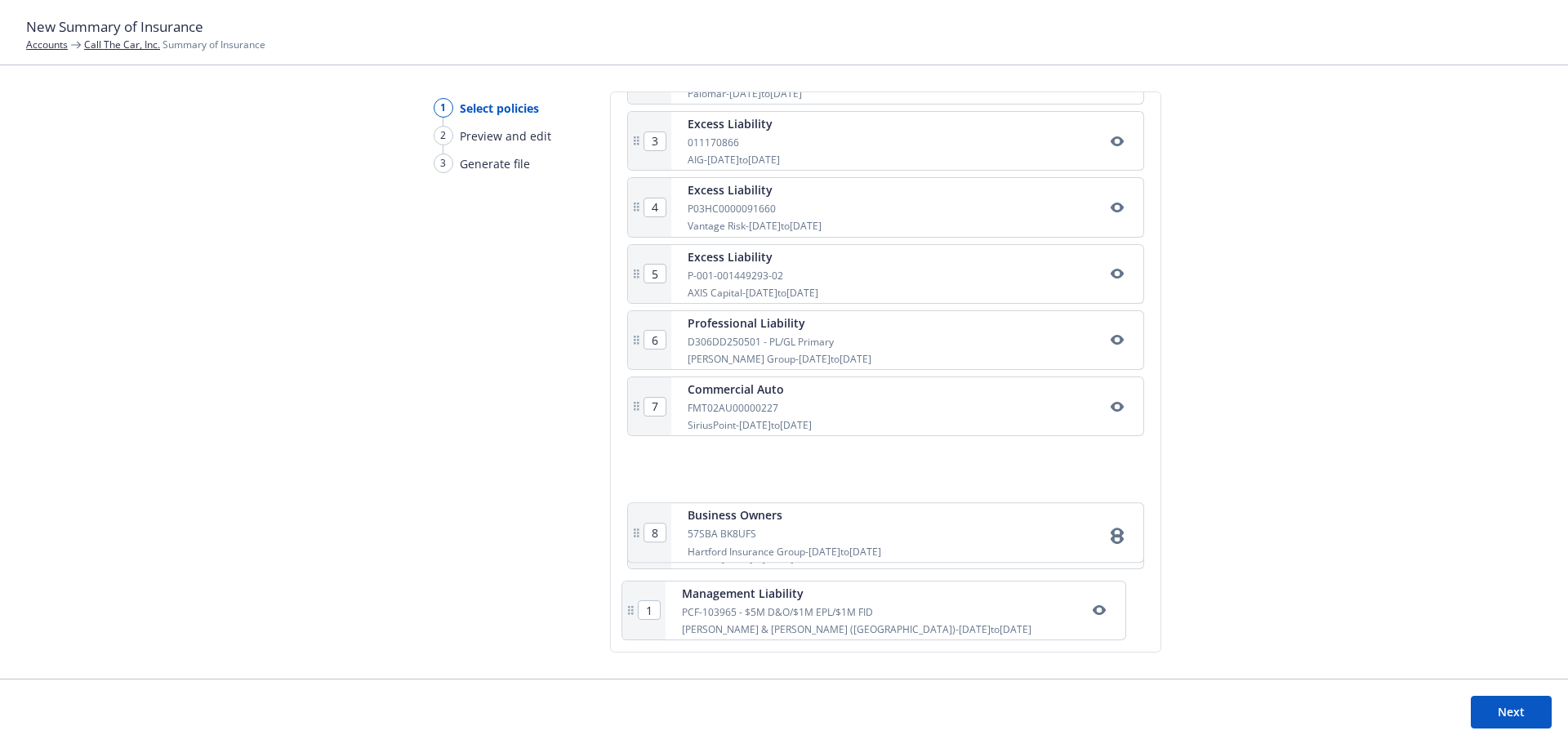
scroll to position [396, 0]
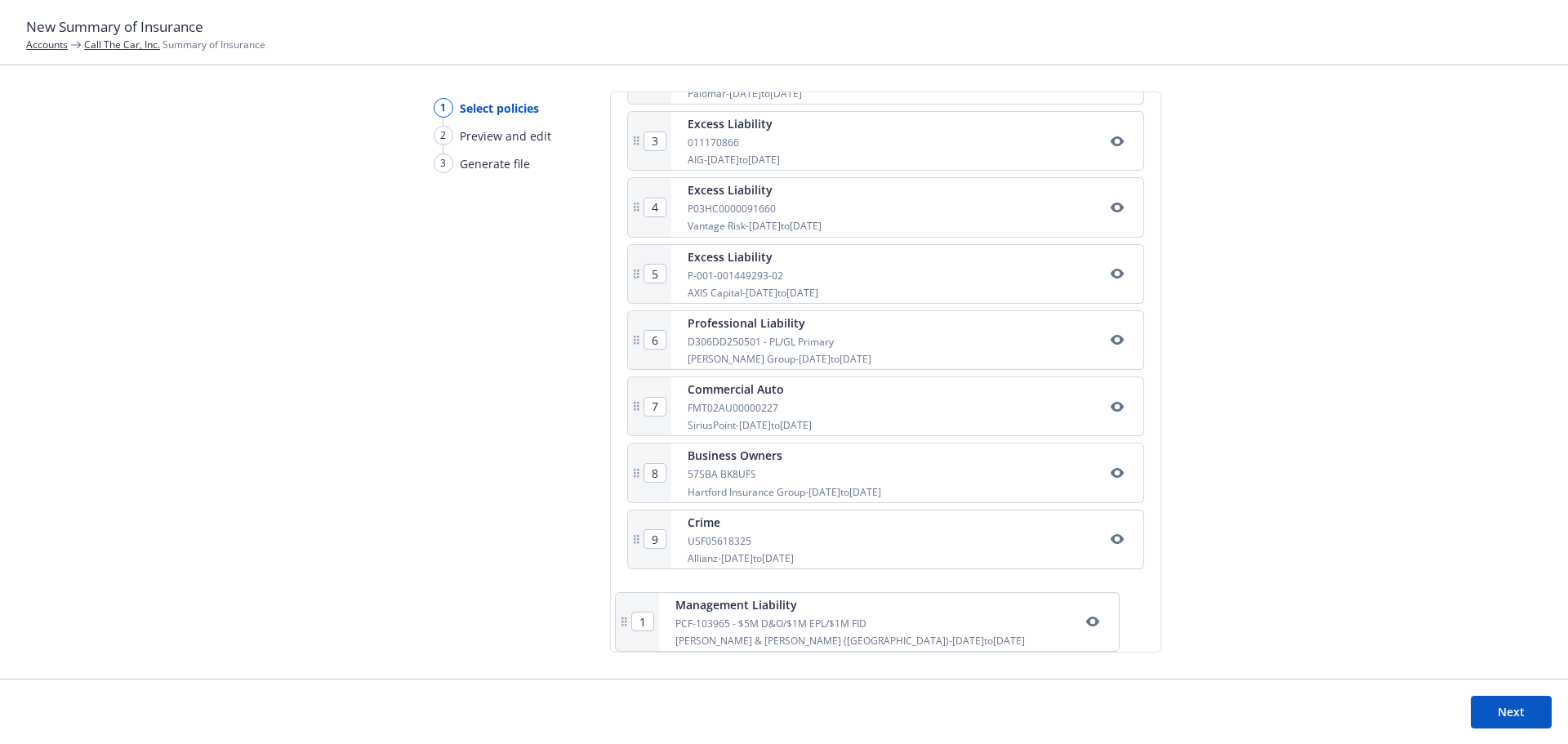
drag, startPoint x: 836, startPoint y: 313, endPoint x: 825, endPoint y: 633, distance: 320.2
click at [825, 633] on div "1 Management Liability PCF-103965 - $5M D&O/$1M EPL/$1M FID [PERSON_NAME] & [PE…" at bounding box center [885, 341] width 517 height 592
type input "9"
type input "1"
type input "2"
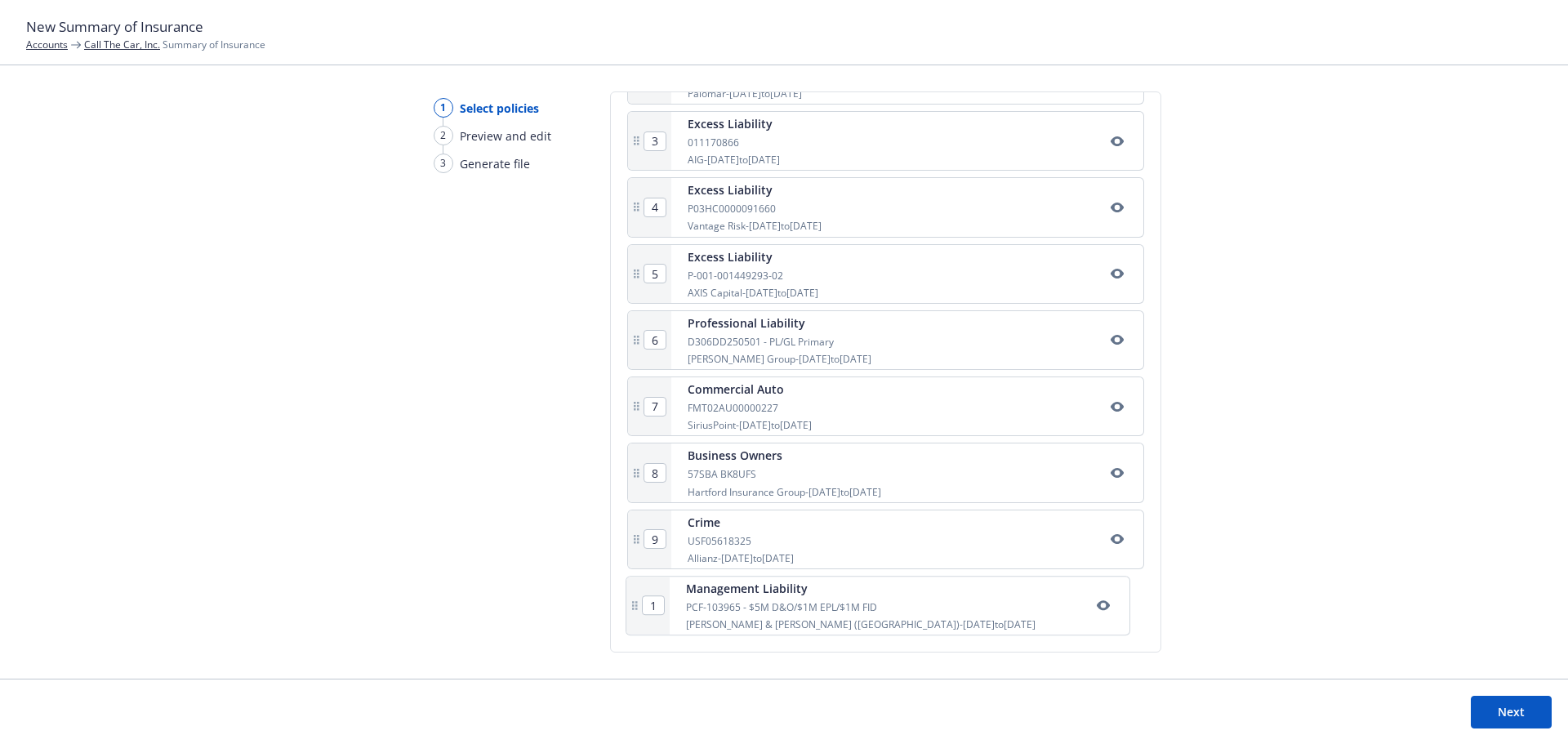
type input "3"
type input "4"
type input "5"
type input "6"
type input "7"
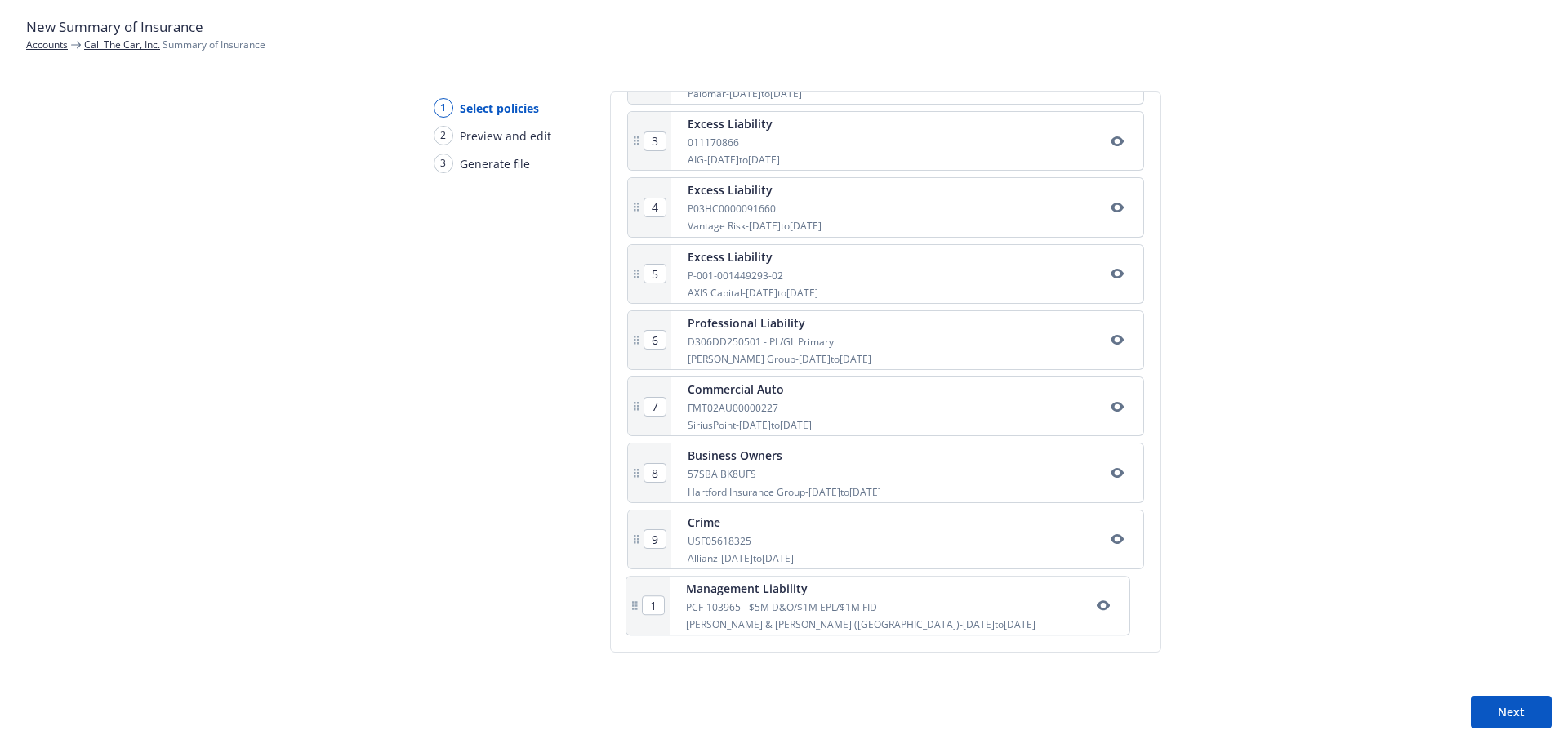
type input "8"
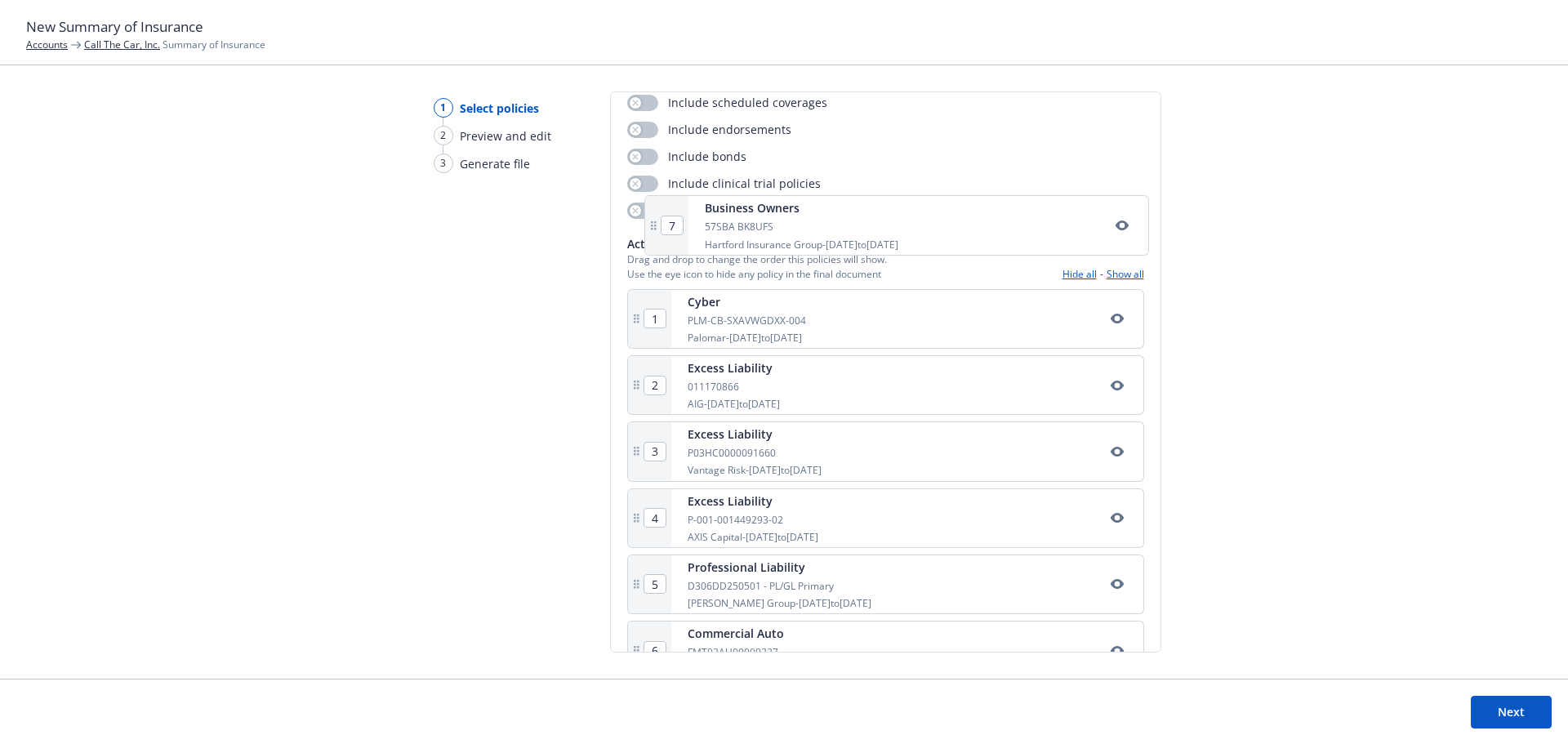
scroll to position [150, 0]
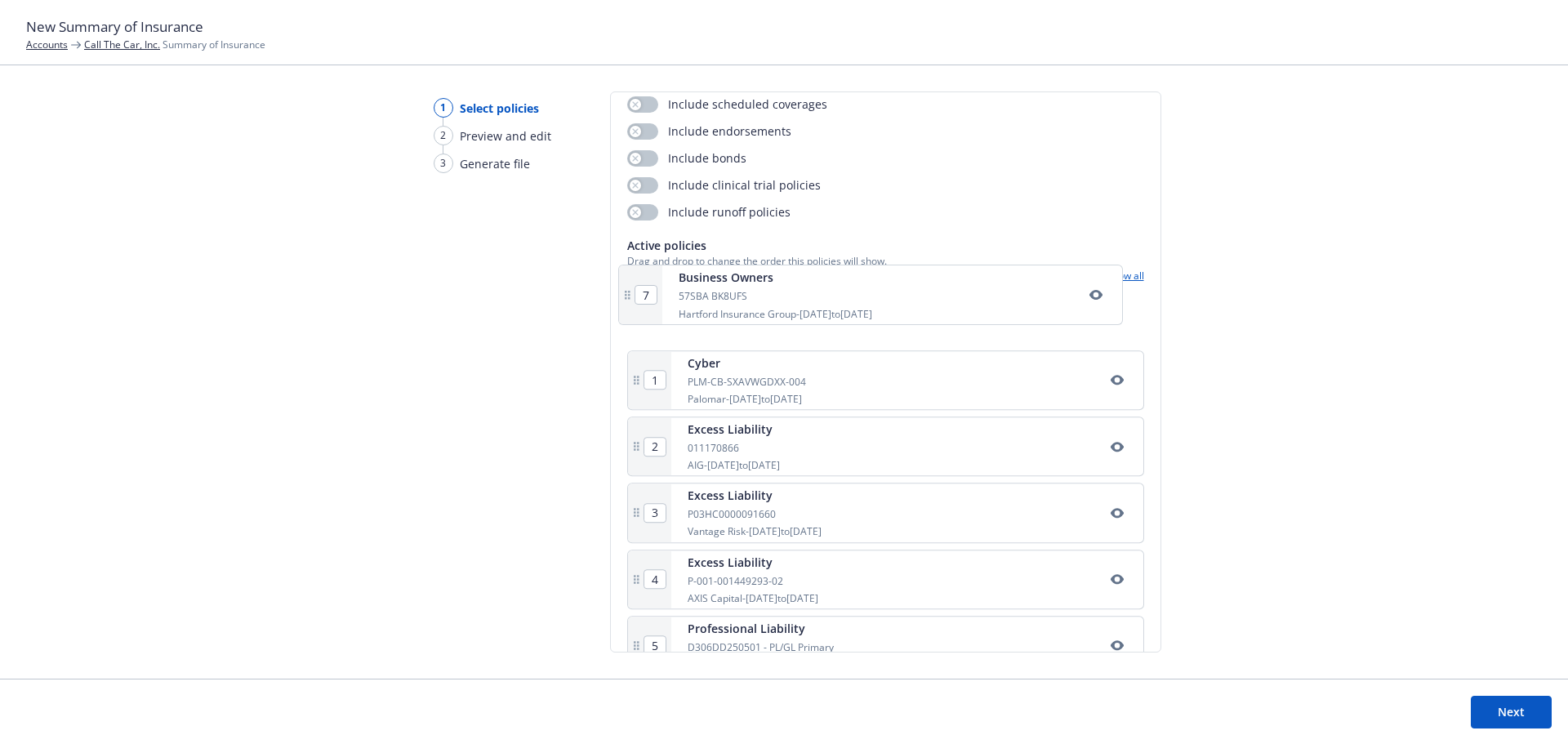
drag, startPoint x: 774, startPoint y: 474, endPoint x: 767, endPoint y: 286, distance: 188.1
click at [767, 286] on div "Active policies Drag and drop to change the order this policies will show. Use …" at bounding box center [885, 558] width 517 height 644
type input "2"
type input "3"
type input "4"
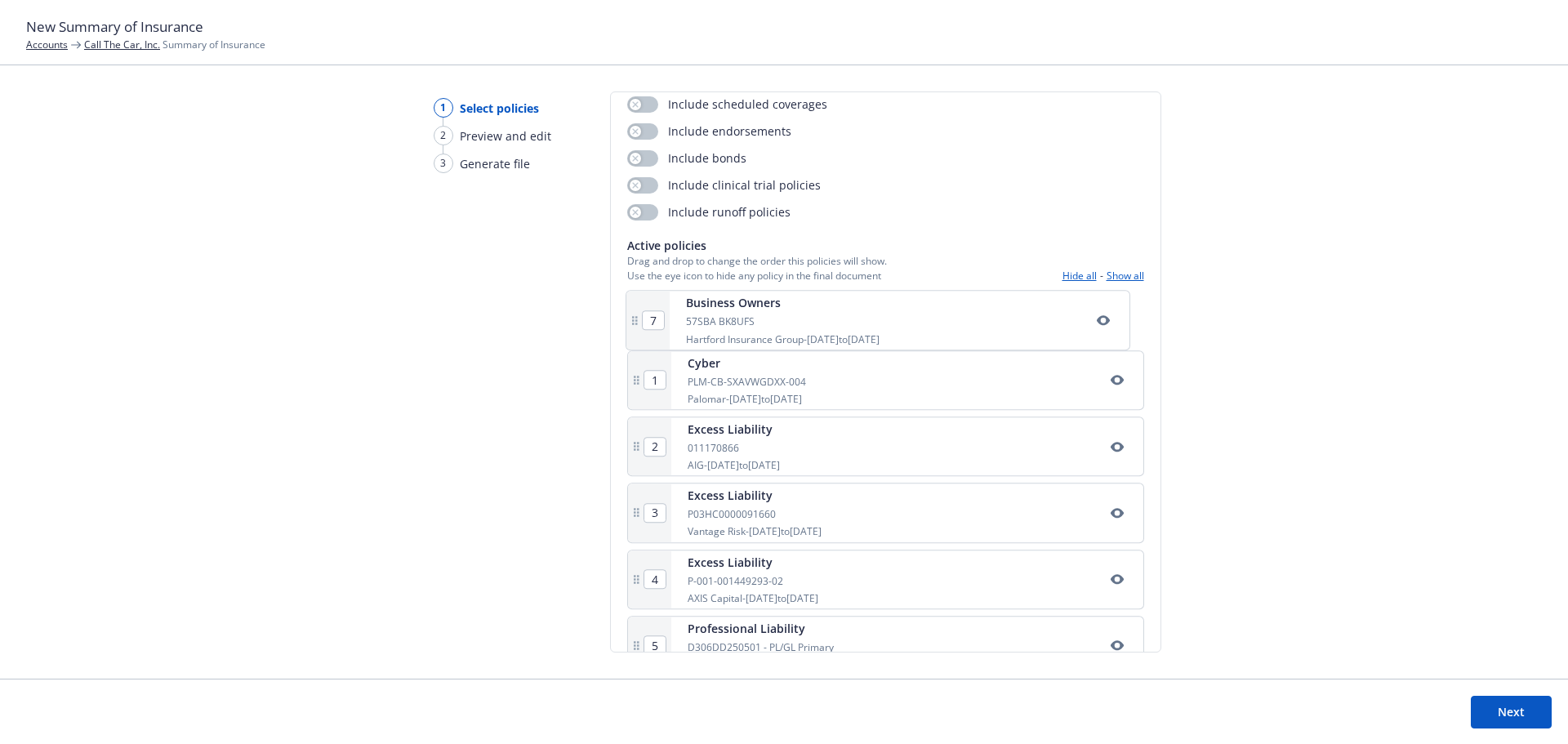
type input "5"
type input "6"
type input "7"
type input "1"
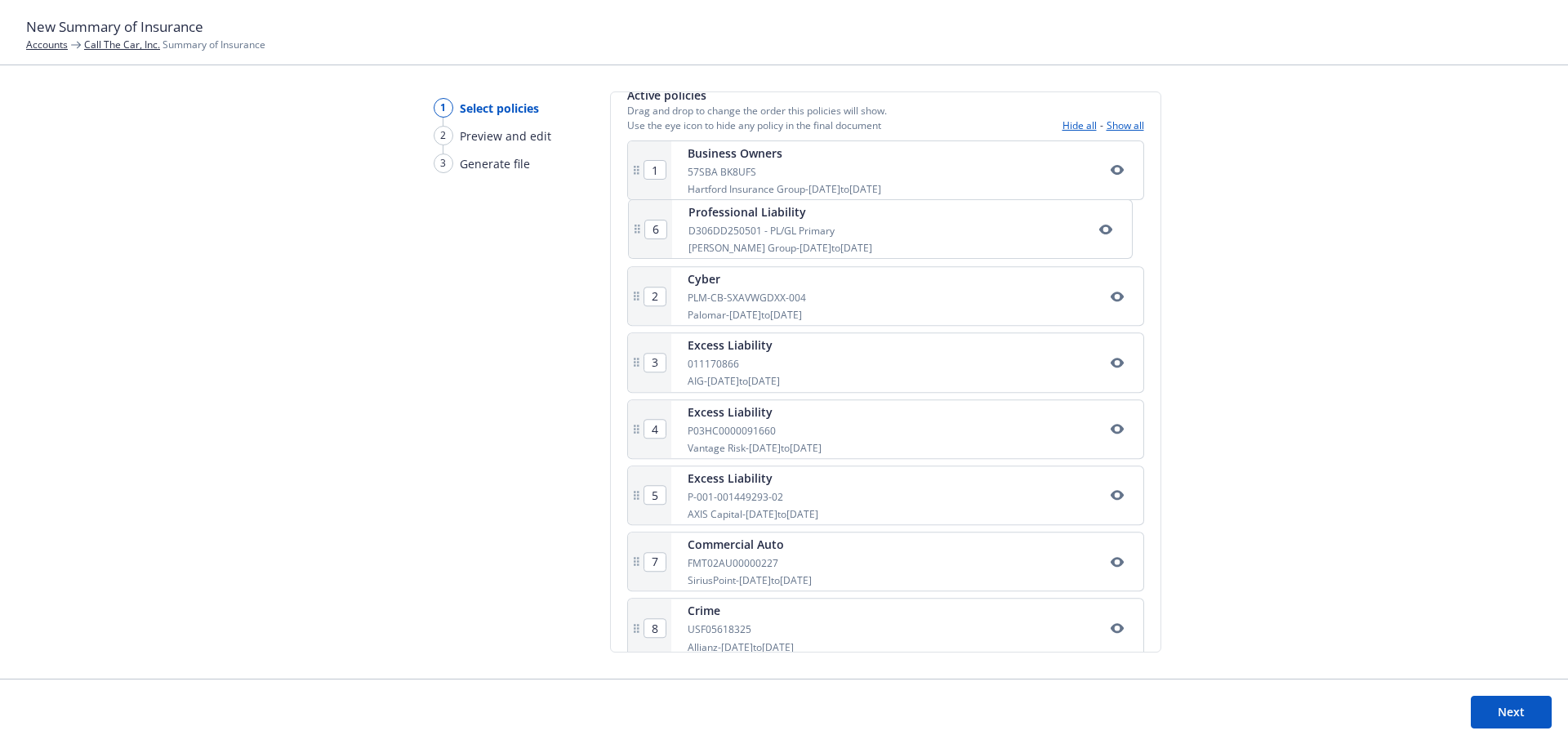
scroll to position [295, 0]
drag, startPoint x: 832, startPoint y: 498, endPoint x: 833, endPoint y: 231, distance: 267.0
click at [833, 231] on div "1 Business Owners 57SBA BK8UFS Hartford Insurance Group - 09/29/2025 to 09/29/2…" at bounding box center [885, 441] width 517 height 592
type input "3"
type input "4"
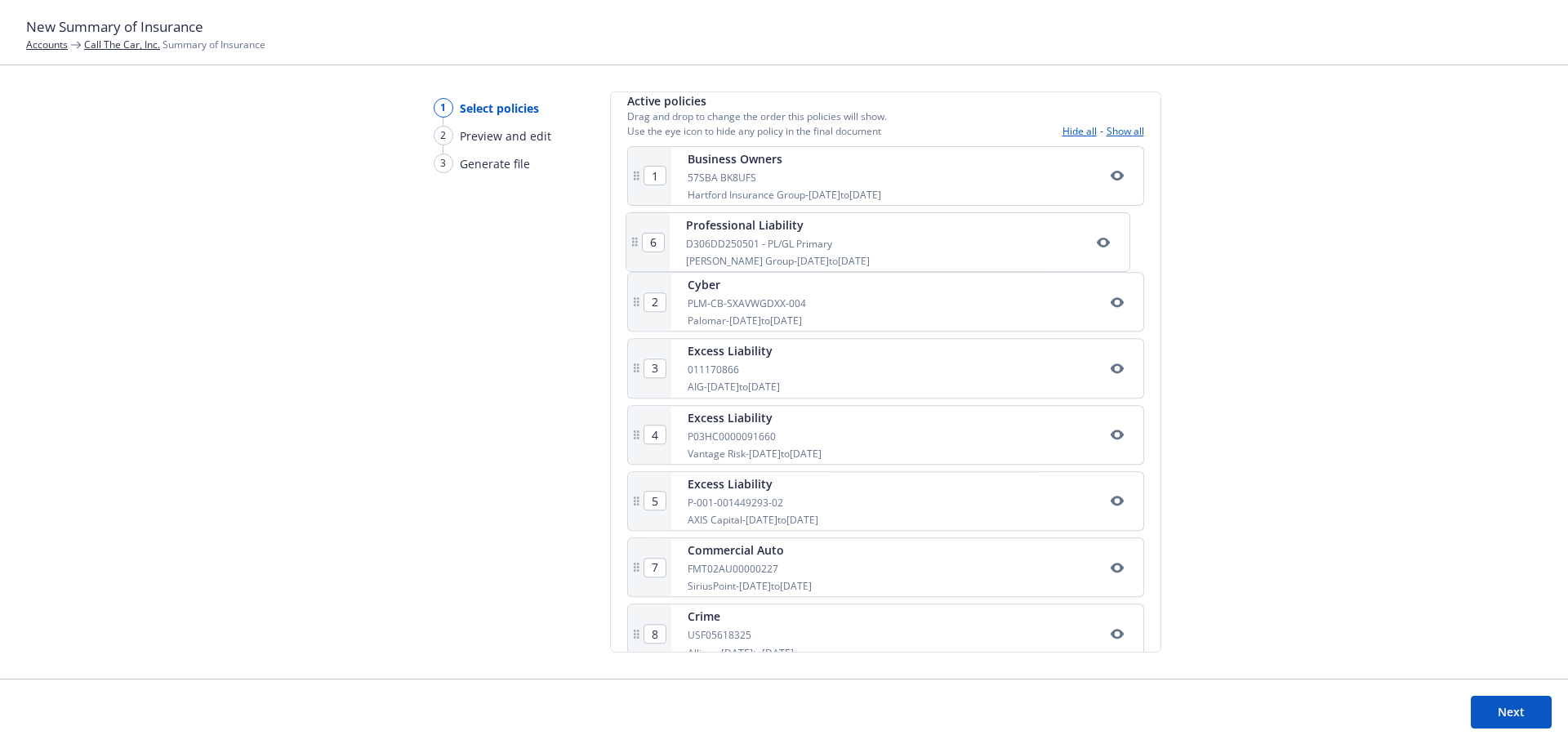
type input "5"
type input "6"
type input "2"
drag, startPoint x: 789, startPoint y: 512, endPoint x: 779, endPoint y: 352, distance: 160.3
click at [784, 344] on div "1 Business Owners 57SBA BK8UFS Hartford Insurance Group - 09/29/2025 to 09/29/2…" at bounding box center [885, 441] width 517 height 592
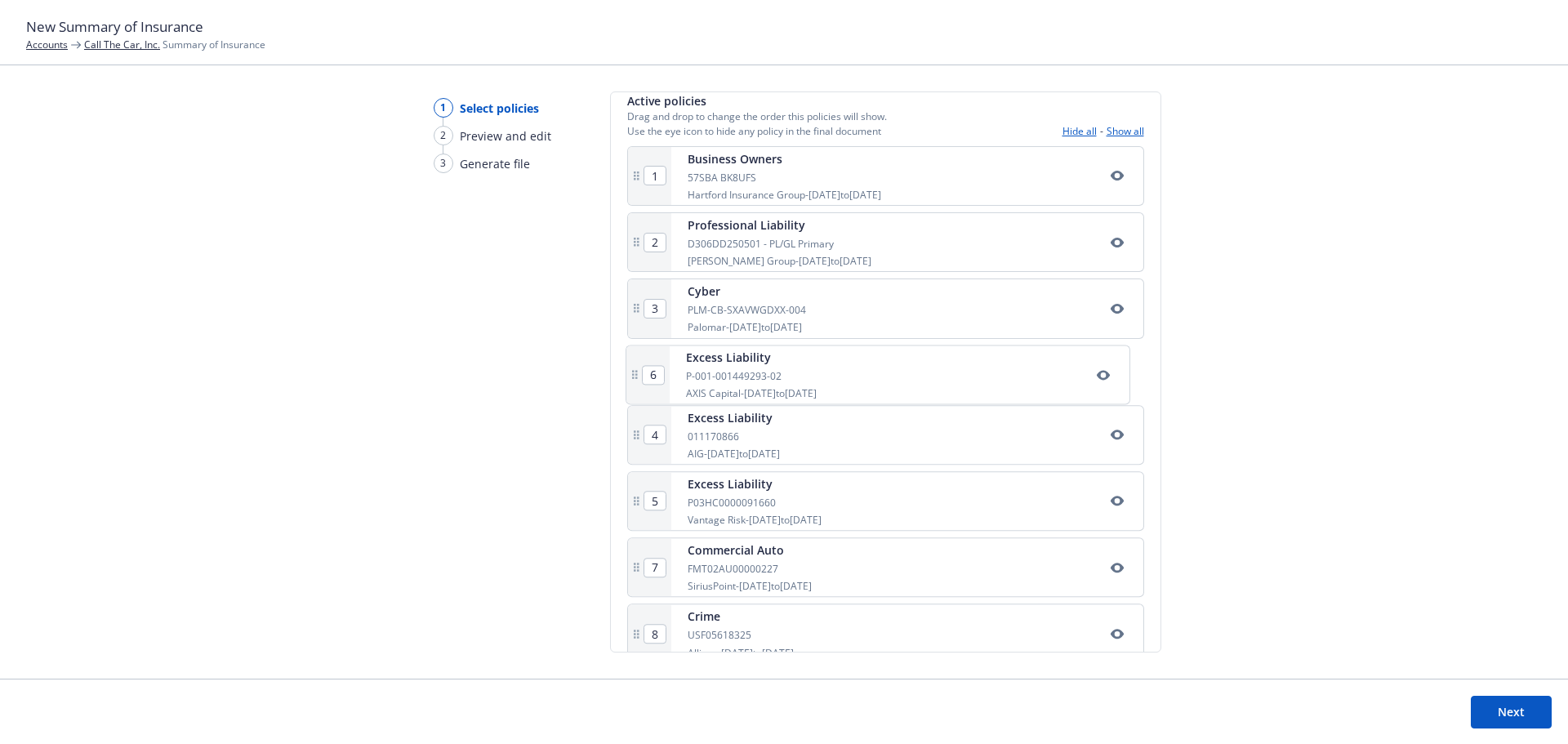
type input "5"
type input "6"
type input "4"
drag, startPoint x: 742, startPoint y: 512, endPoint x: 748, endPoint y: 457, distance: 55.3
click at [746, 461] on div "1 Business Owners 57SBA BK8UFS Hartford Insurance Group - 09/29/2025 to 09/29/2…" at bounding box center [885, 441] width 517 height 592
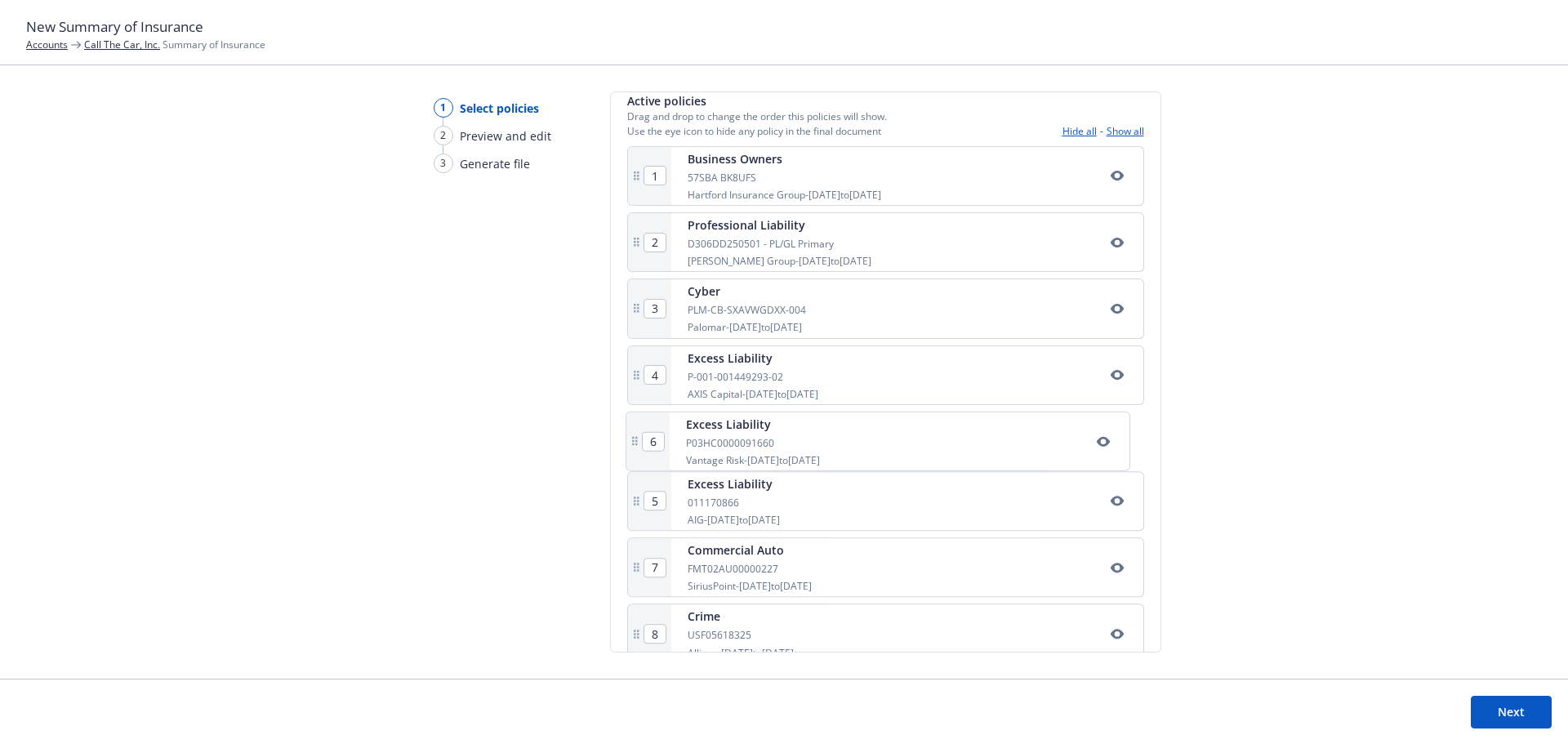
type input "6"
type input "5"
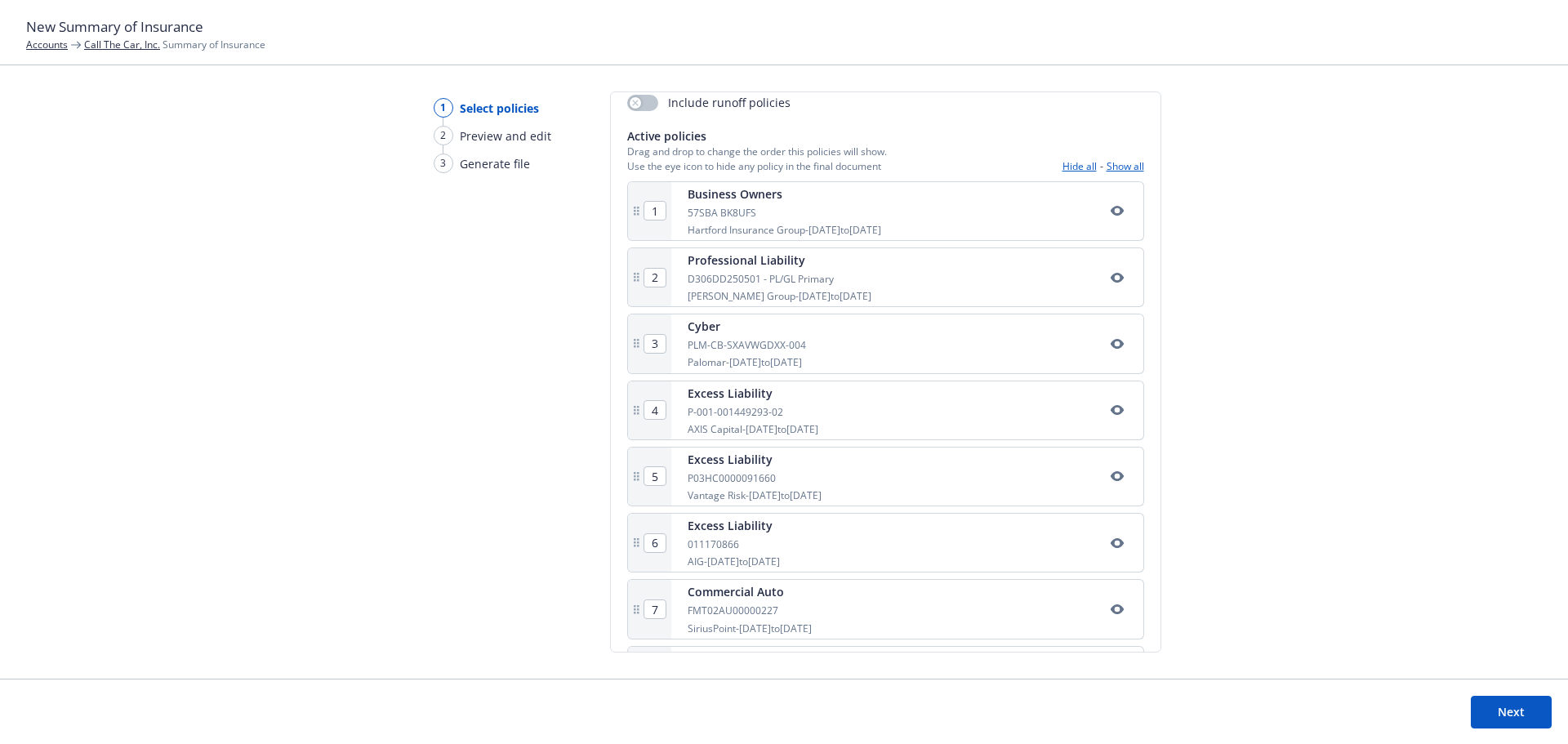
scroll to position [70, 0]
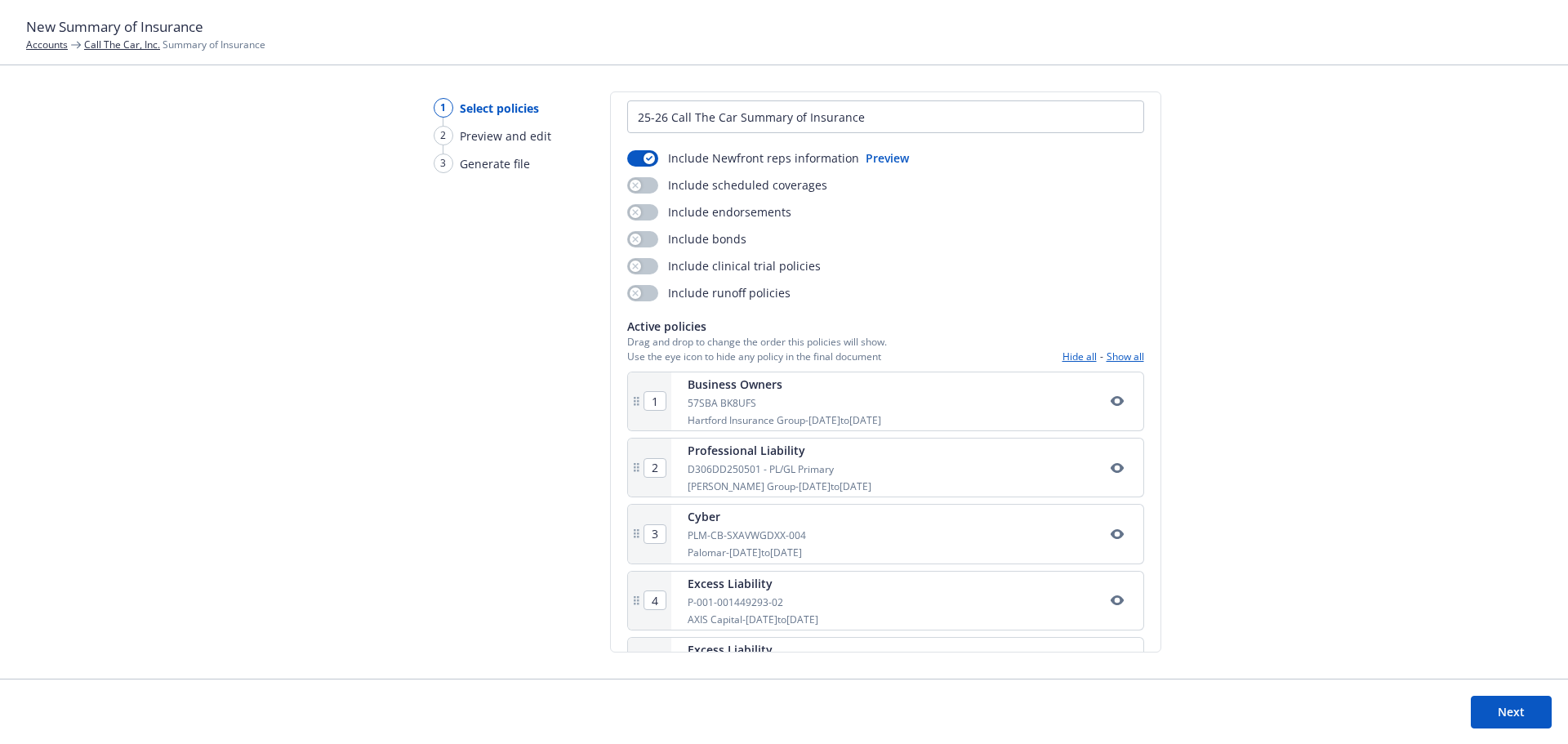
click at [1510, 709] on button "Next" at bounding box center [1511, 712] width 81 height 33
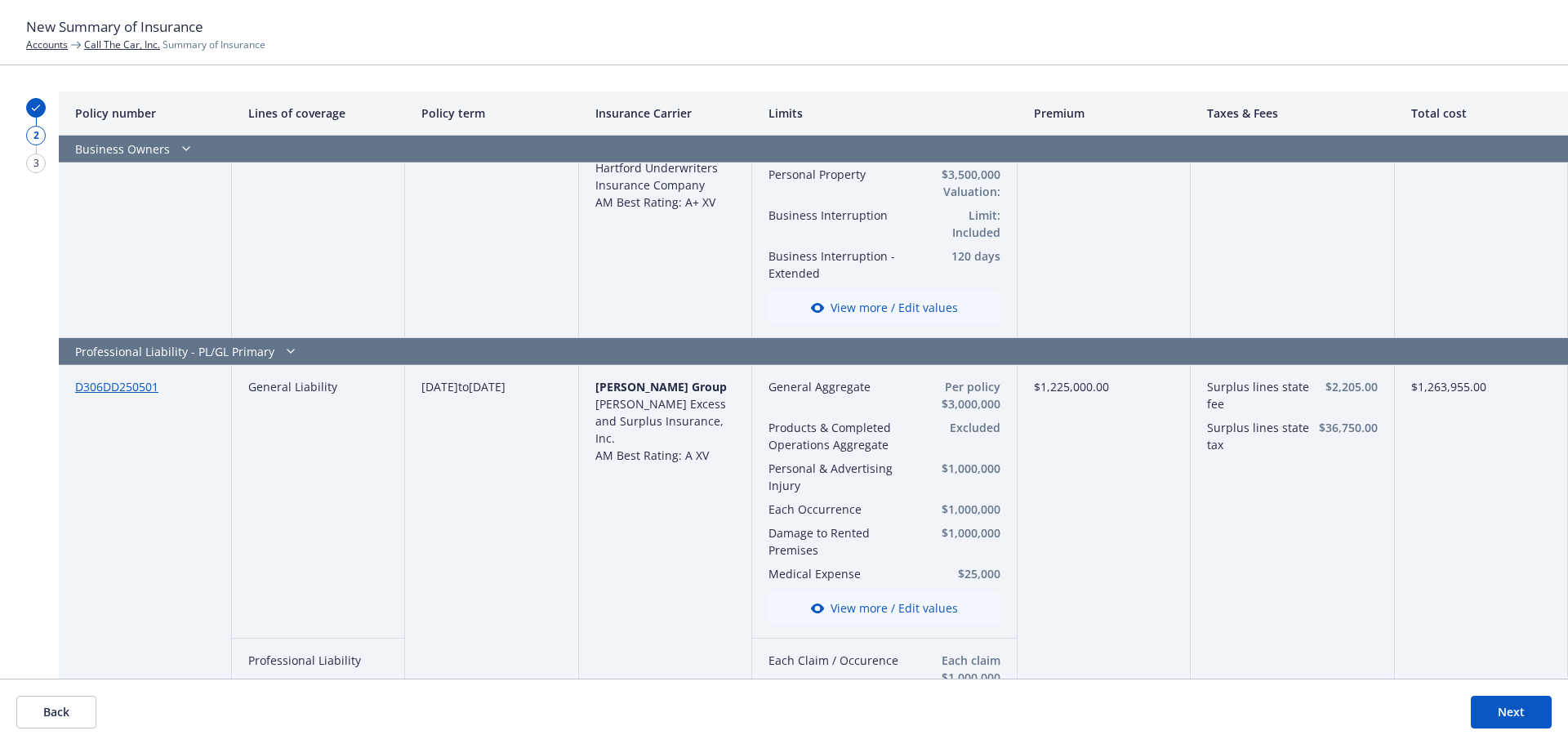
scroll to position [0, 0]
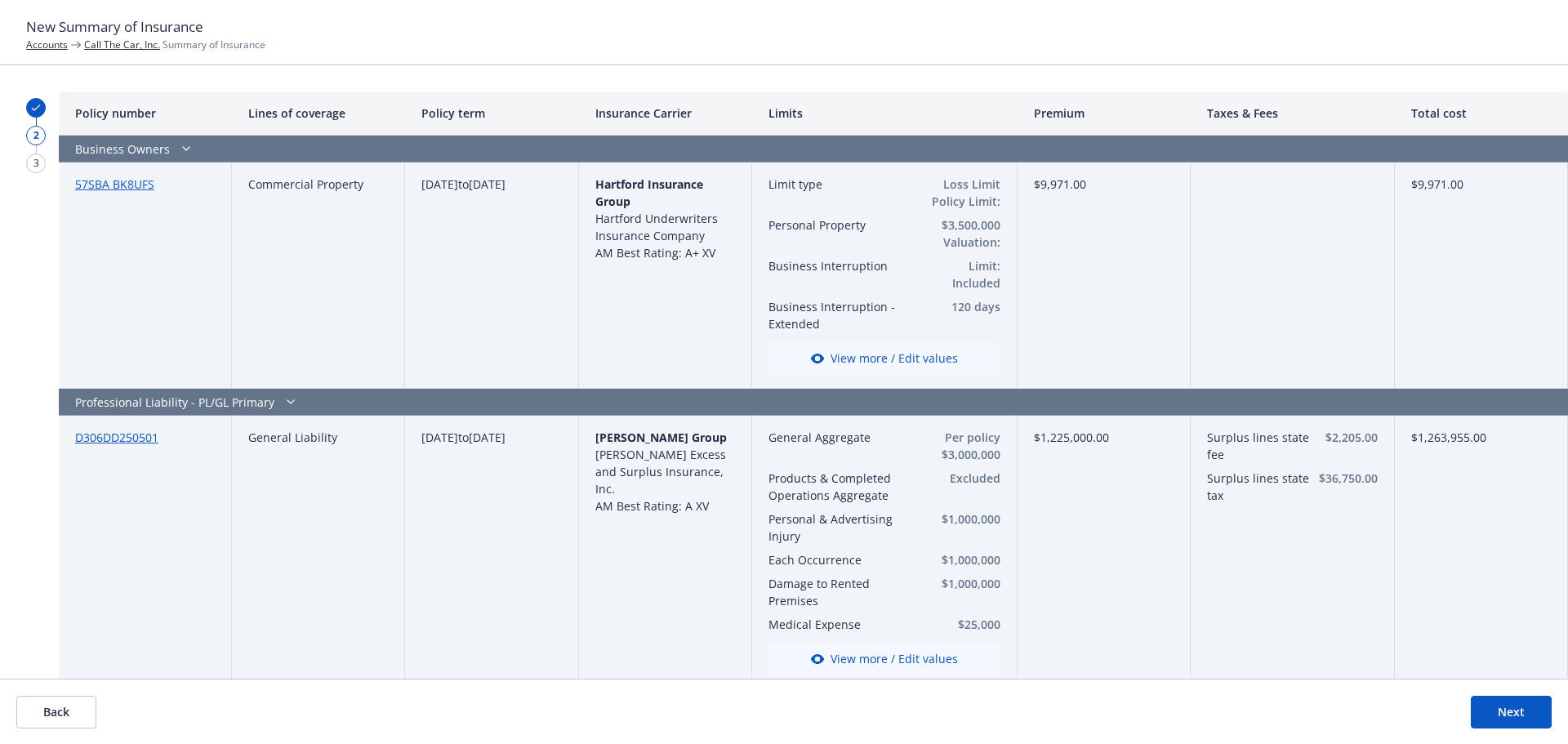
click at [75, 710] on button "Back" at bounding box center [56, 712] width 80 height 33
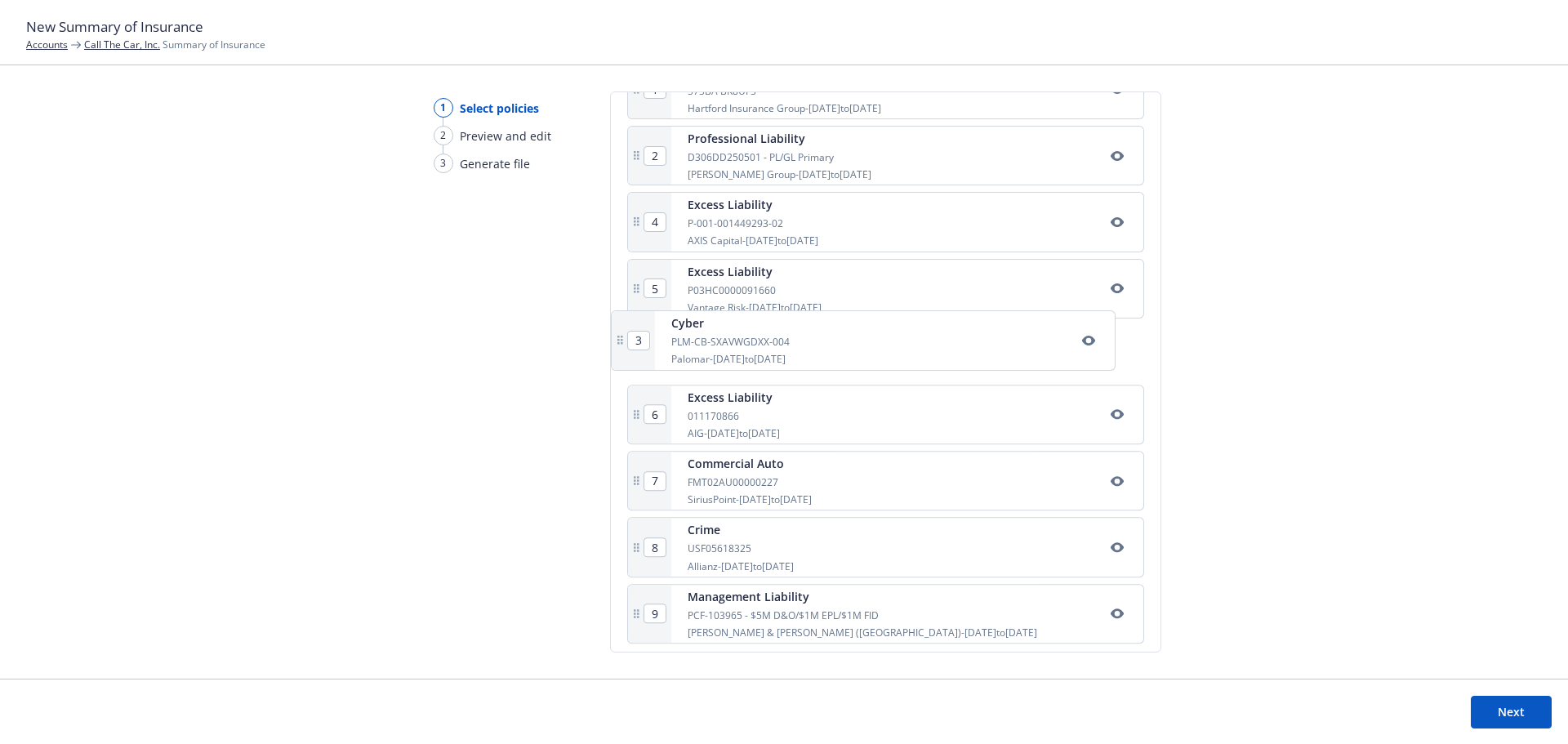
scroll to position [381, 0]
drag, startPoint x: 730, startPoint y: 227, endPoint x: 723, endPoint y: 491, distance: 264.1
click at [723, 491] on div "1 Business Owners 57SBA BK8UFS Hartford Insurance Group - 09/29/2025 to 09/29/2…" at bounding box center [885, 356] width 517 height 592
type input "7"
type input "3"
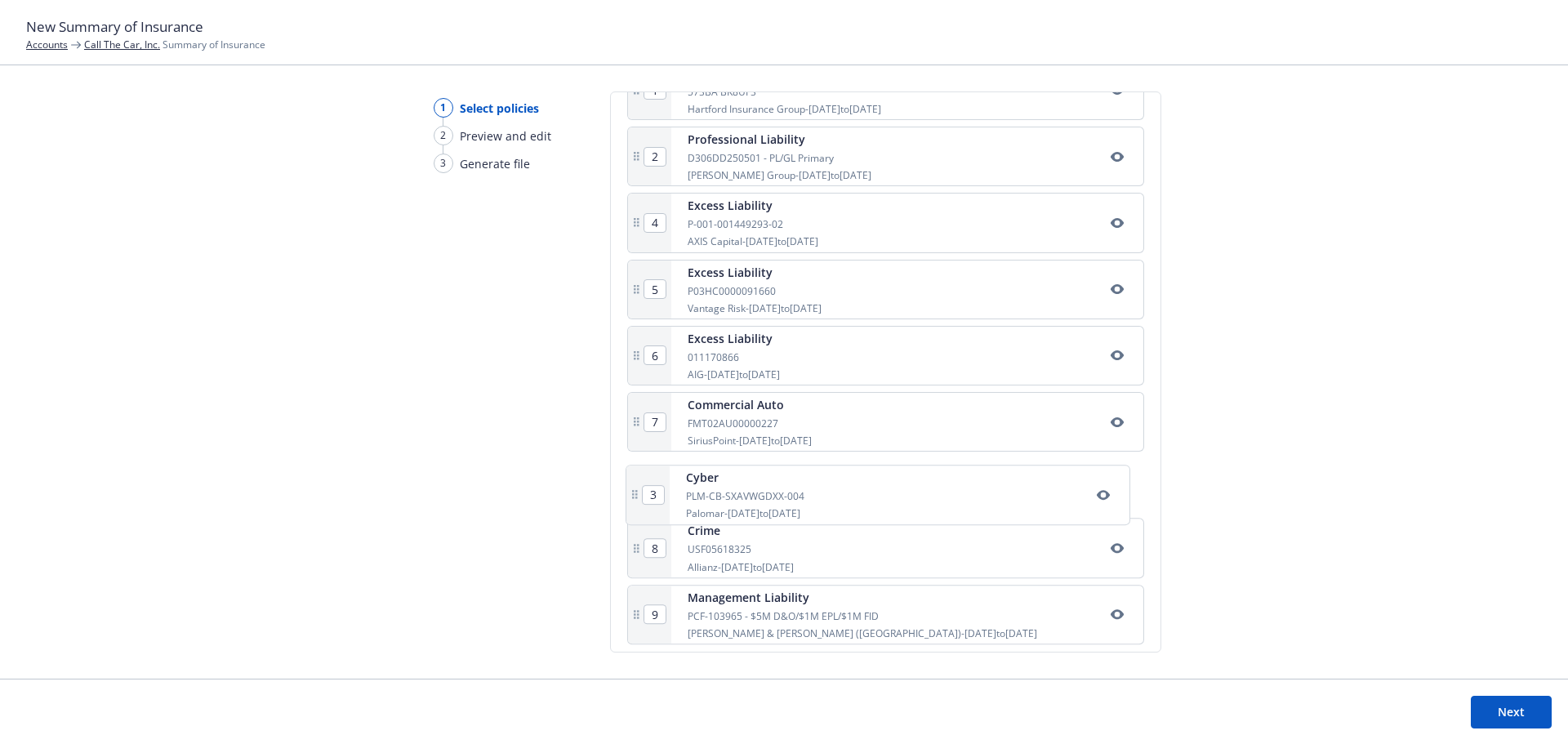
type input "4"
type input "5"
type input "6"
click at [1501, 715] on button "Next" at bounding box center [1511, 712] width 81 height 33
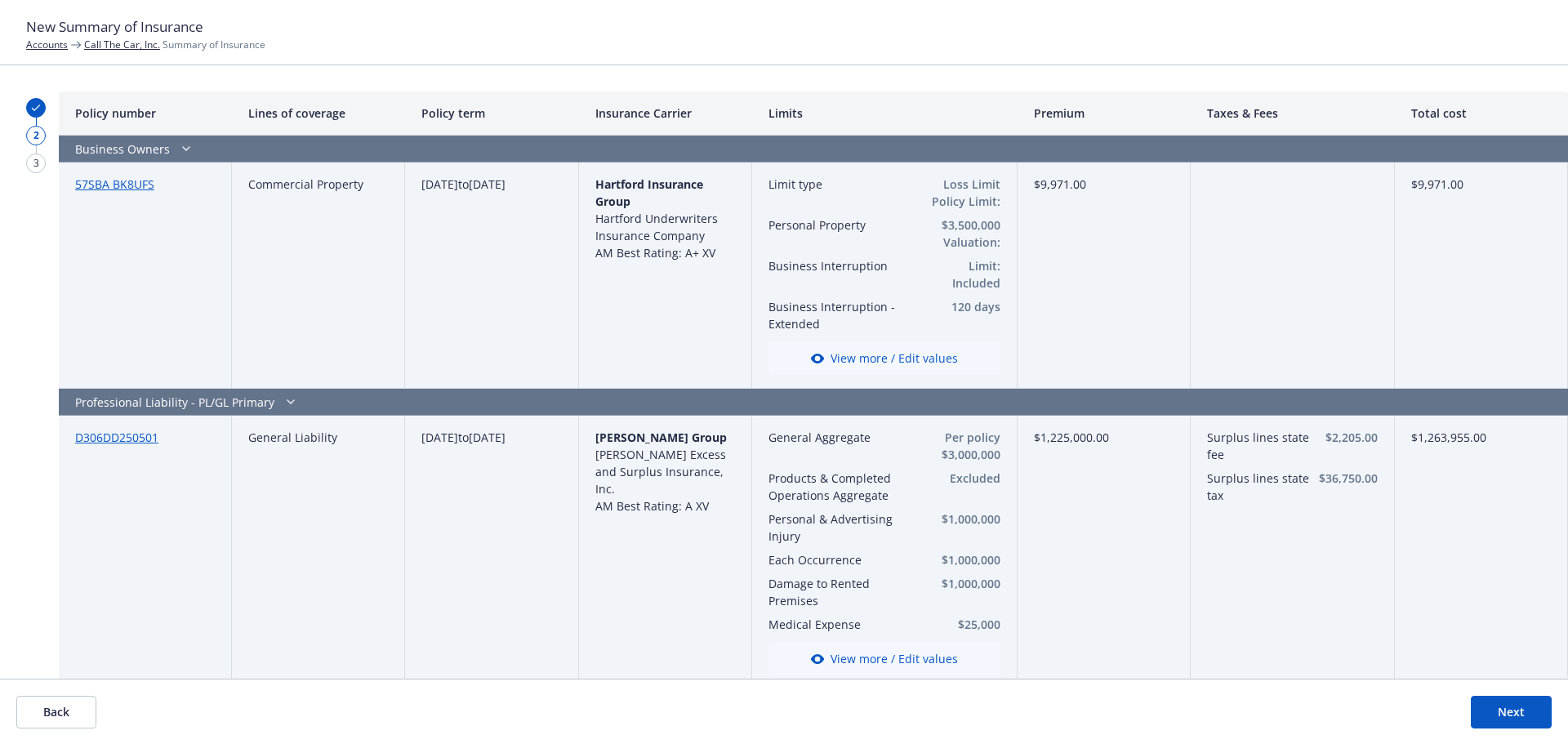
click at [1517, 713] on button "Next" at bounding box center [1511, 712] width 81 height 33
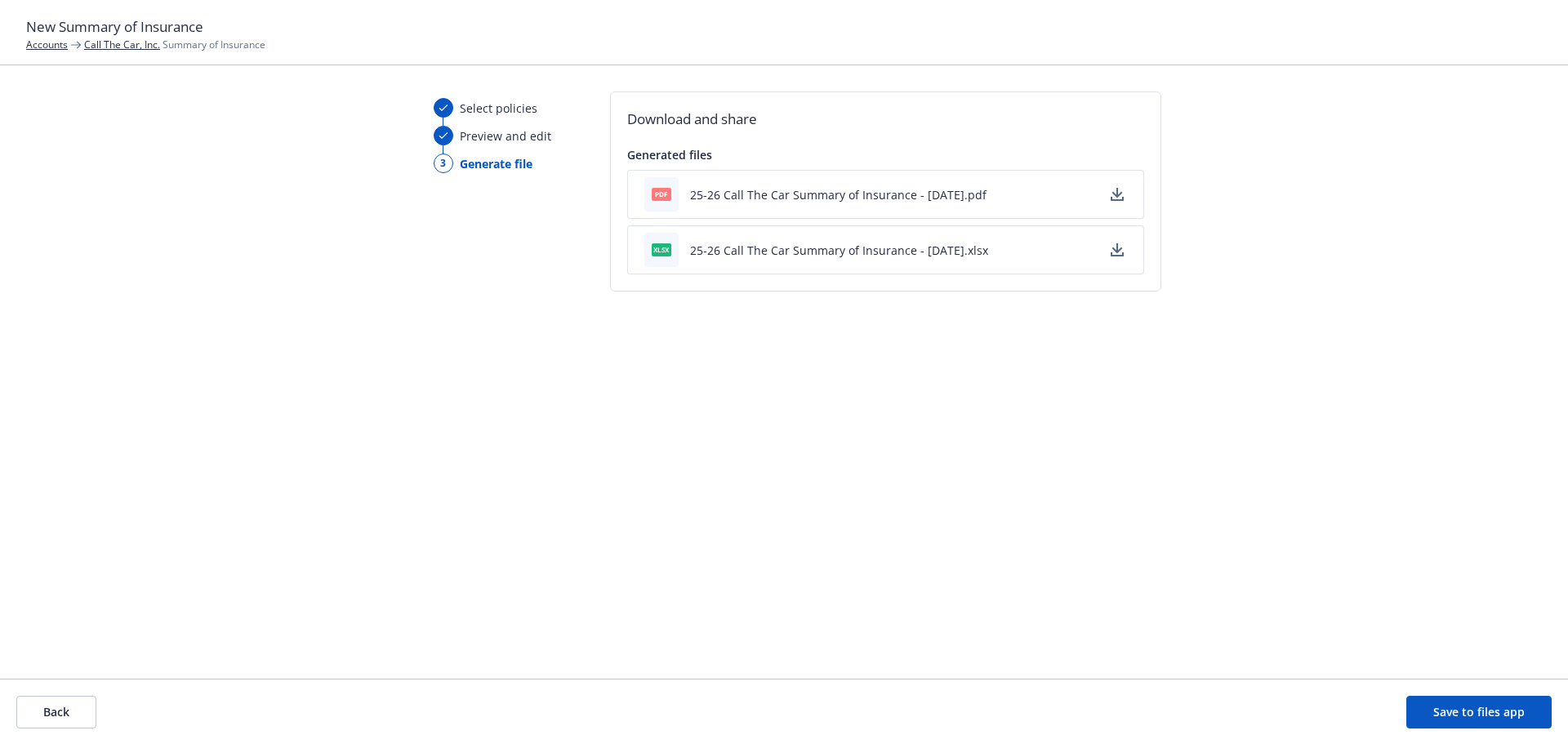
click at [1116, 249] on icon "button" at bounding box center [1117, 248] width 11 height 10
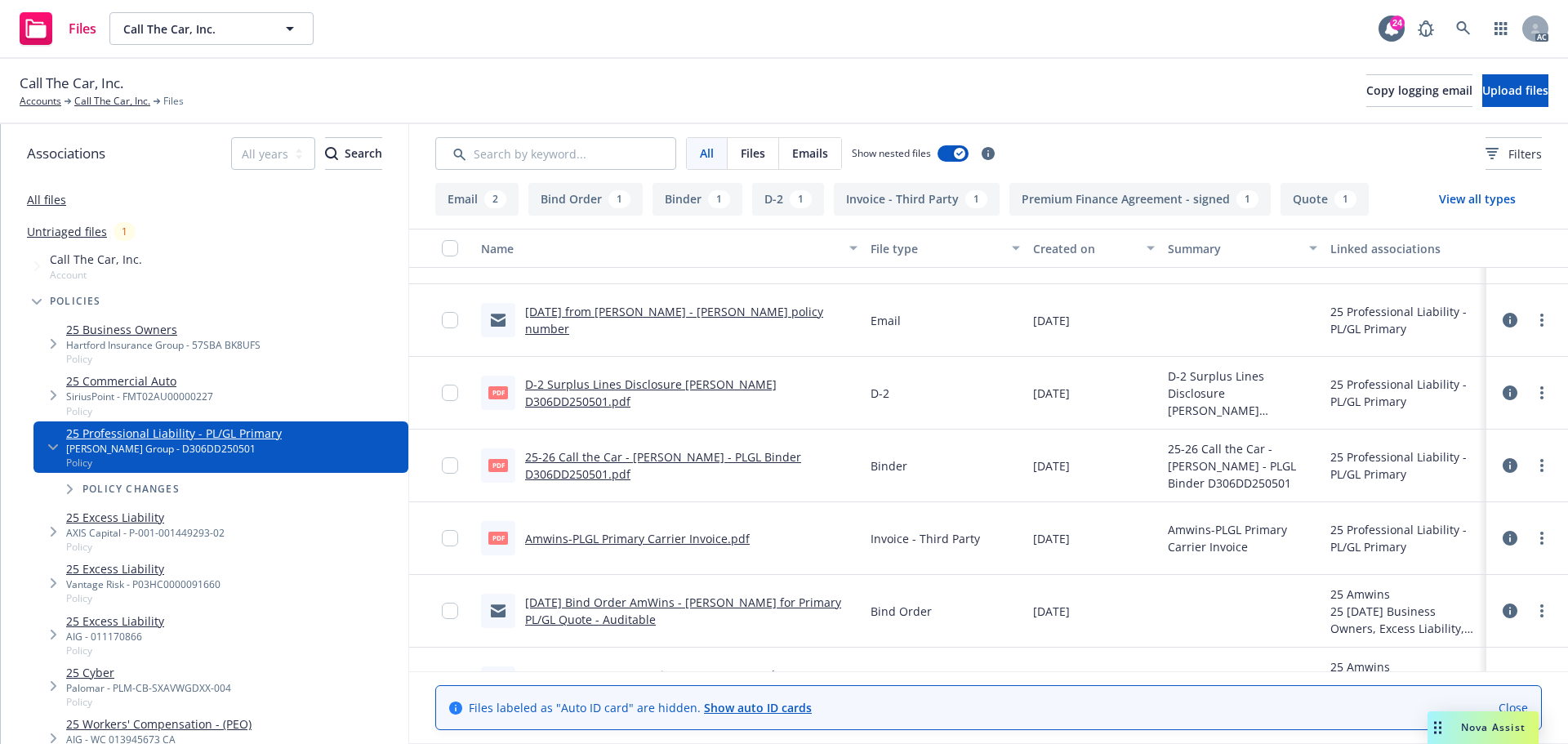
scroll to position [178, 0]
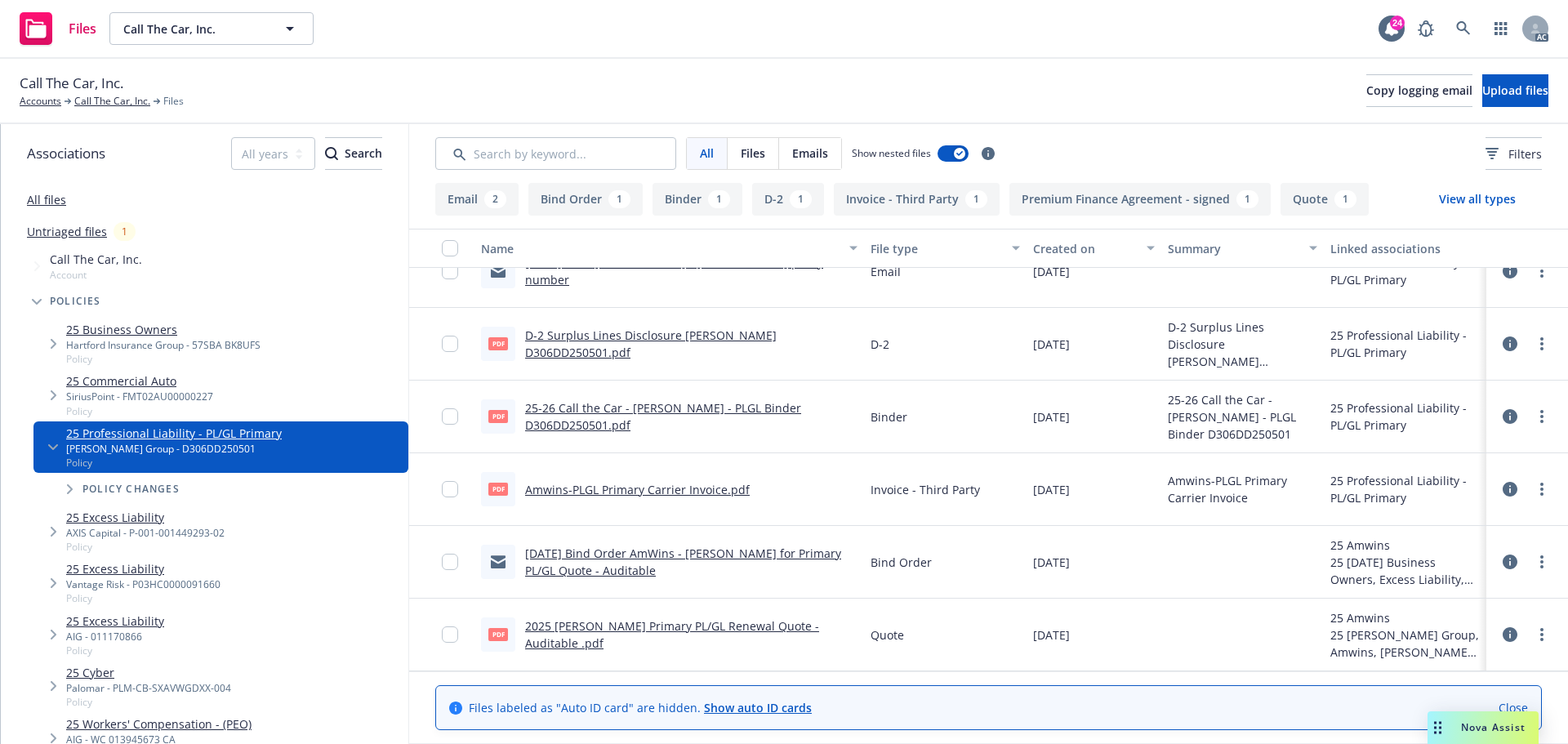
click at [735, 638] on link "2025 Beazley Primary PL/GL Renewal Quote - Auditable .pdf" at bounding box center [672, 634] width 294 height 33
click at [109, 101] on link "Call The Car, Inc." at bounding box center [112, 101] width 76 height 14
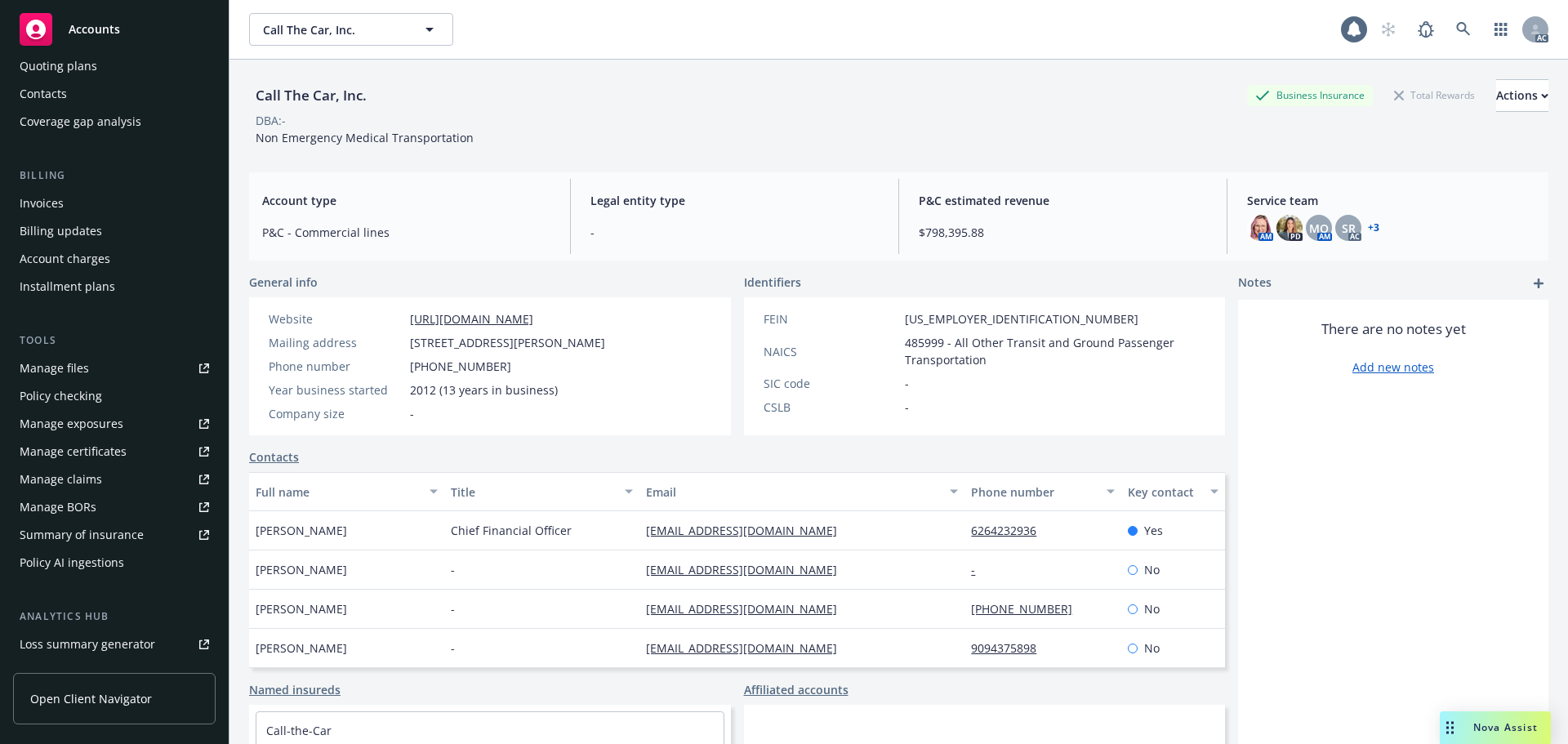
scroll to position [163, 0]
click at [106, 440] on div "Manage certificates" at bounding box center [73, 446] width 107 height 26
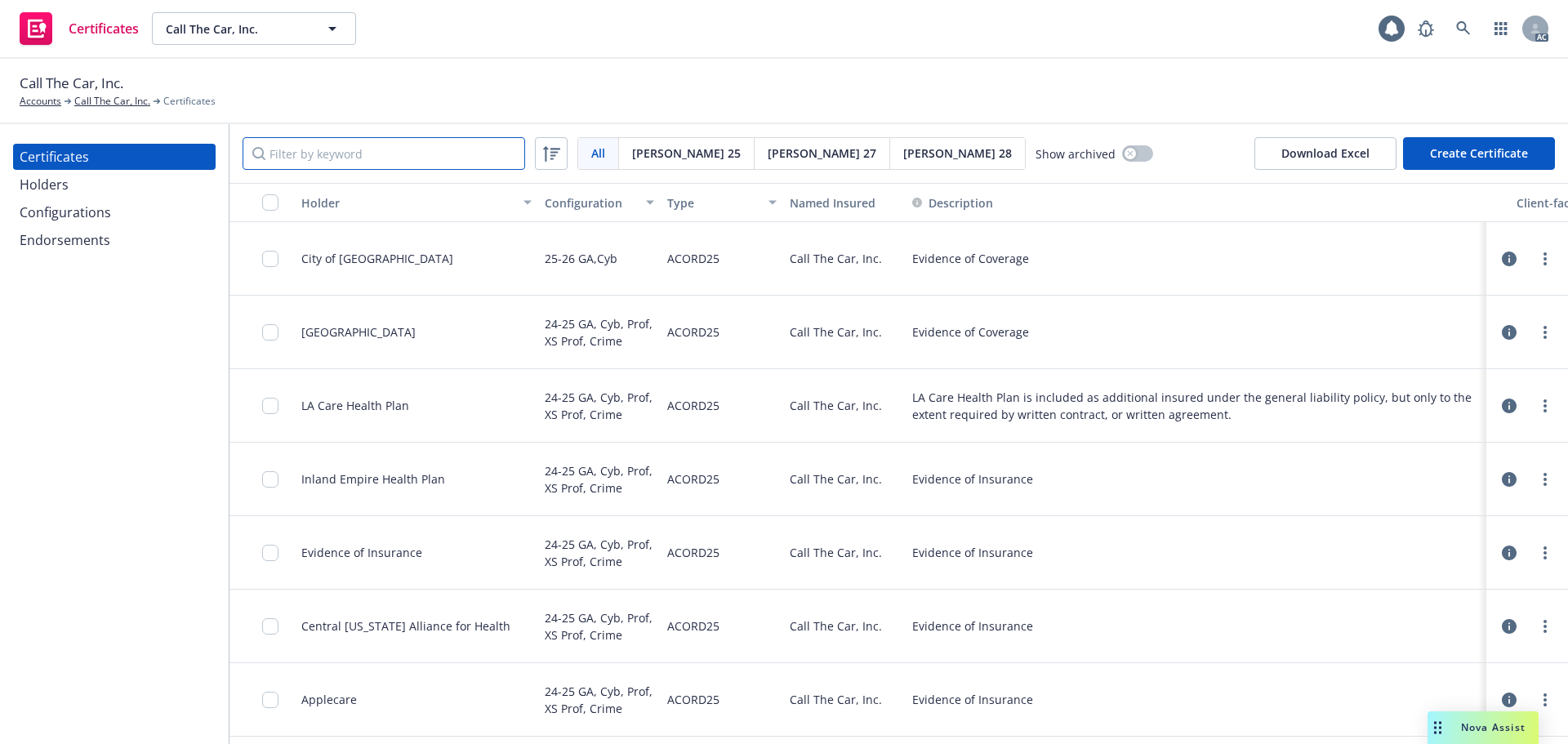
click at [294, 150] on input "Filter by keyword" at bounding box center [384, 153] width 283 height 33
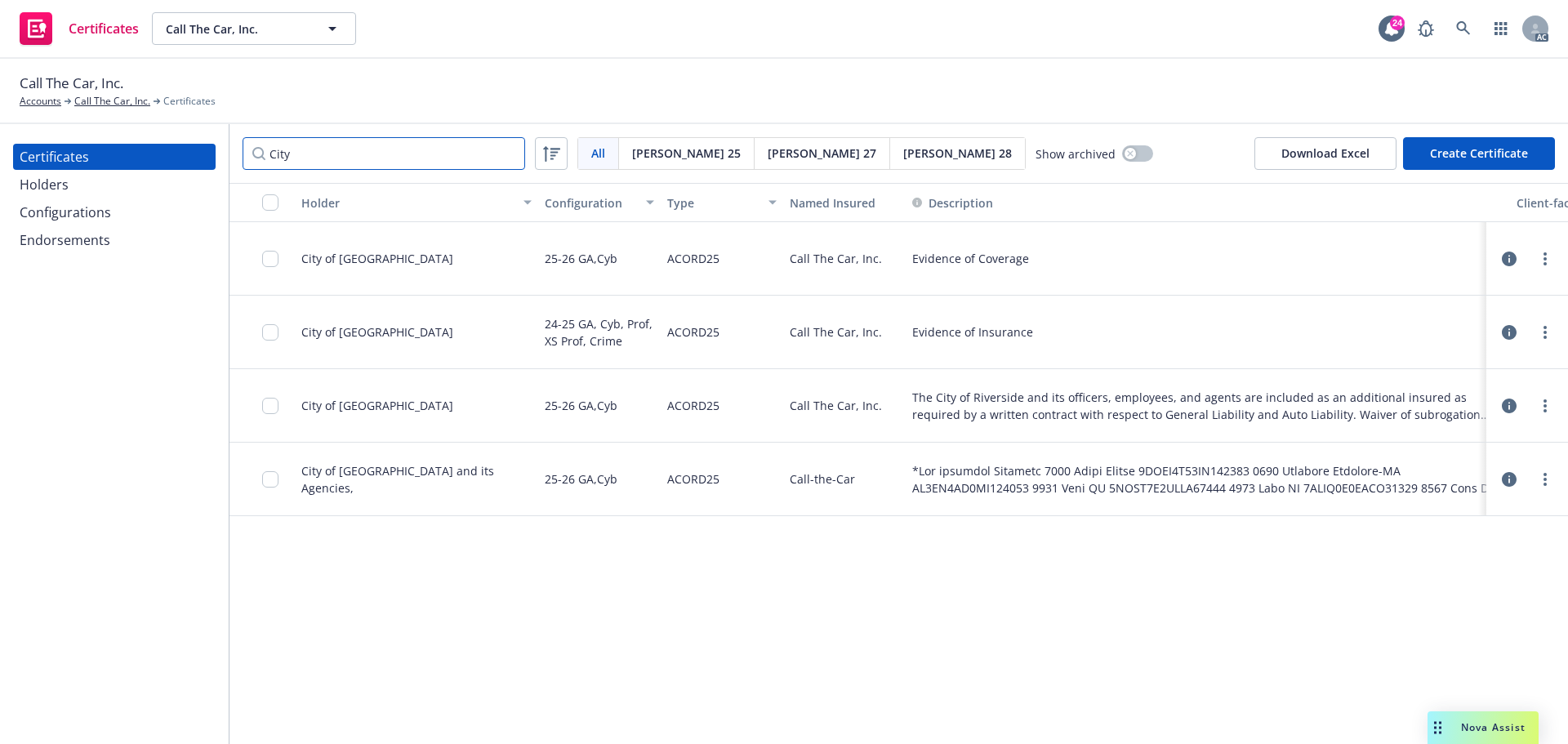
type input "City"
click at [1510, 413] on icon "button" at bounding box center [1509, 406] width 14 height 14
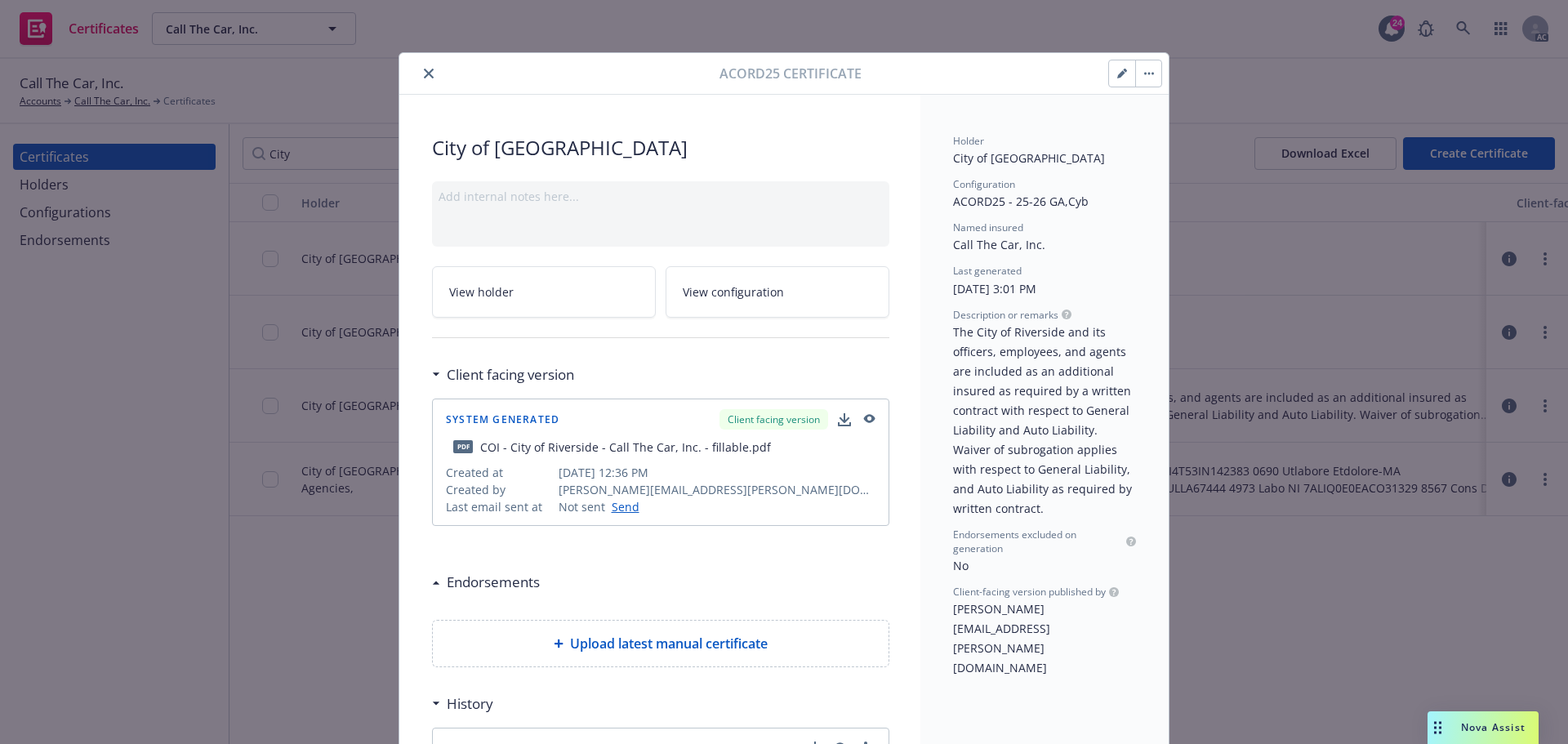
click at [1115, 83] on button "button" at bounding box center [1121, 73] width 26 height 26
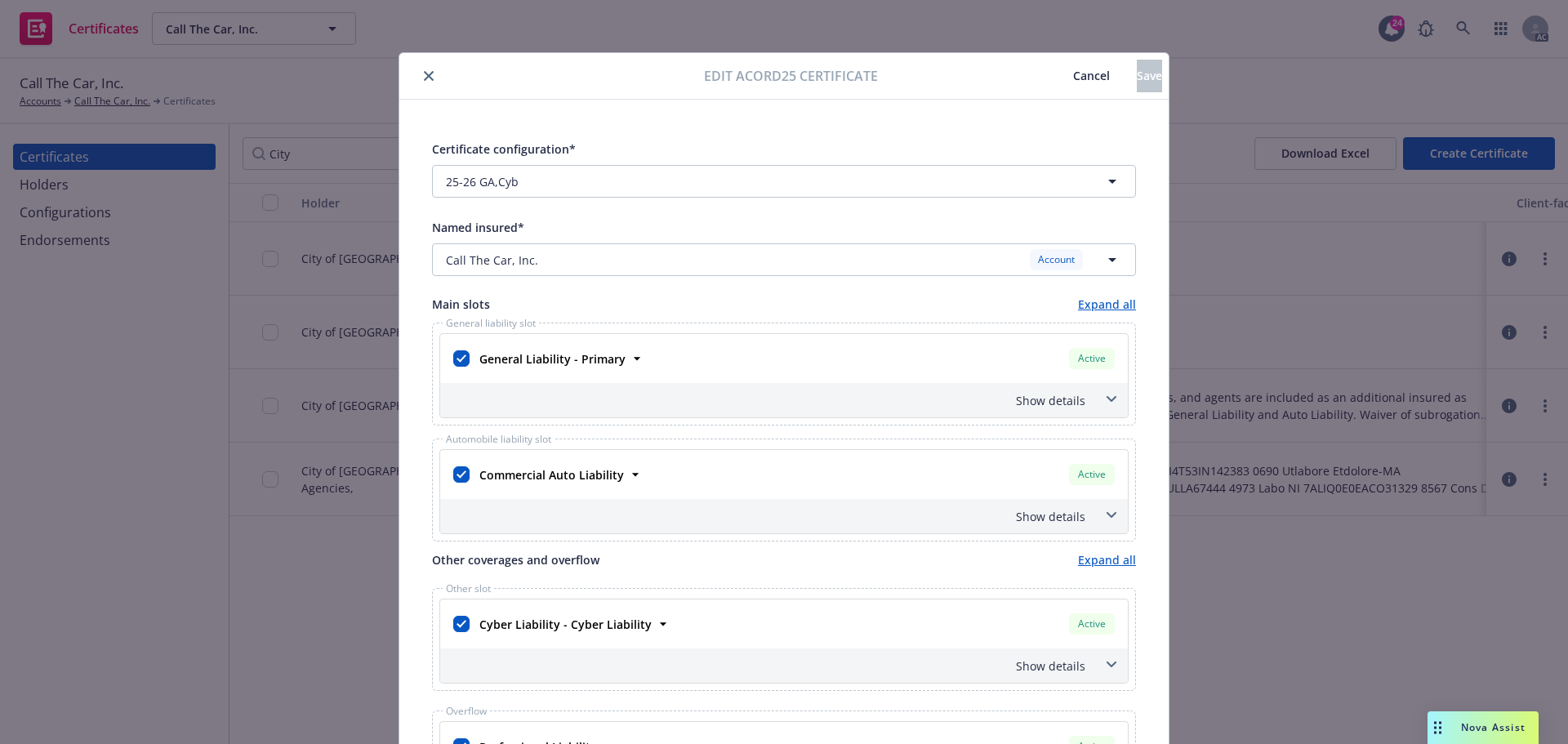
click at [426, 81] on button "close" at bounding box center [428, 76] width 20 height 20
